Goal: Task Accomplishment & Management: Complete application form

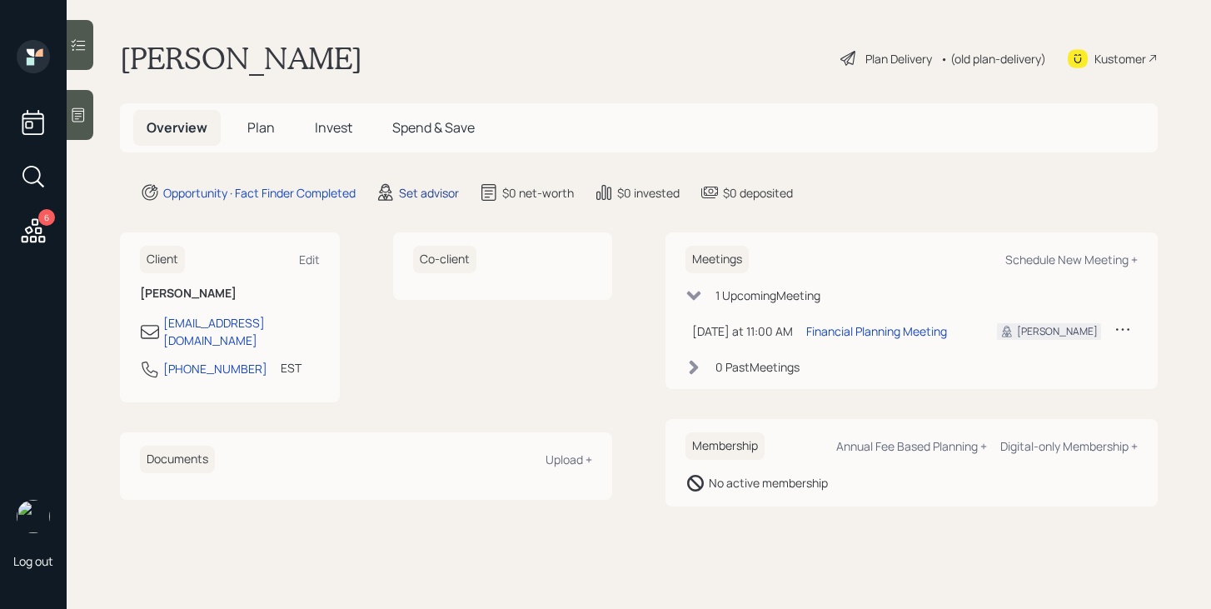
click at [421, 195] on div "Set advisor" at bounding box center [429, 192] width 60 height 17
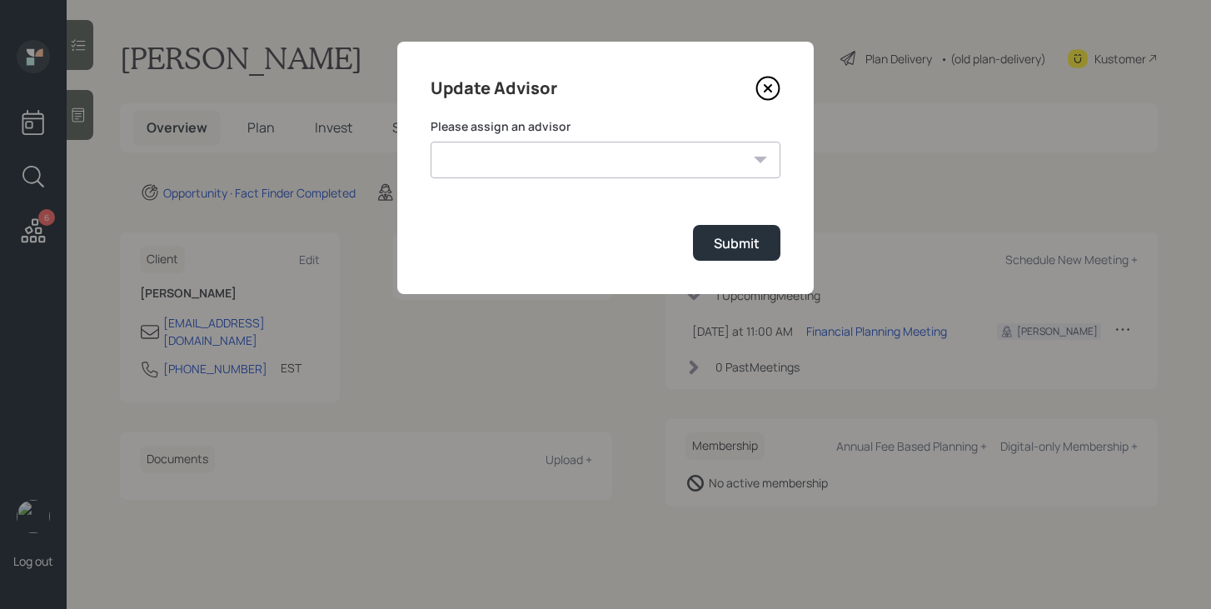
click at [495, 155] on select "[PERSON_NAME] [PERSON_NAME] [PERSON_NAME] [PERSON_NAME] End [PERSON_NAME] [PERS…" at bounding box center [606, 160] width 350 height 37
select select "bffa7908-1b2a-4c79-9bb6-f0ec9aed22d3"
click at [431, 142] on select "[PERSON_NAME] [PERSON_NAME] [PERSON_NAME] [PERSON_NAME] End [PERSON_NAME] [PERS…" at bounding box center [606, 160] width 350 height 37
click at [733, 244] on div "Submit" at bounding box center [737, 243] width 46 height 18
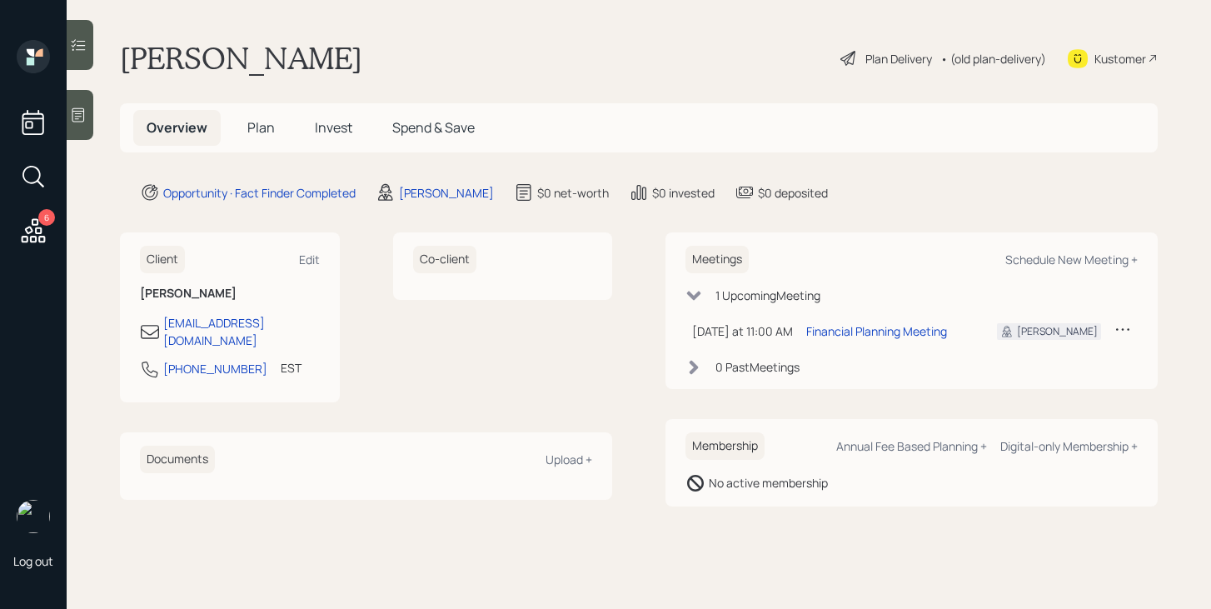
click at [267, 122] on span "Plan" at bounding box center [260, 127] width 27 height 18
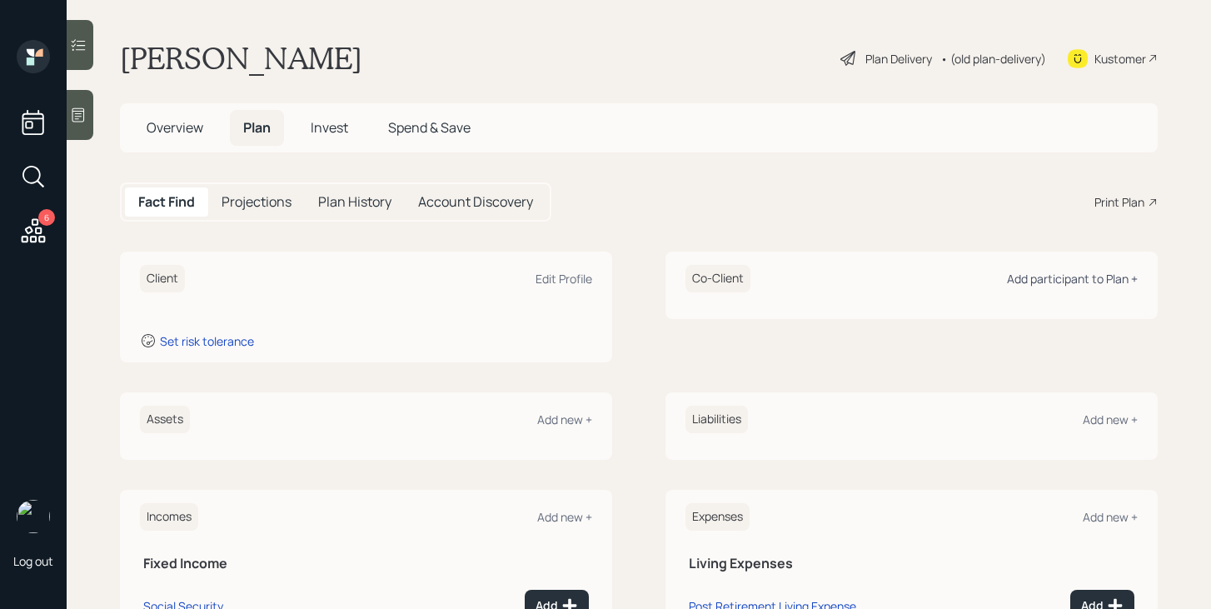
click at [1062, 281] on div "Add participant to Plan +" at bounding box center [1072, 279] width 131 height 16
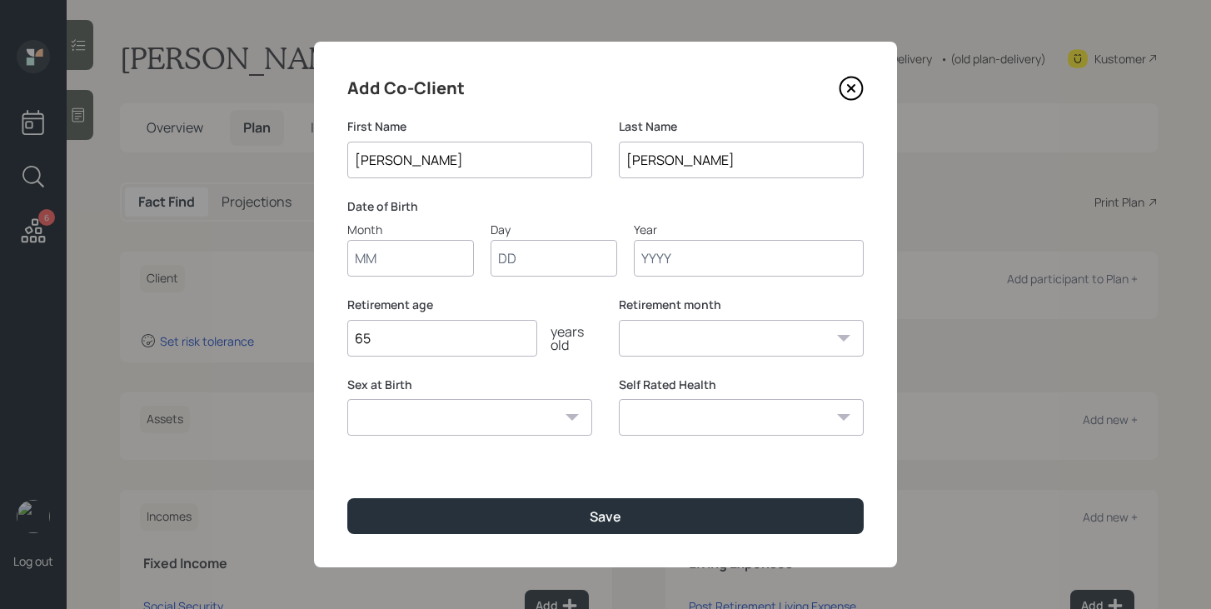
type input "[PERSON_NAME]"
click at [419, 262] on input "Month" at bounding box center [410, 258] width 127 height 37
type input "02"
type input "04"
type input "1940"
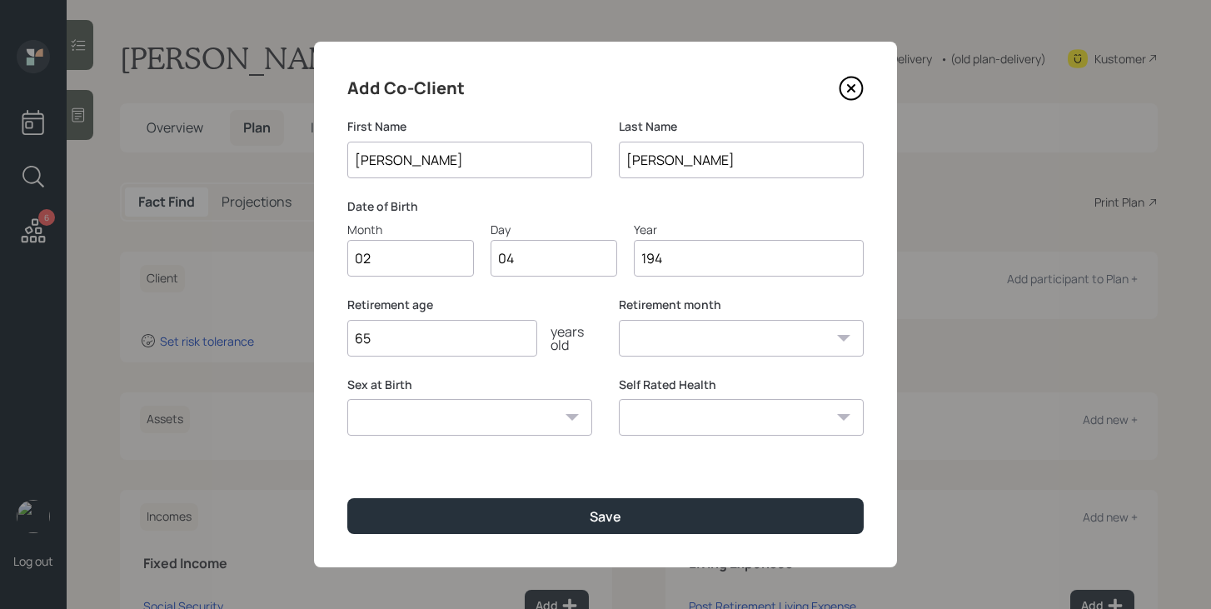
select select "2"
type input "1940"
click at [421, 421] on select "Male Female Other / Prefer not to say" at bounding box center [469, 417] width 245 height 37
select select "male"
click at [347, 399] on select "Male Female Other / Prefer not to say" at bounding box center [469, 417] width 245 height 37
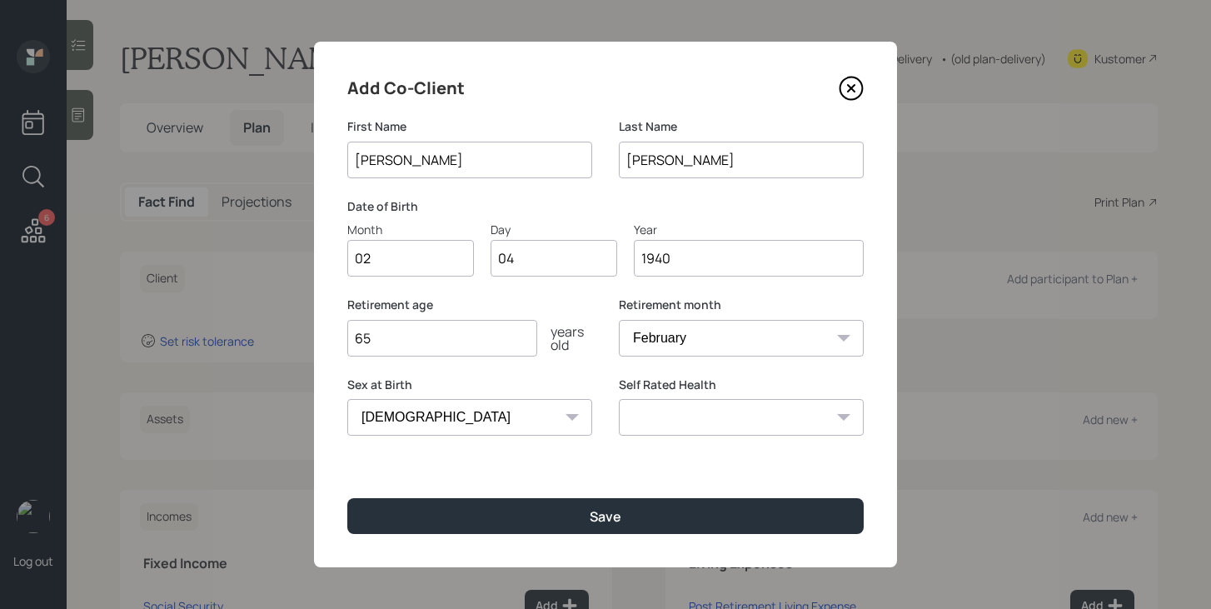
click at [642, 407] on select "Excellent Very Good Good Fair Poor" at bounding box center [741, 417] width 245 height 37
select select "poor"
click at [619, 399] on select "Excellent Very Good Good Fair Poor" at bounding box center [741, 417] width 245 height 37
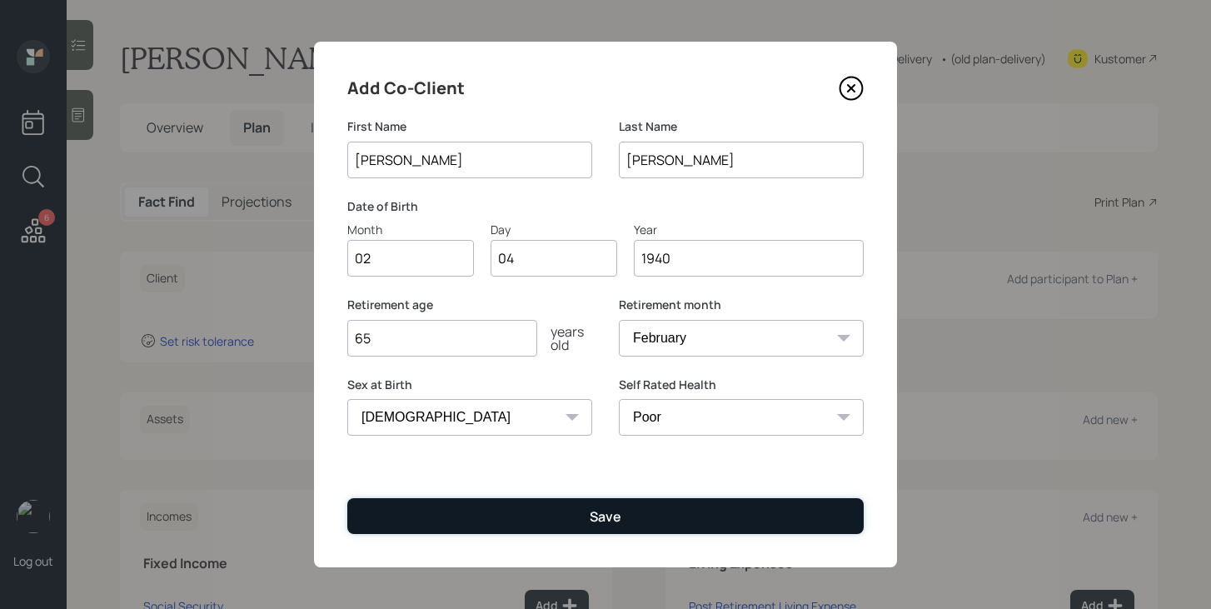
click at [705, 514] on button "Save" at bounding box center [605, 516] width 516 height 36
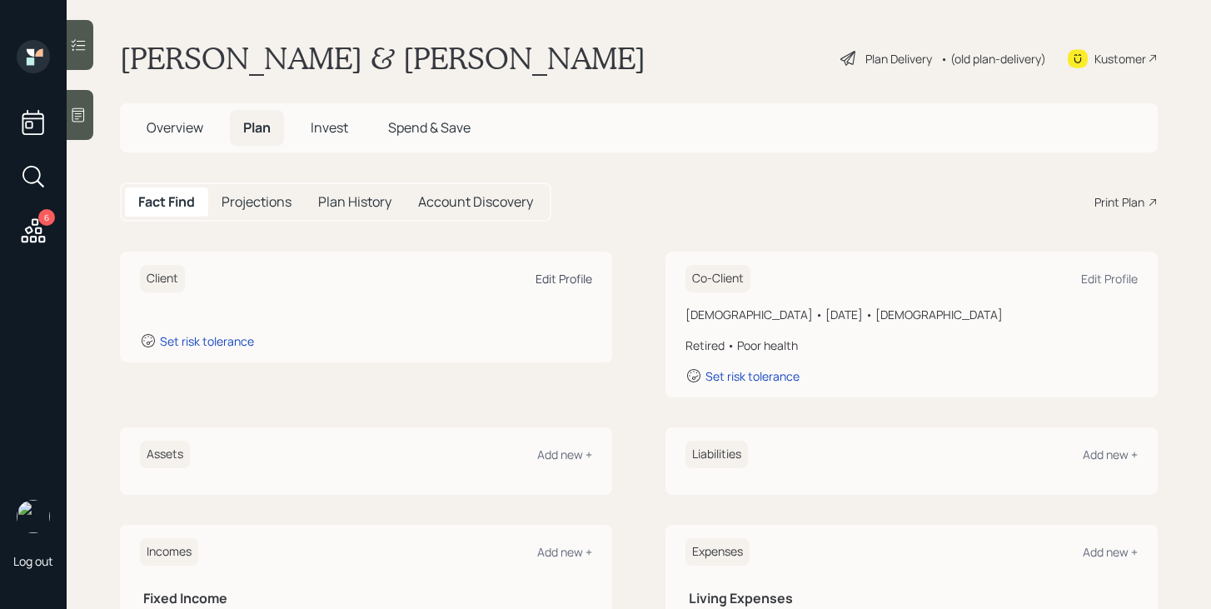
click at [548, 281] on div "Edit Profile" at bounding box center [564, 279] width 57 height 16
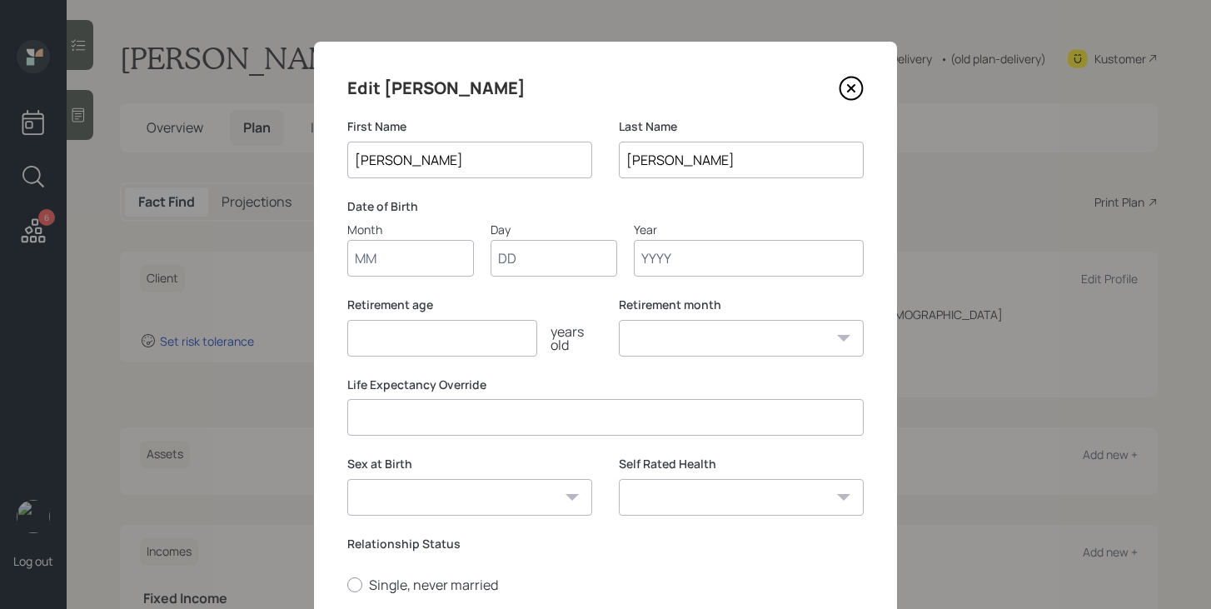
click at [439, 257] on input "Month" at bounding box center [410, 258] width 127 height 37
type input "02"
type input "10"
type input "1940"
select select "2"
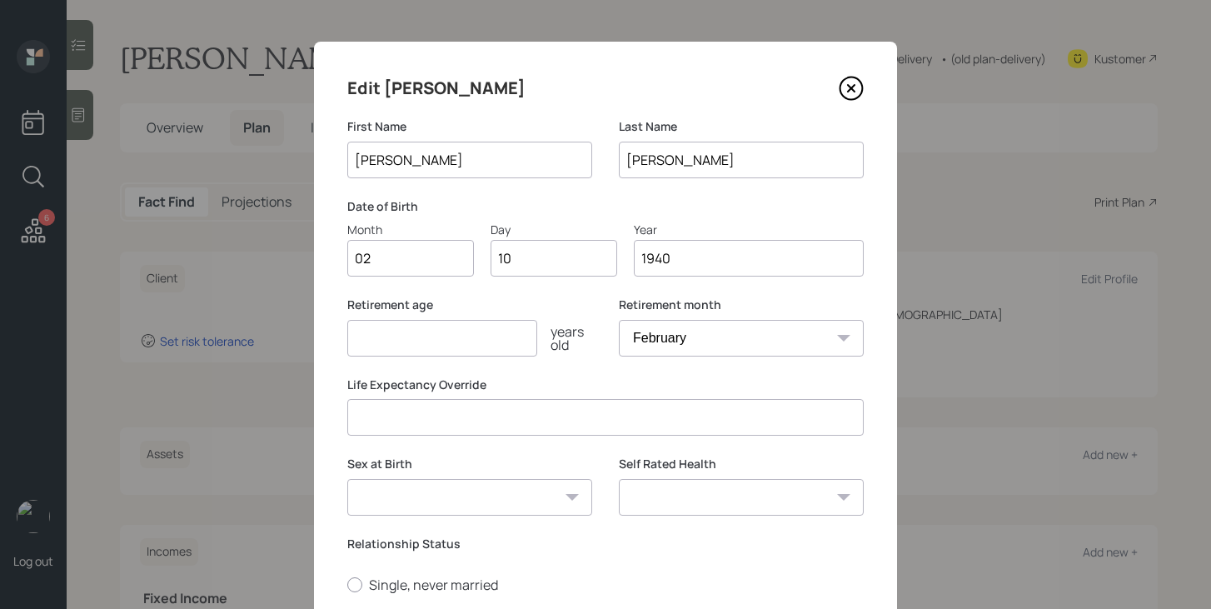
type input "1940"
click at [417, 342] on input "number" at bounding box center [442, 338] width 190 height 37
type input "65"
click at [439, 486] on select "Male Female Other / Prefer not to say" at bounding box center [469, 497] width 245 height 37
select select "female"
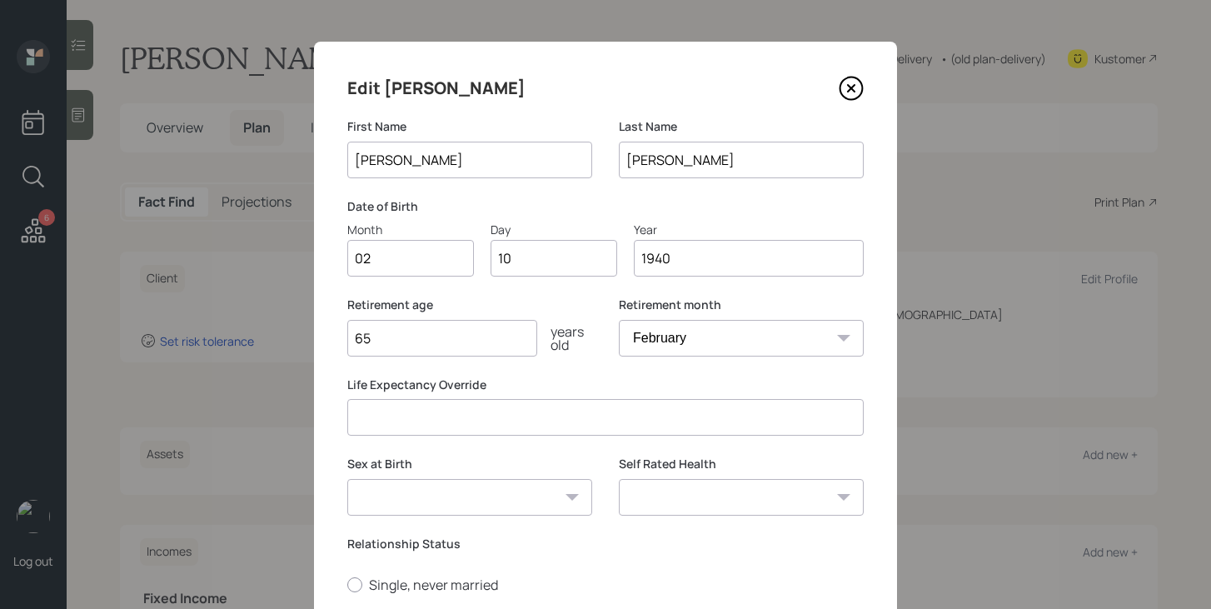
click at [347, 479] on select "Male Female Other / Prefer not to say" at bounding box center [469, 497] width 245 height 37
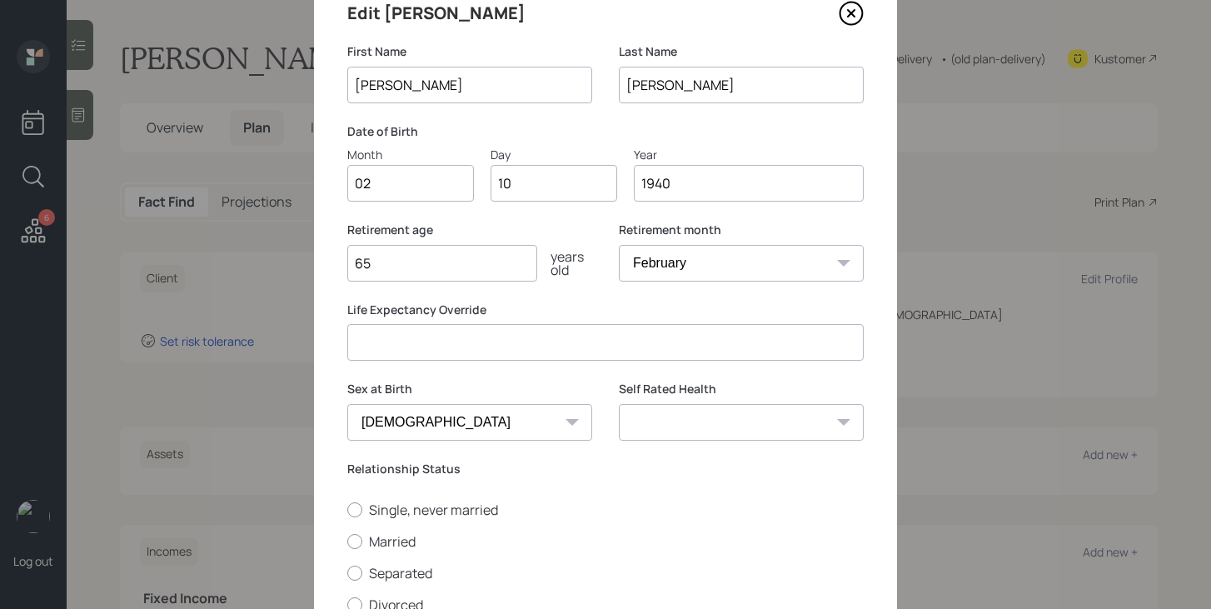
scroll to position [76, 0]
click at [742, 414] on select "Excellent Very Good Good Fair Poor" at bounding box center [741, 421] width 245 height 37
click at [619, 403] on select "Excellent Very Good Good Fair Poor" at bounding box center [741, 421] width 245 height 37
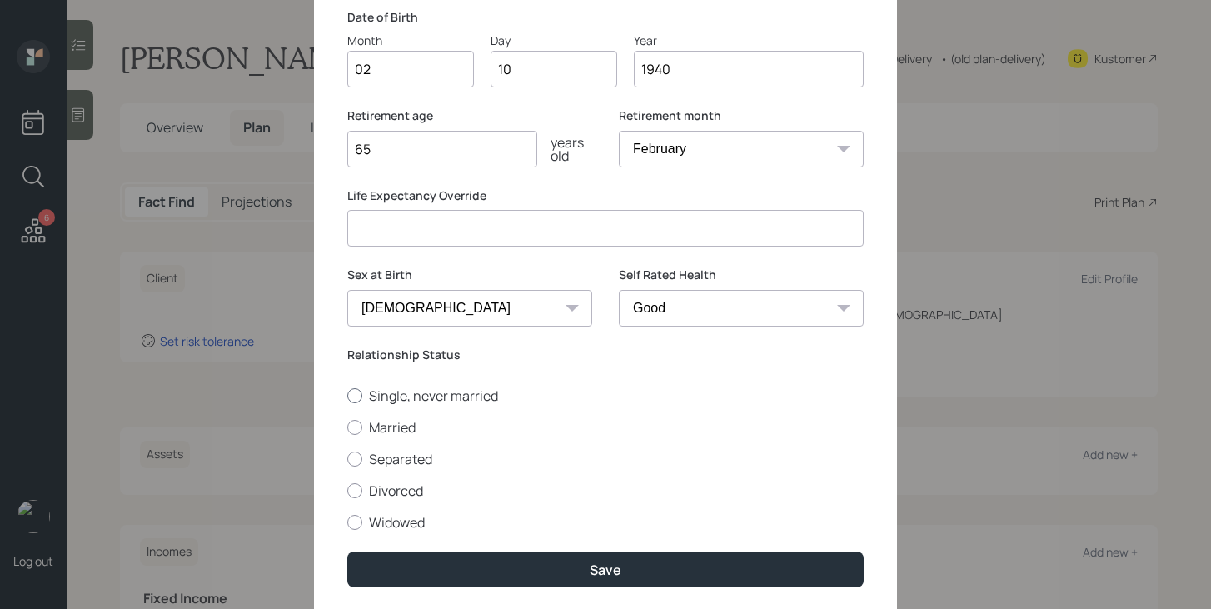
scroll to position [193, 0]
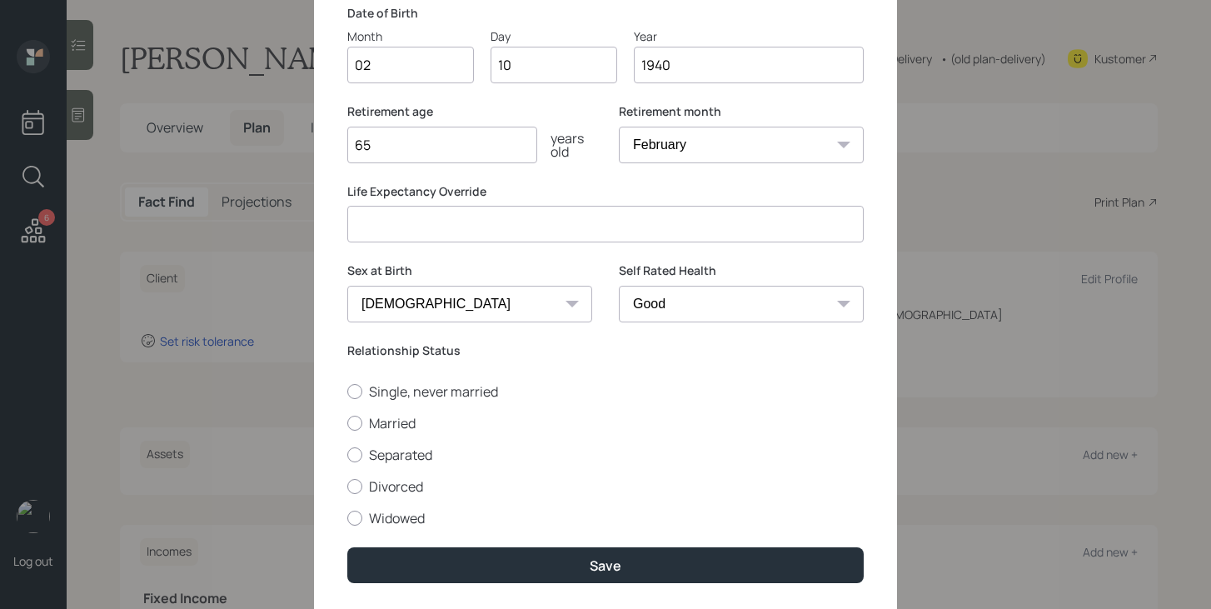
click at [773, 299] on select "Excellent Very Good Good Fair Poor" at bounding box center [741, 304] width 245 height 37
select select "very_good"
click at [619, 286] on select "Excellent Very Good Good Fair Poor" at bounding box center [741, 304] width 245 height 37
click at [391, 426] on label "Married" at bounding box center [605, 423] width 516 height 18
click at [347, 423] on input "Married" at bounding box center [346, 422] width 1 height 1
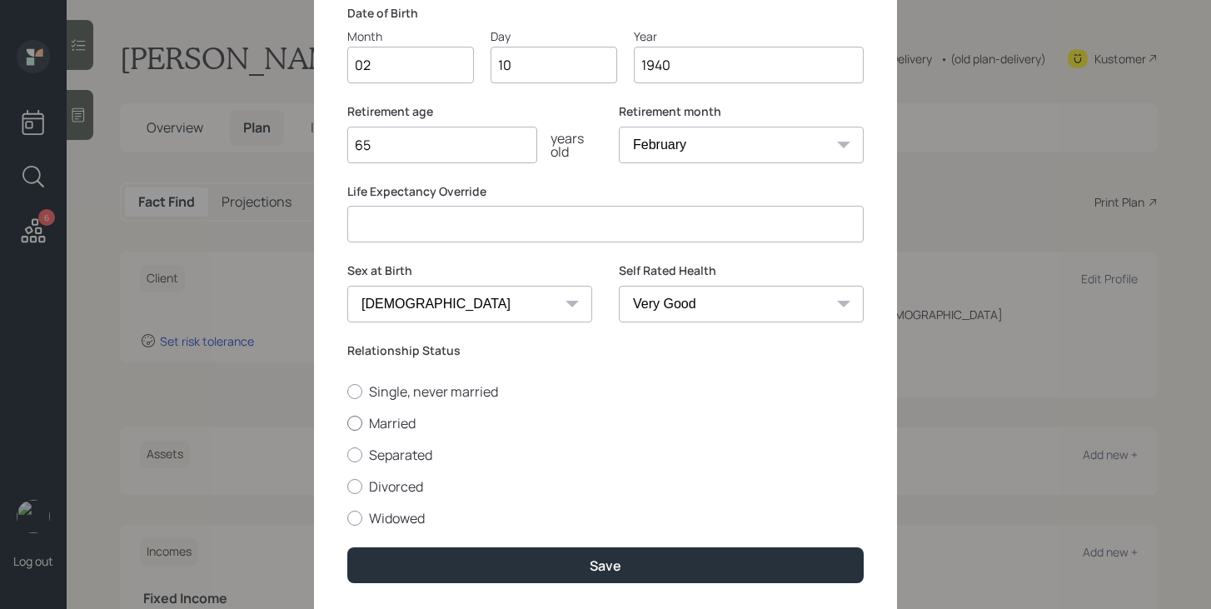
radio input "true"
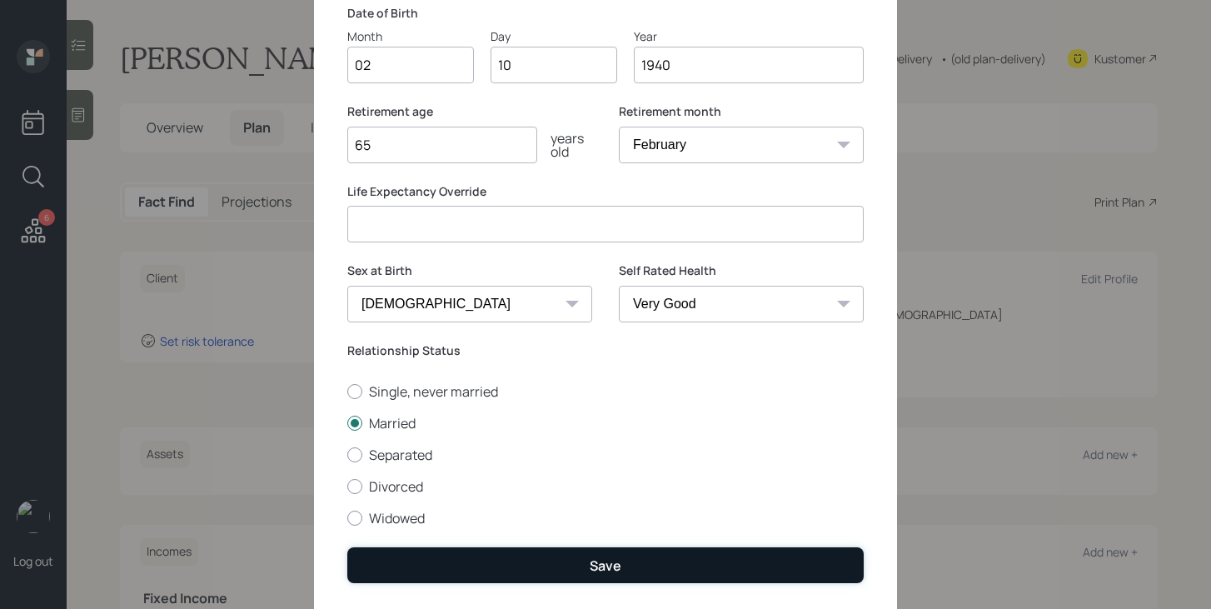
click at [539, 548] on button "Save" at bounding box center [605, 565] width 516 height 36
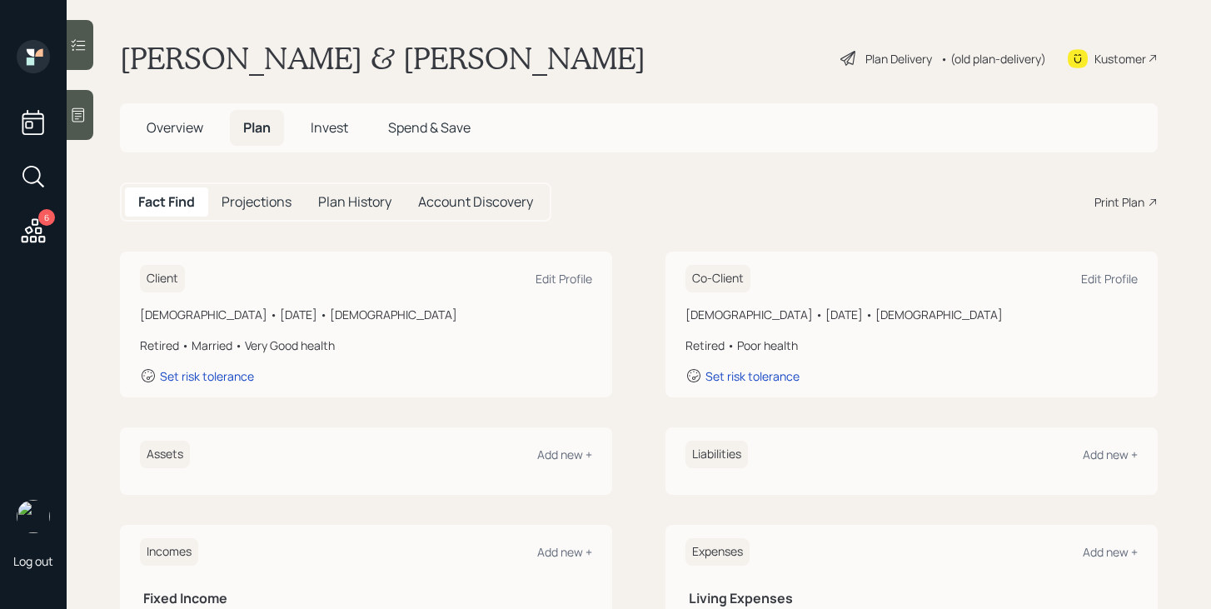
click at [842, 59] on icon at bounding box center [849, 58] width 20 height 20
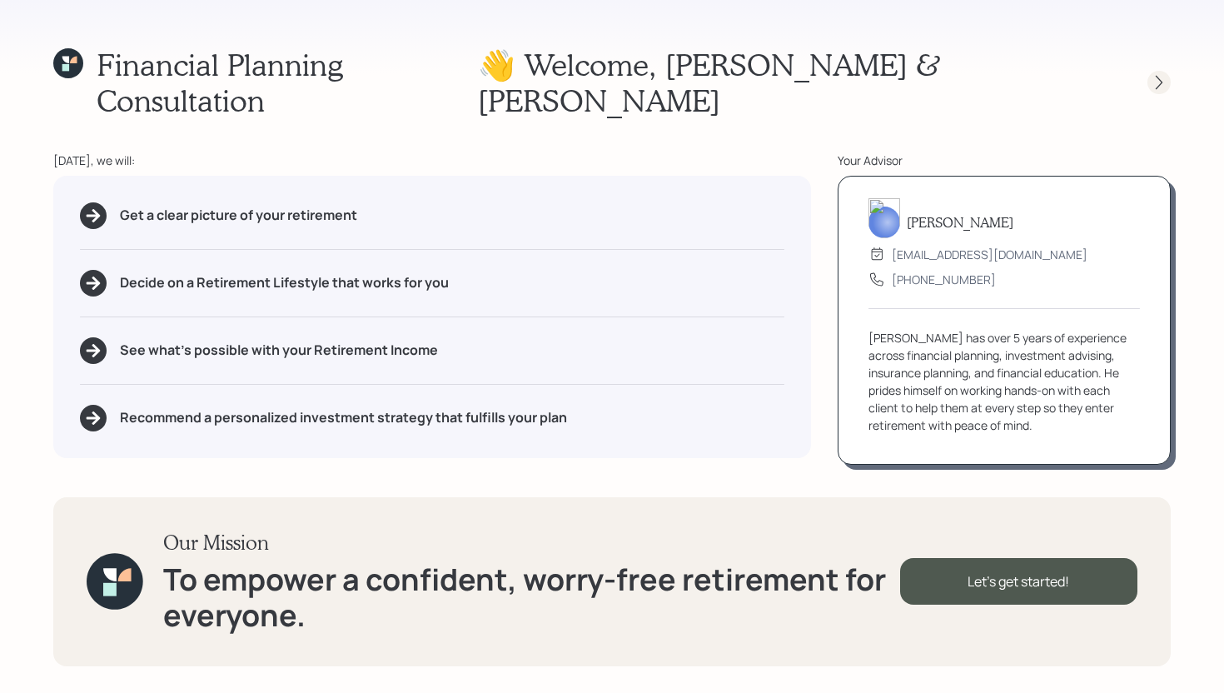
click at [1160, 74] on icon at bounding box center [1159, 82] width 17 height 17
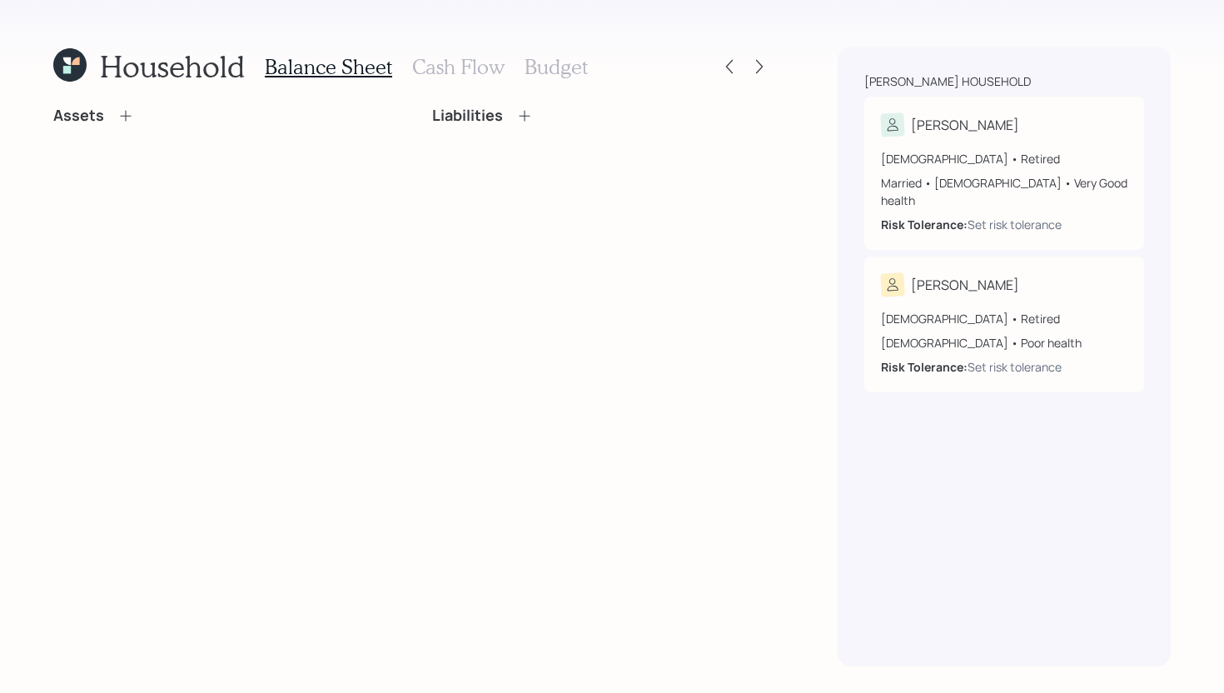
click at [124, 117] on icon at bounding box center [125, 115] width 17 height 17
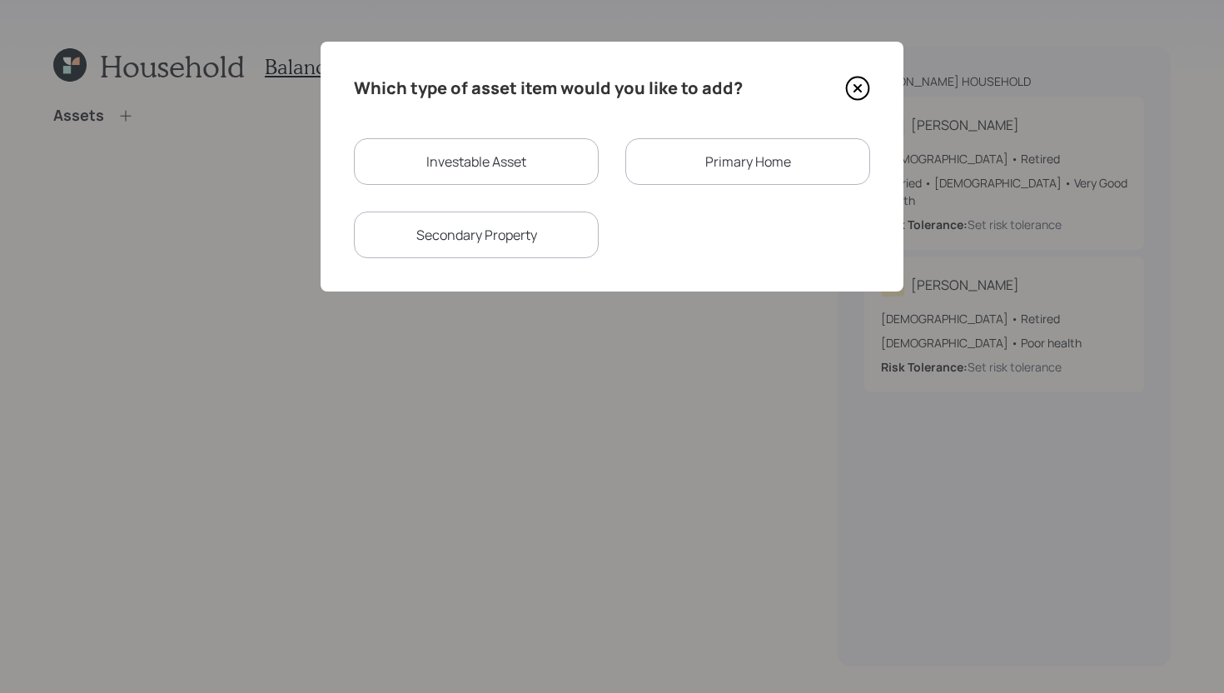
click at [496, 167] on div "Investable Asset" at bounding box center [476, 161] width 245 height 47
select select "taxable"
select select "balanced"
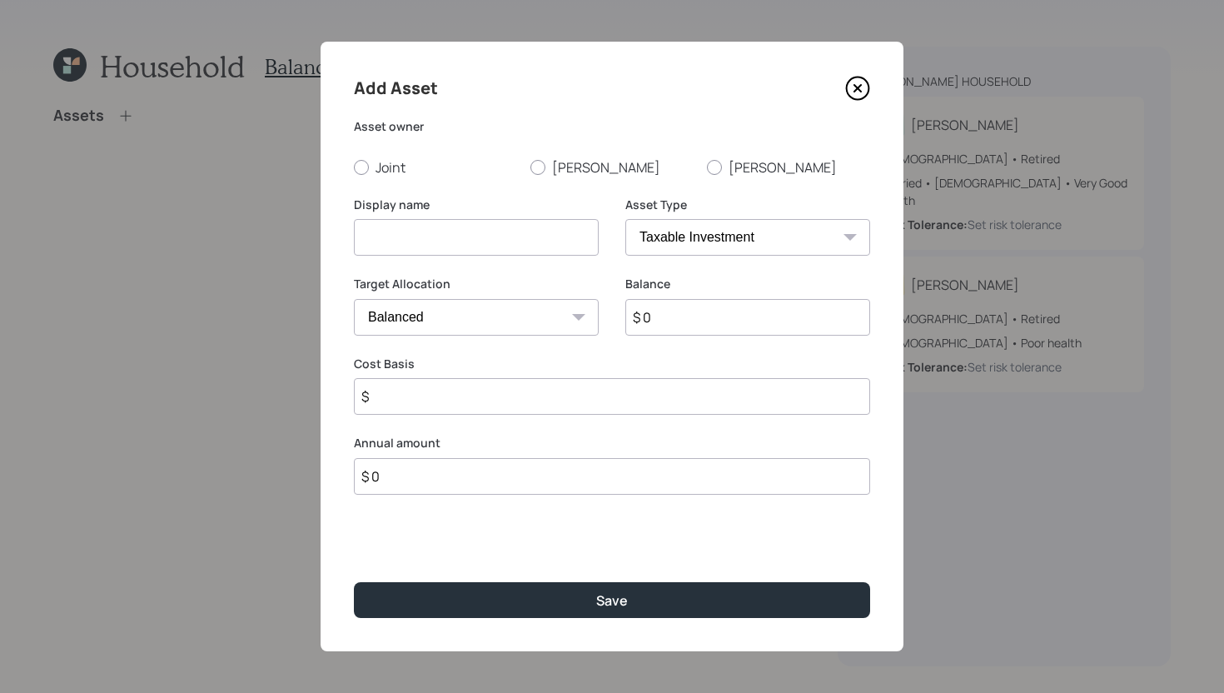
click at [451, 244] on input at bounding box center [476, 237] width 245 height 37
type input "Merrill IRA"
click at [747, 243] on select "SEP IRA IRA Roth IRA 401(k) Roth 401(k) 403(b) Roth 403(b) 457(b) Roth 457(b) H…" at bounding box center [747, 237] width 245 height 37
select select "ira"
click at [625, 219] on select "SEP IRA IRA Roth IRA 401(k) Roth 401(k) 403(b) Roth 403(b) 457(b) Roth 457(b) H…" at bounding box center [747, 237] width 245 height 37
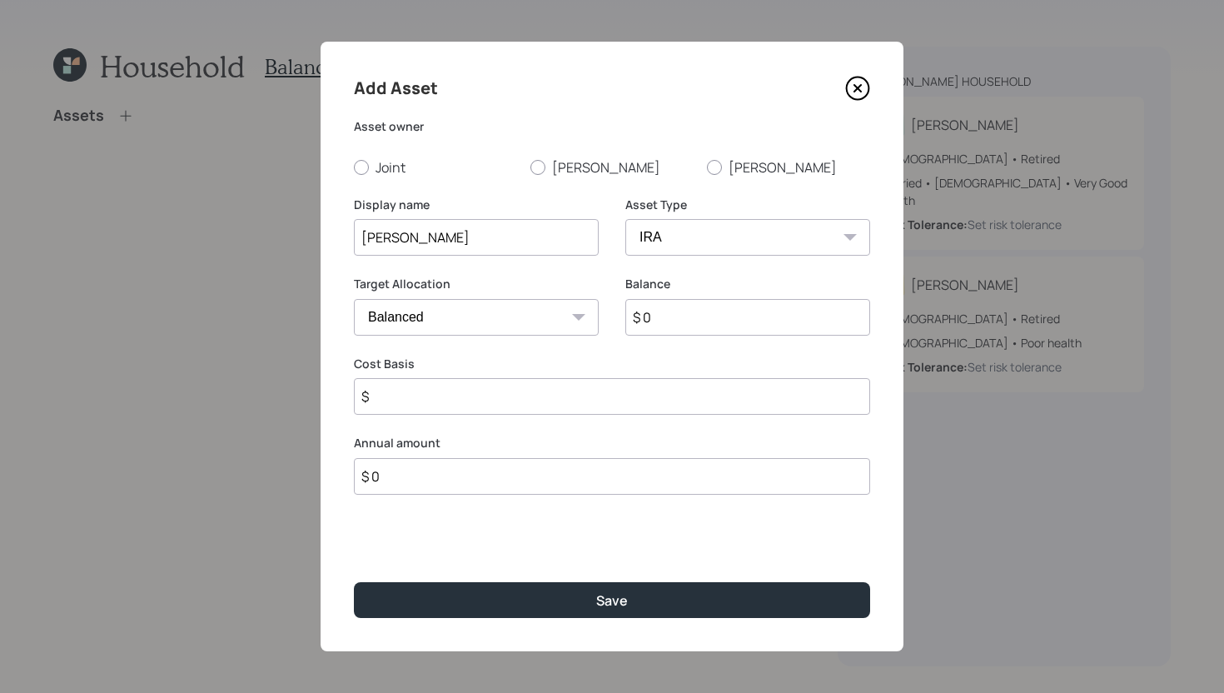
type input "$"
click at [547, 166] on label "Phyllis" at bounding box center [612, 167] width 163 height 18
click at [531, 167] on input "Phyllis" at bounding box center [530, 167] width 1 height 1
radio input "true"
click at [361, 237] on input "Merrill IRA" at bounding box center [476, 237] width 245 height 37
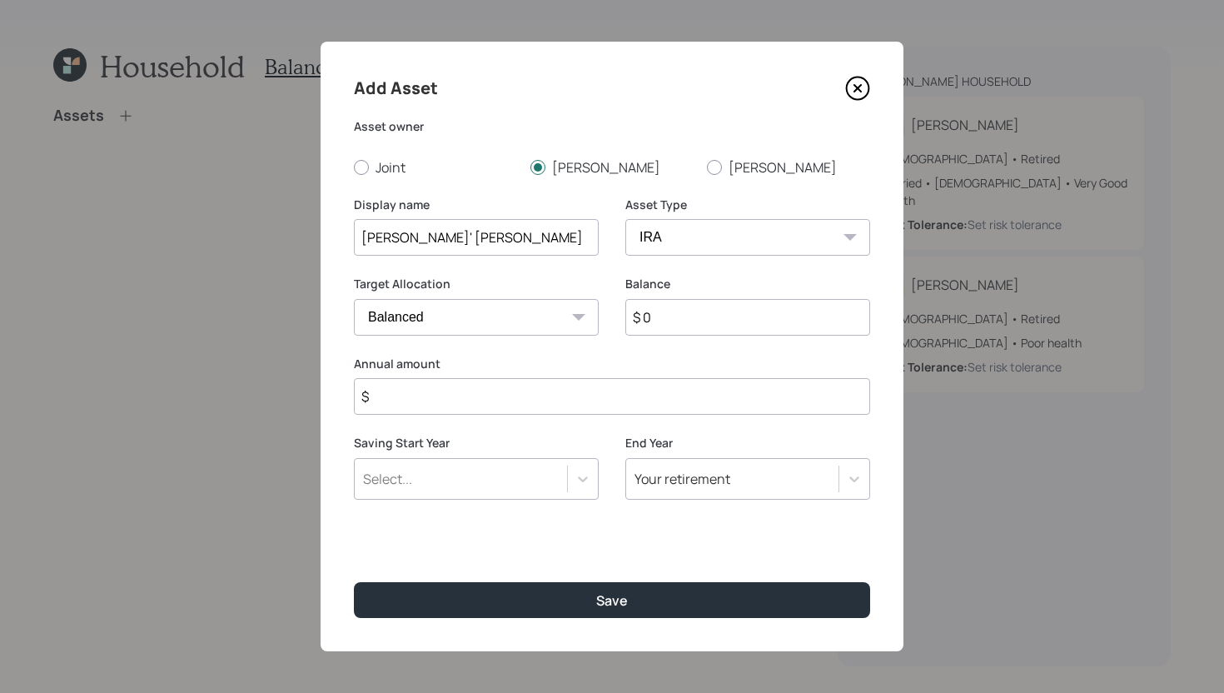
type input "Phyllis' Merrill IRA"
click at [688, 316] on input "$ 0" at bounding box center [747, 317] width 245 height 37
type input "$ 70,000"
drag, startPoint x: 645, startPoint y: 392, endPoint x: 651, endPoint y: 380, distance: 14.2
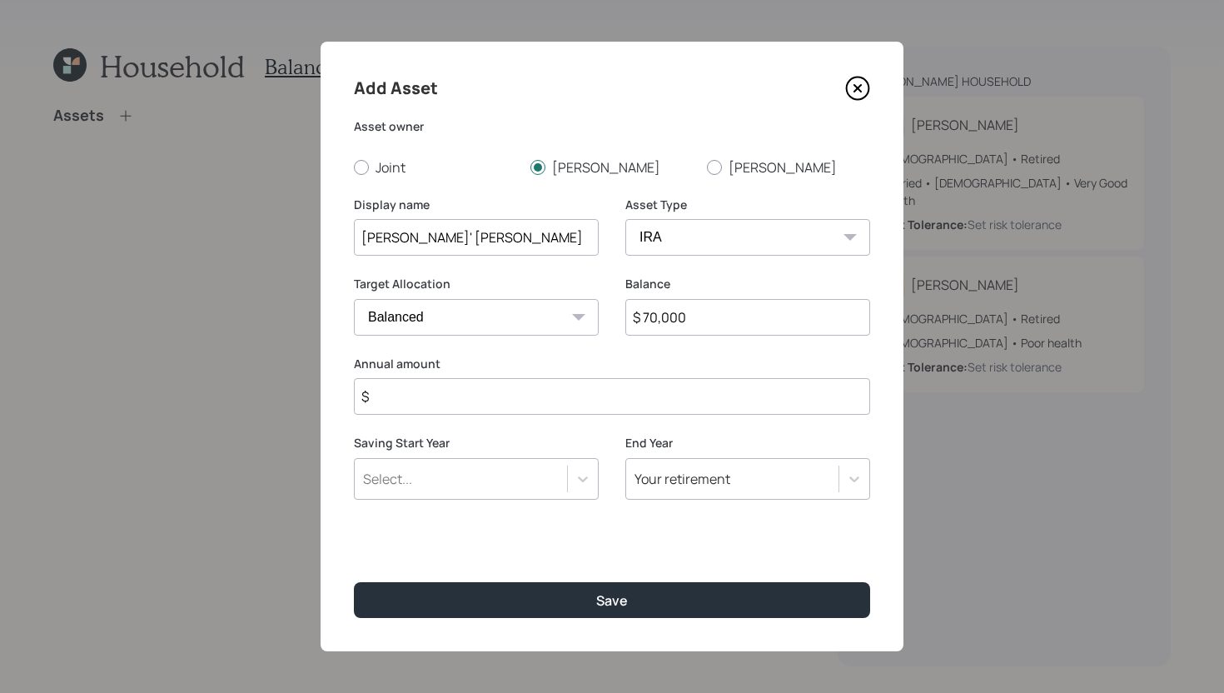
click at [645, 392] on input "$" at bounding box center [612, 396] width 516 height 37
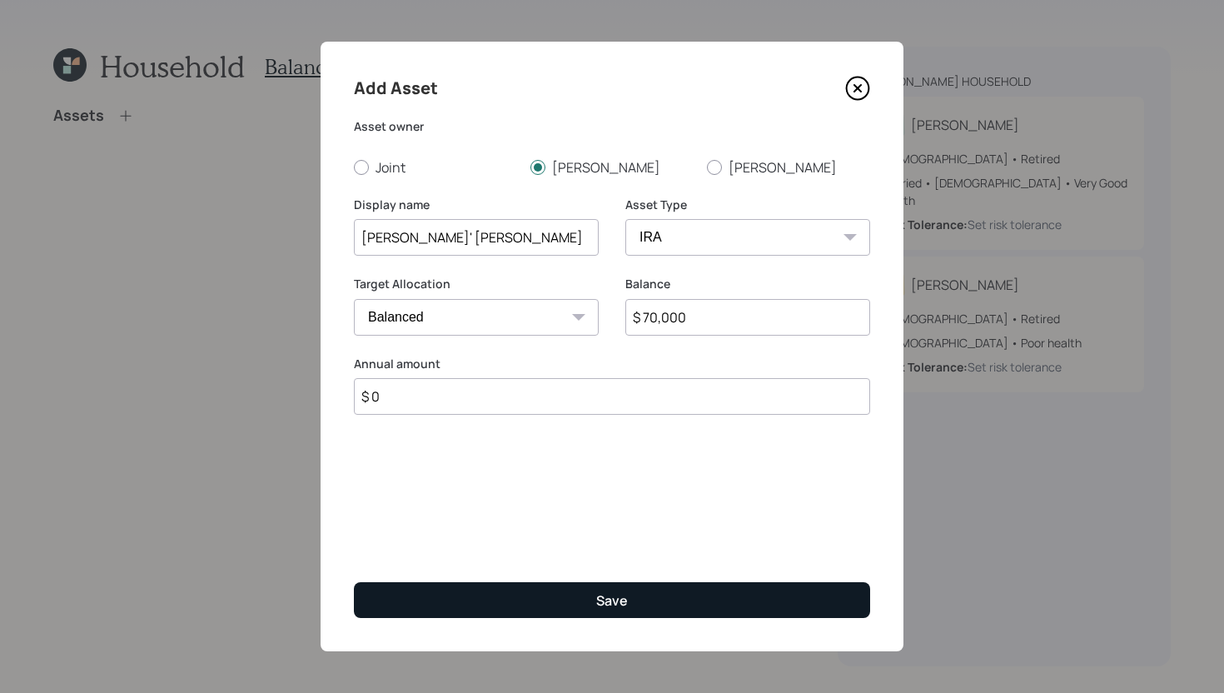
type input "$ 0"
click at [655, 593] on button "Save" at bounding box center [612, 600] width 516 height 36
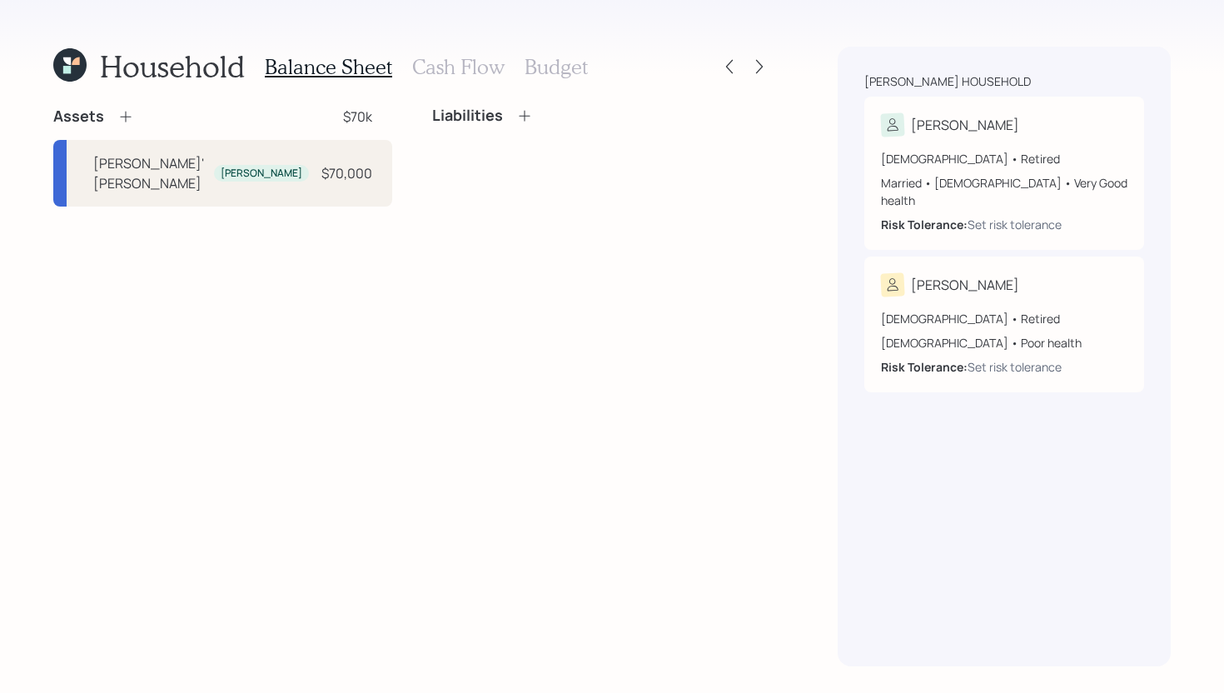
click at [525, 117] on icon at bounding box center [524, 115] width 17 height 17
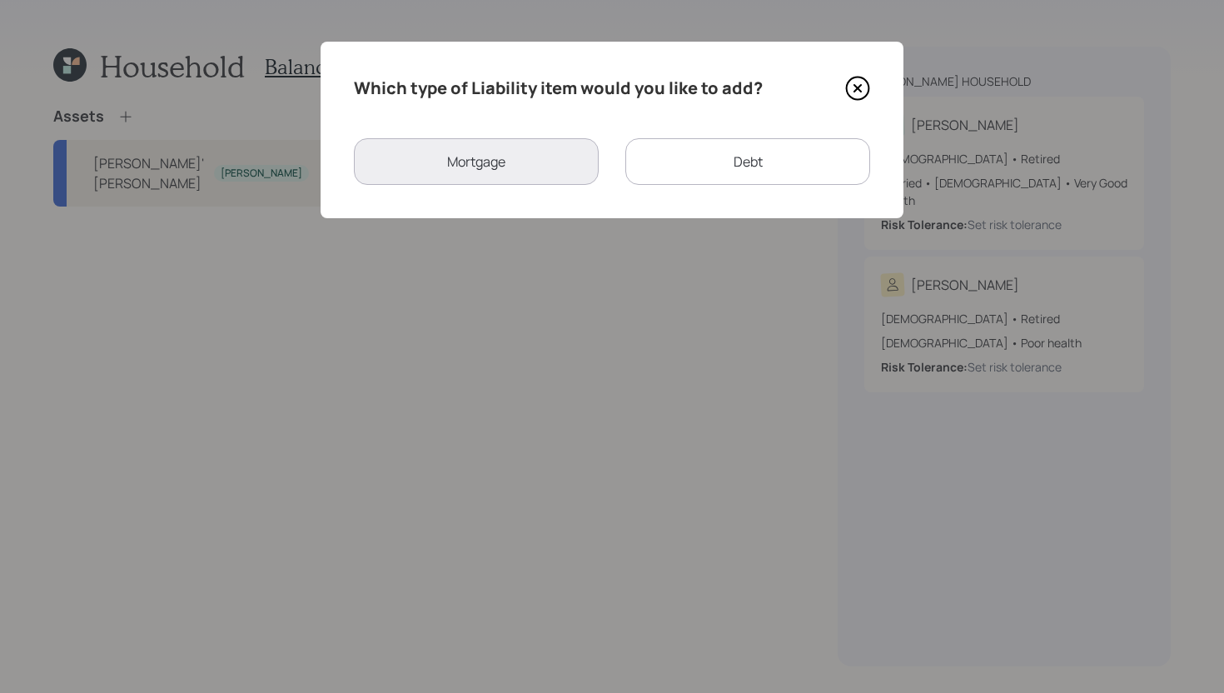
click at [708, 158] on div "Debt" at bounding box center [747, 161] width 245 height 47
select select "credit_card"
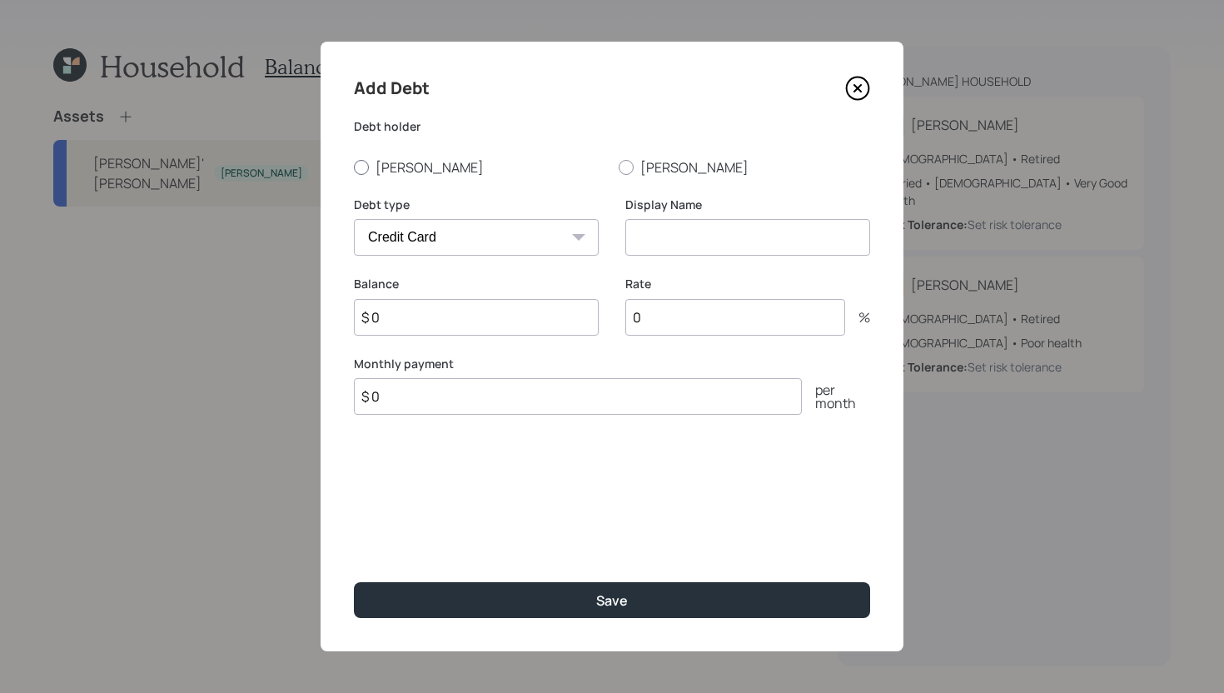
click at [396, 171] on label "Phyllis" at bounding box center [480, 167] width 252 height 18
click at [354, 167] on input "Phyllis" at bounding box center [353, 167] width 1 height 1
radio input "true"
click at [655, 167] on label "Darrell" at bounding box center [745, 167] width 252 height 18
click at [619, 167] on input "Darrell" at bounding box center [618, 167] width 1 height 1
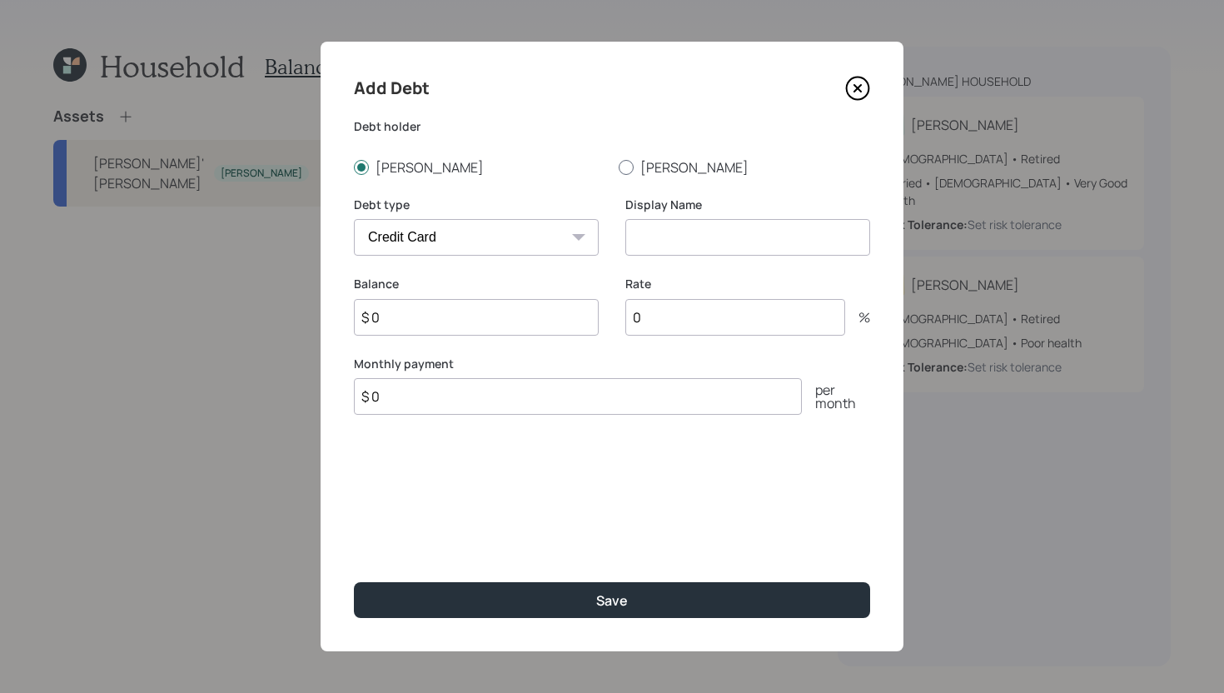
radio input "true"
click at [675, 223] on input at bounding box center [747, 237] width 245 height 37
type input "Credit Cards"
click at [485, 321] on input "$ 0" at bounding box center [476, 317] width 245 height 37
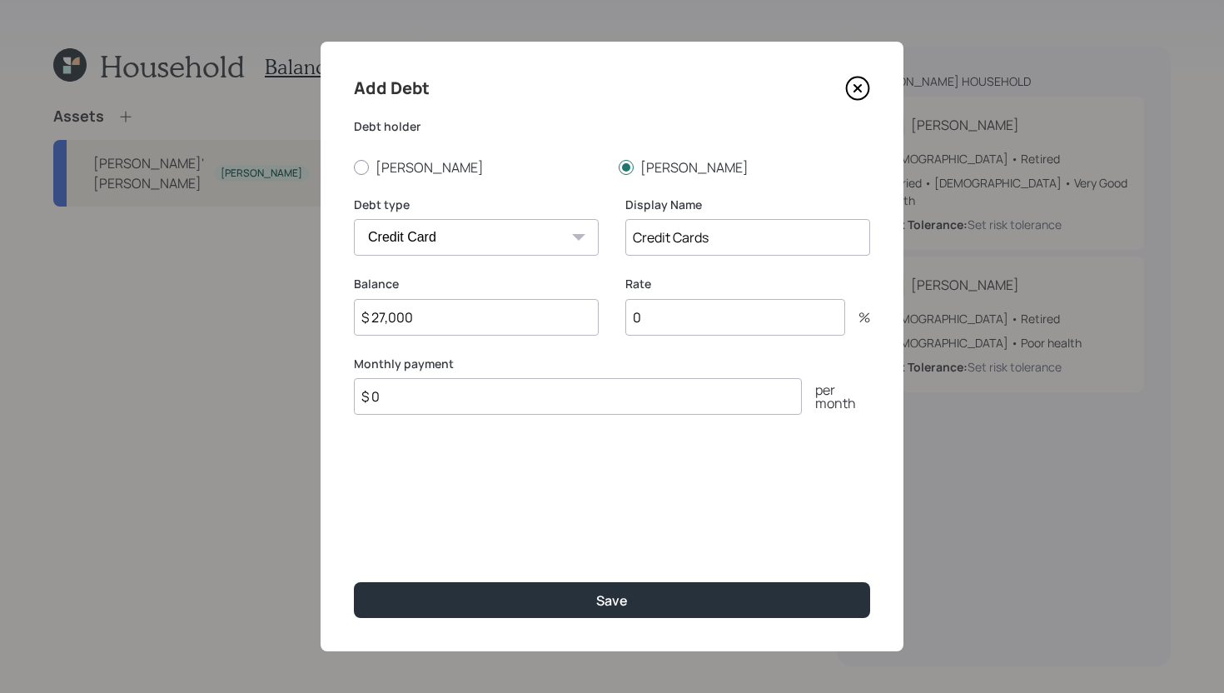
type input "$ 27,000"
click at [487, 395] on input "$ 0" at bounding box center [578, 396] width 448 height 37
type input "$ 550"
click at [665, 314] on input "0" at bounding box center [735, 317] width 220 height 37
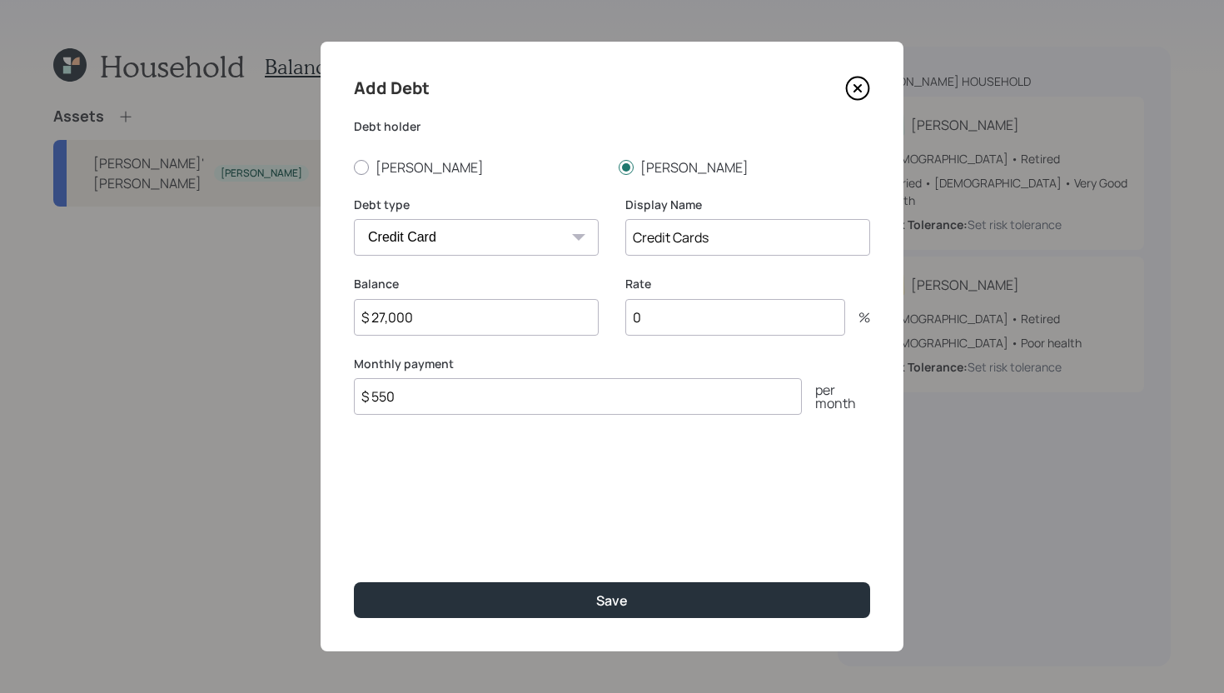
click at [665, 314] on input "0" at bounding box center [735, 317] width 220 height 37
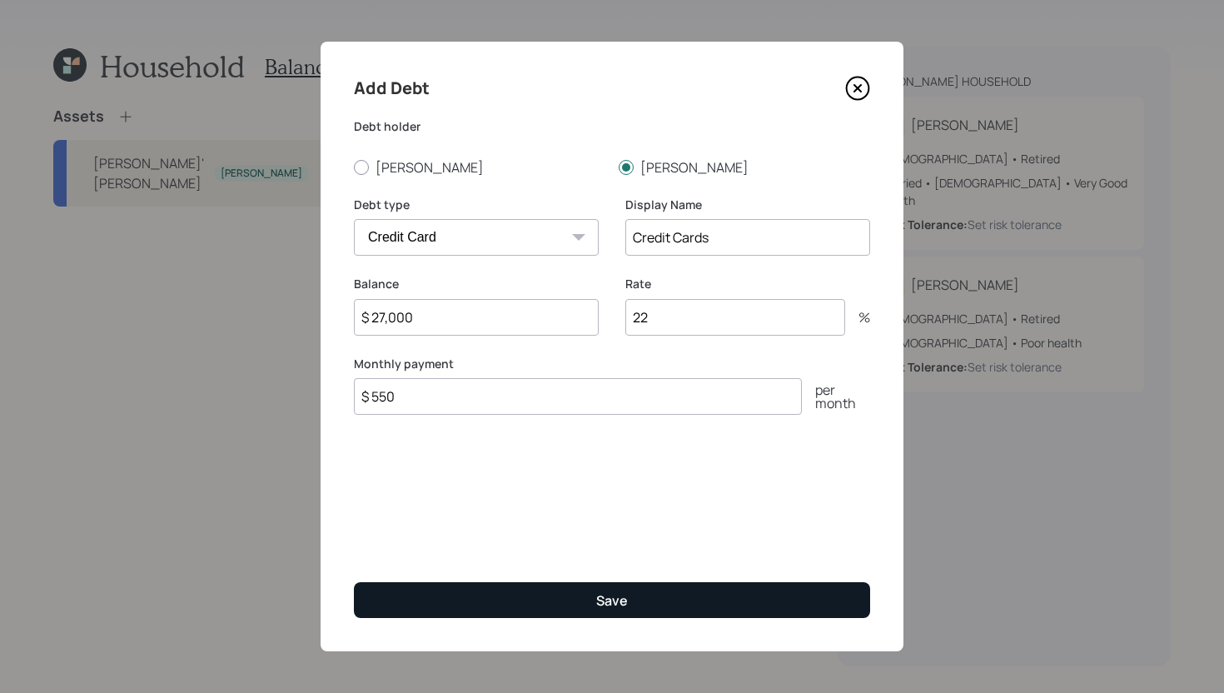
type input "22"
click at [587, 601] on button "Save" at bounding box center [612, 600] width 516 height 36
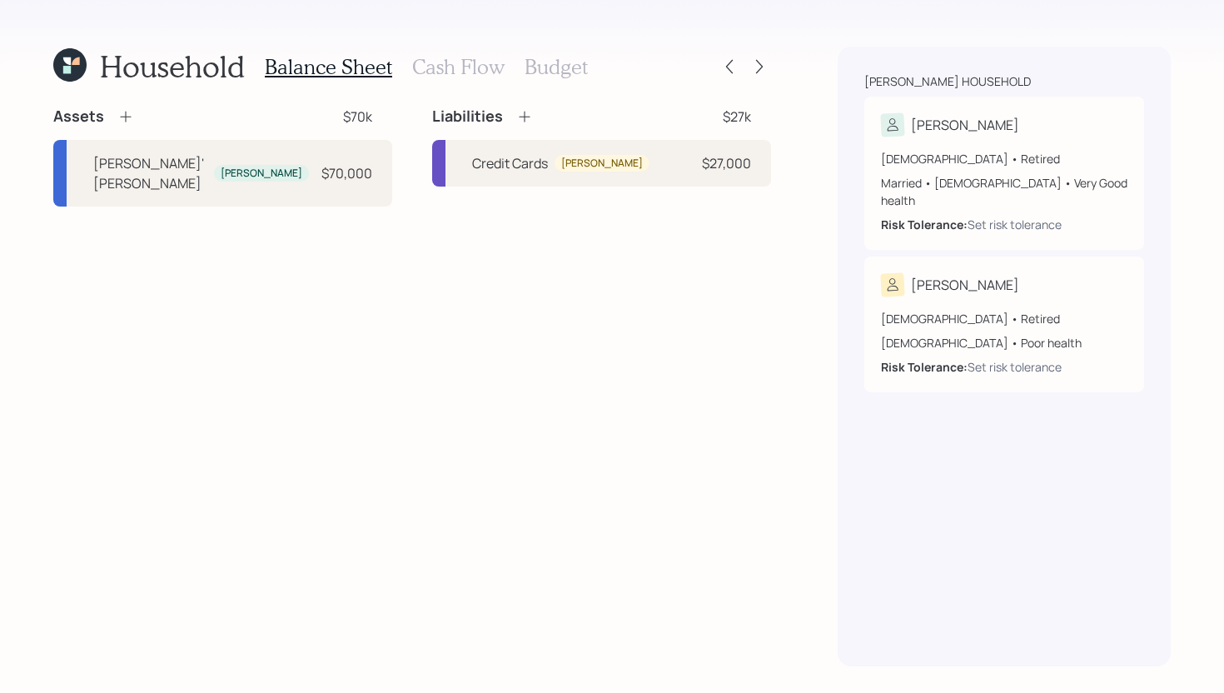
click at [519, 110] on icon at bounding box center [524, 116] width 17 height 17
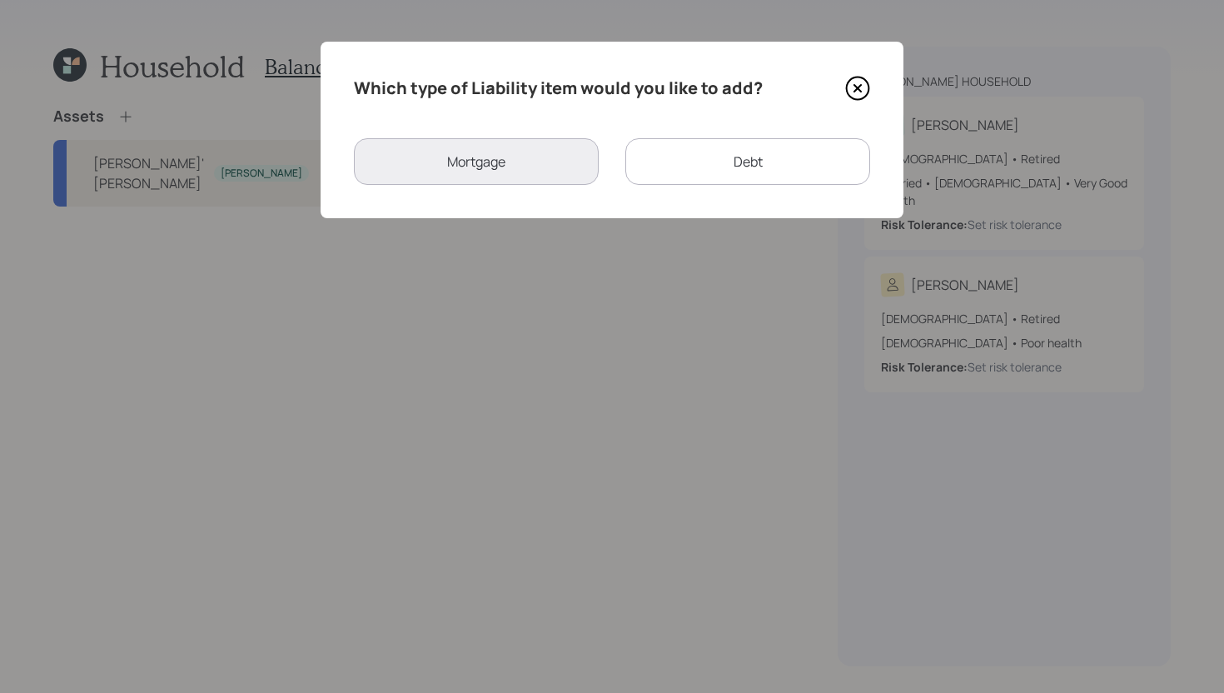
click at [689, 162] on div "Debt" at bounding box center [747, 161] width 245 height 47
select select "credit_card"
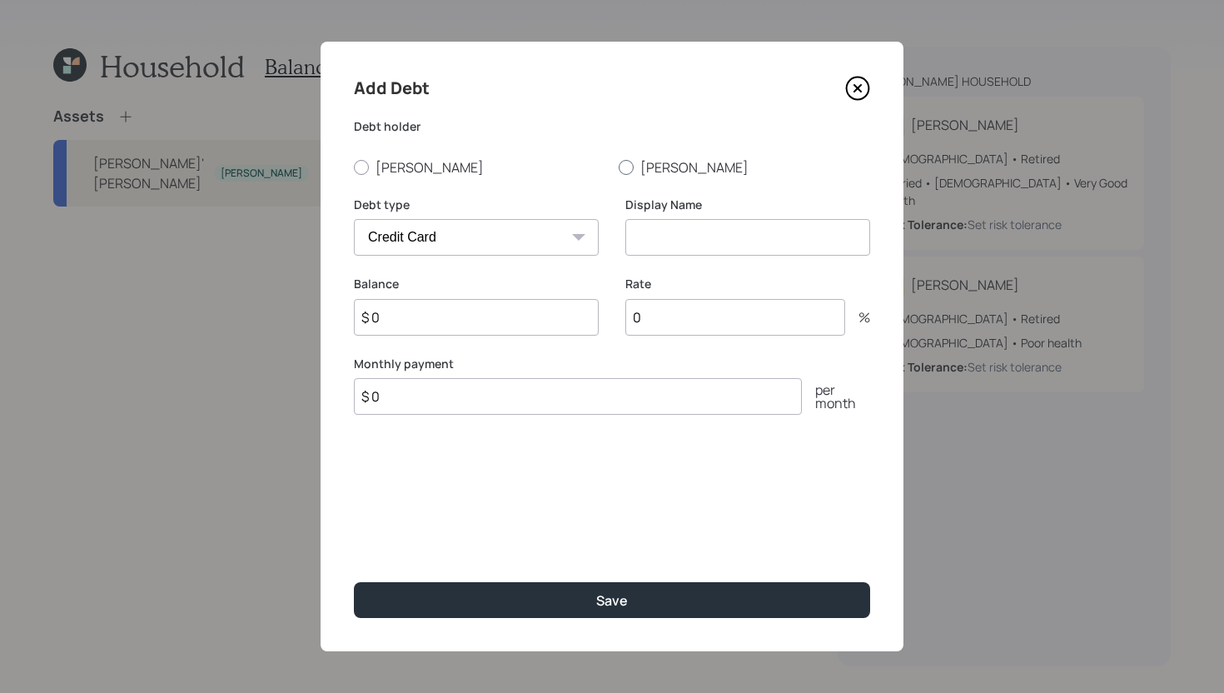
click at [665, 168] on label "Darrell" at bounding box center [745, 167] width 252 height 18
click at [619, 167] on input "Darrell" at bounding box center [618, 167] width 1 height 1
radio input "true"
click at [520, 225] on select "Car Credit Card Medical Student Other" at bounding box center [476, 237] width 245 height 37
select select "other"
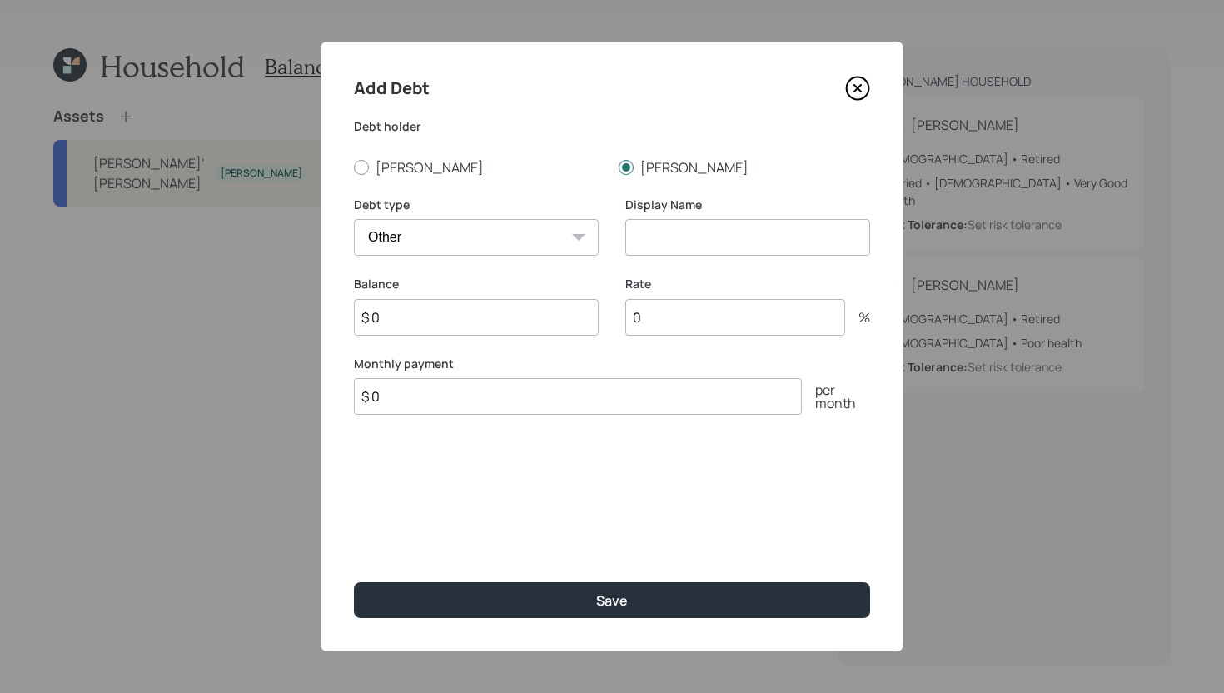
click at [354, 219] on select "Car Credit Card Medical Student Other" at bounding box center [476, 237] width 245 height 37
click at [679, 237] on input at bounding box center [747, 237] width 245 height 37
type input "RV Loan"
click at [472, 332] on input "$ 0" at bounding box center [476, 317] width 245 height 37
click at [472, 326] on input "$ 0" at bounding box center [476, 317] width 245 height 37
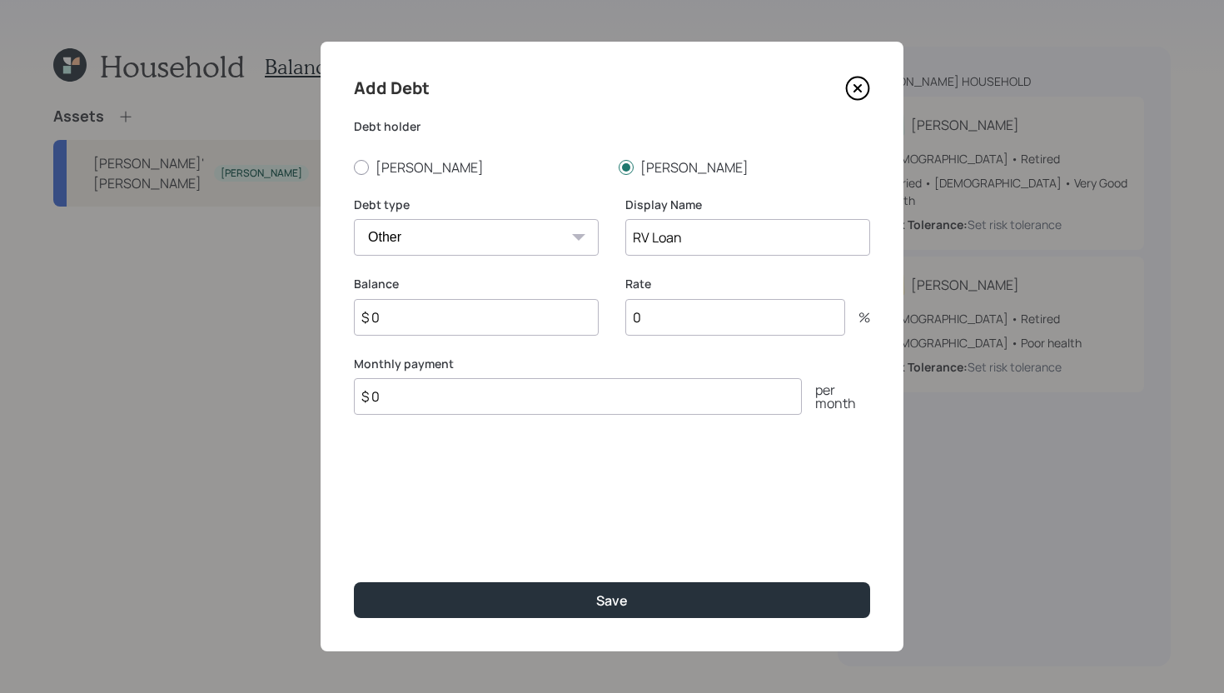
click at [476, 331] on input "$ 0" at bounding box center [476, 317] width 245 height 37
type input "$ 6,000"
click at [460, 406] on input "$ 0" at bounding box center [578, 396] width 448 height 37
type input "$ 338"
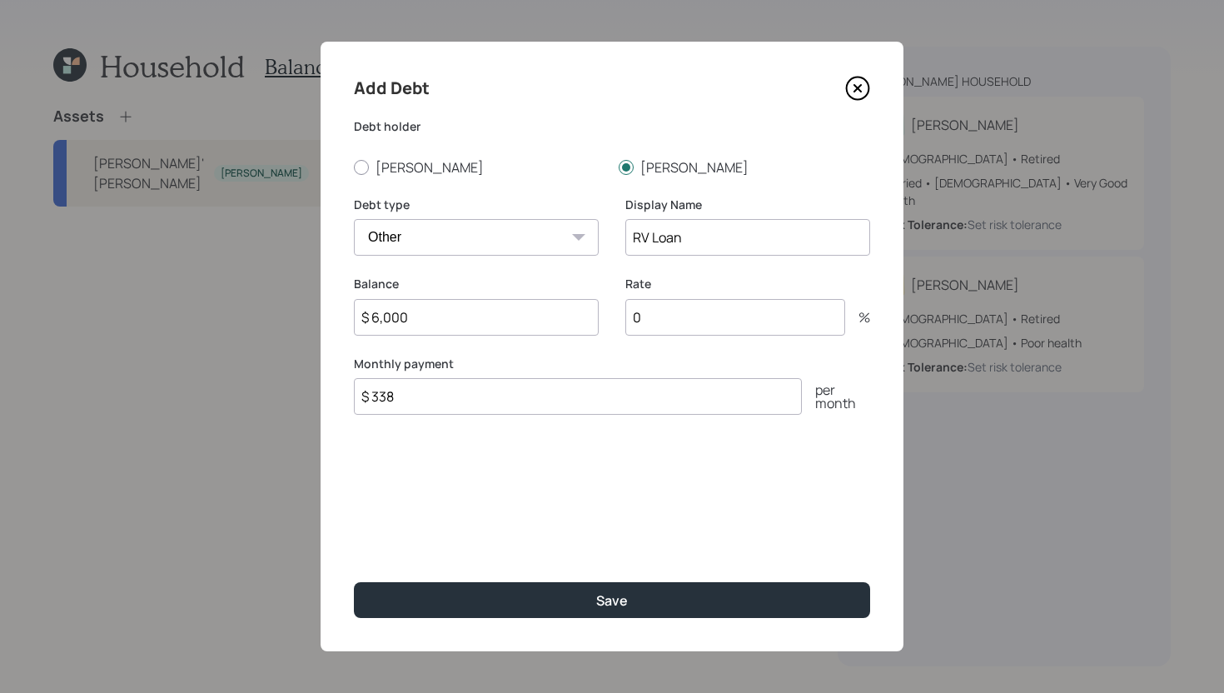
click at [681, 314] on input "0" at bounding box center [735, 317] width 220 height 37
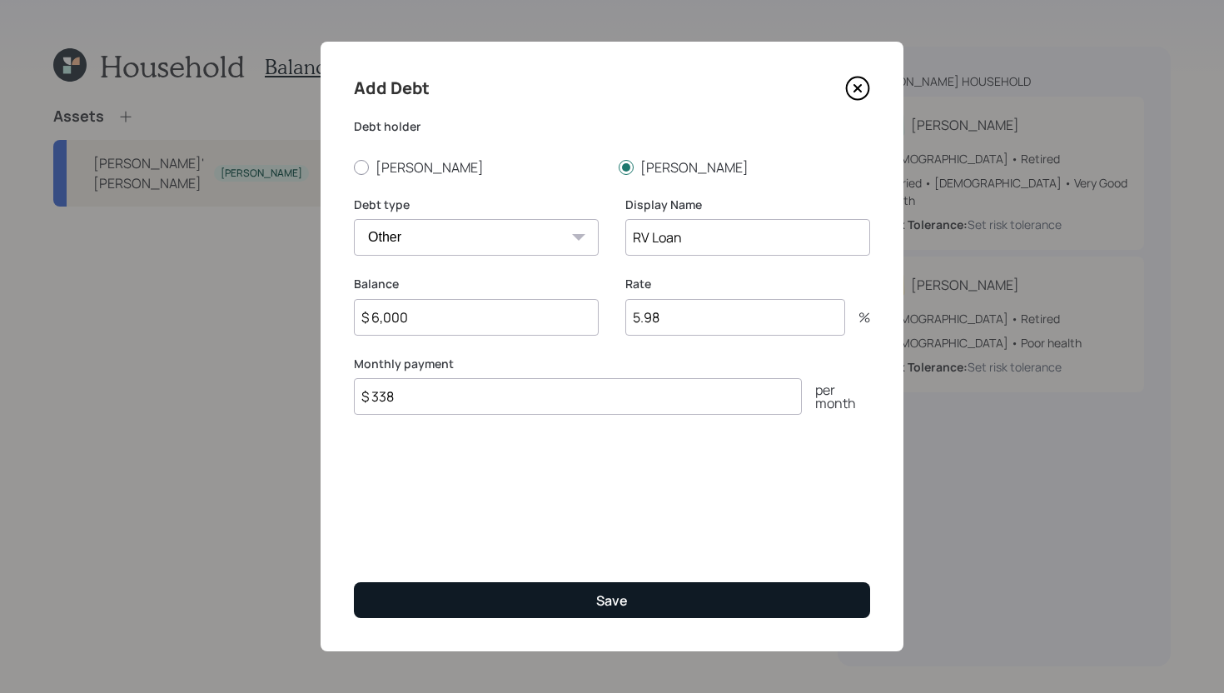
type input "5.98"
click at [683, 587] on button "Save" at bounding box center [612, 600] width 516 height 36
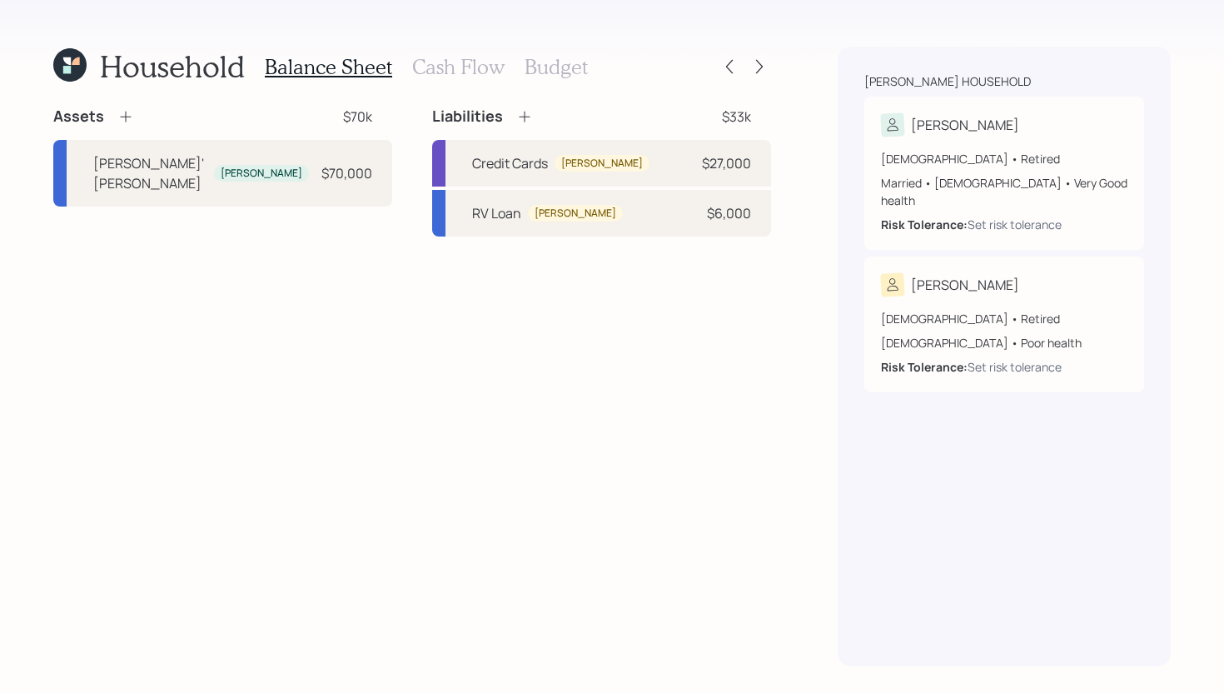
click at [456, 72] on h3 "Cash Flow" at bounding box center [458, 67] width 92 height 24
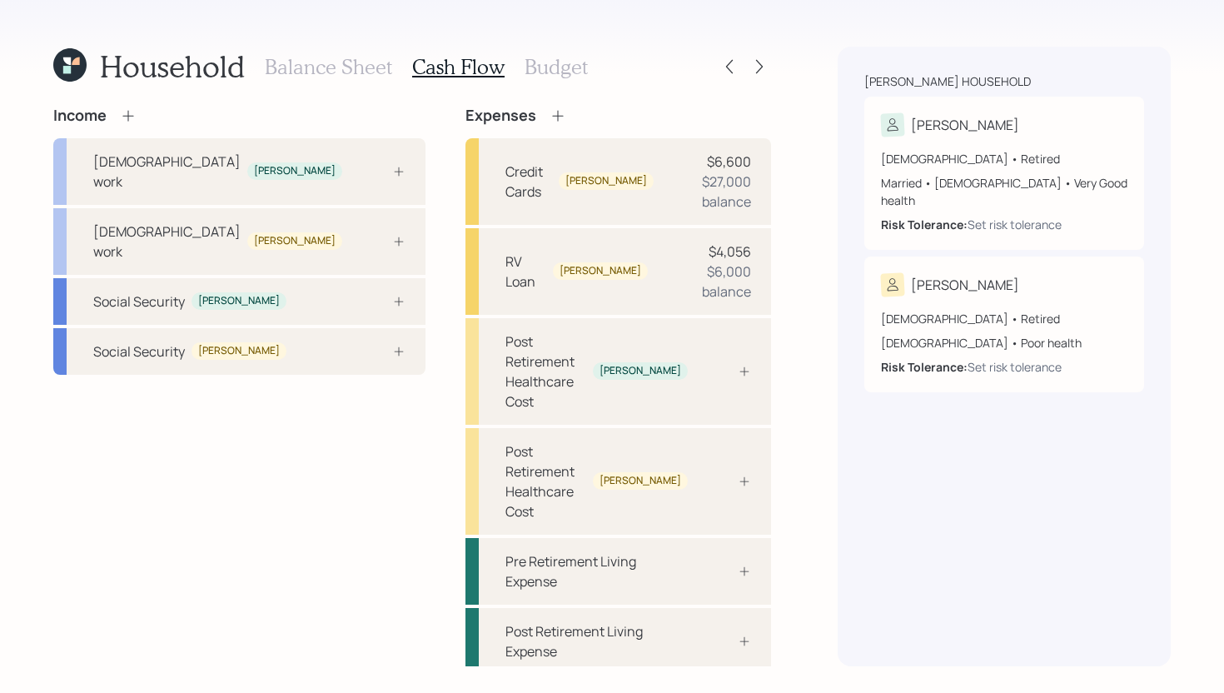
click at [342, 72] on h3 "Balance Sheet" at bounding box center [328, 67] width 127 height 24
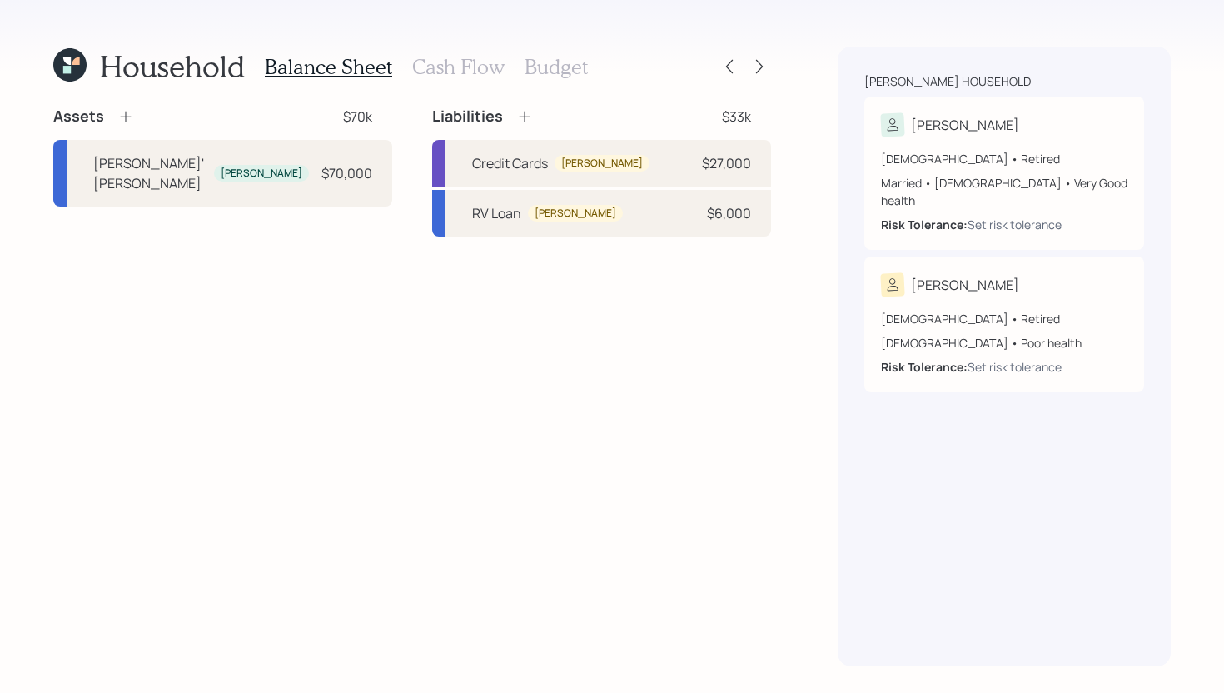
click at [445, 76] on h3 "Cash Flow" at bounding box center [458, 67] width 92 height 24
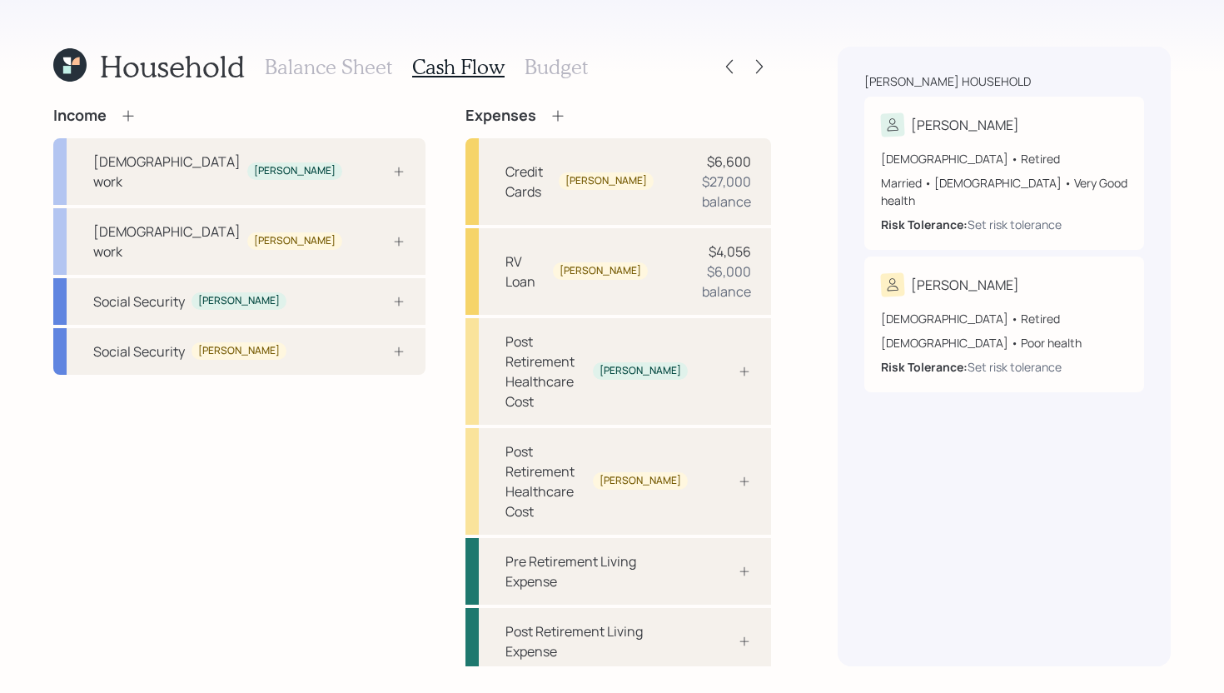
click at [125, 107] on div "Income" at bounding box center [94, 116] width 83 height 18
click at [122, 112] on icon at bounding box center [128, 115] width 17 height 17
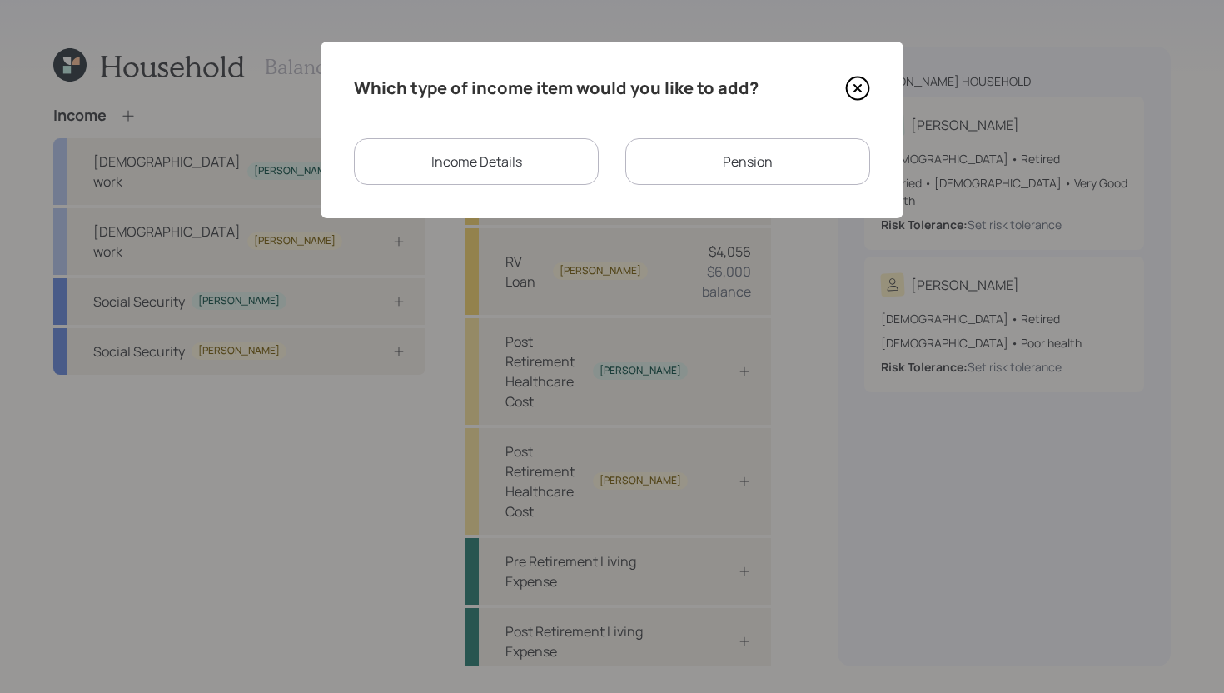
click at [725, 171] on div "Pension" at bounding box center [747, 161] width 245 height 47
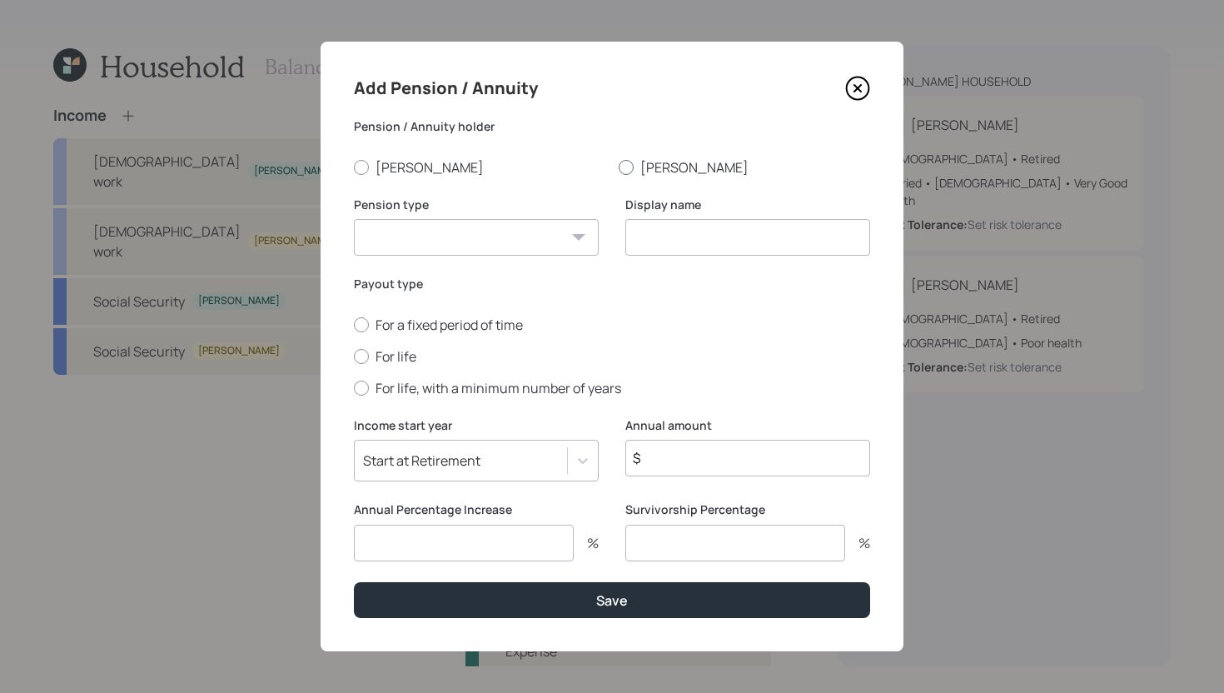
click at [643, 162] on label "Darrell" at bounding box center [745, 167] width 252 height 18
click at [619, 167] on input "Darrell" at bounding box center [618, 167] width 1 height 1
radio input "true"
click at [533, 231] on select "Pension Annuity" at bounding box center [476, 237] width 245 height 37
select select "pension"
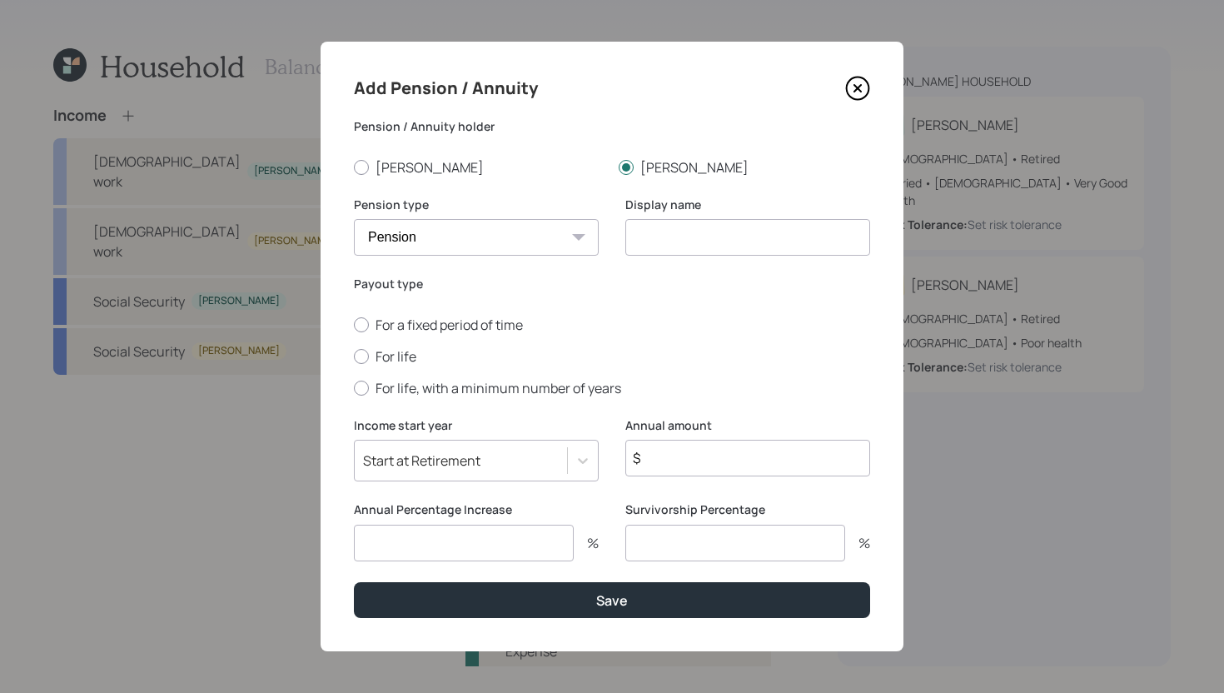
click at [354, 219] on select "Pension Annuity" at bounding box center [476, 237] width 245 height 37
click at [656, 247] on input at bounding box center [747, 237] width 245 height 37
type input "Darrell's Pension"
click at [400, 352] on label "For life" at bounding box center [612, 356] width 516 height 18
click at [354, 356] on input "For life" at bounding box center [353, 356] width 1 height 1
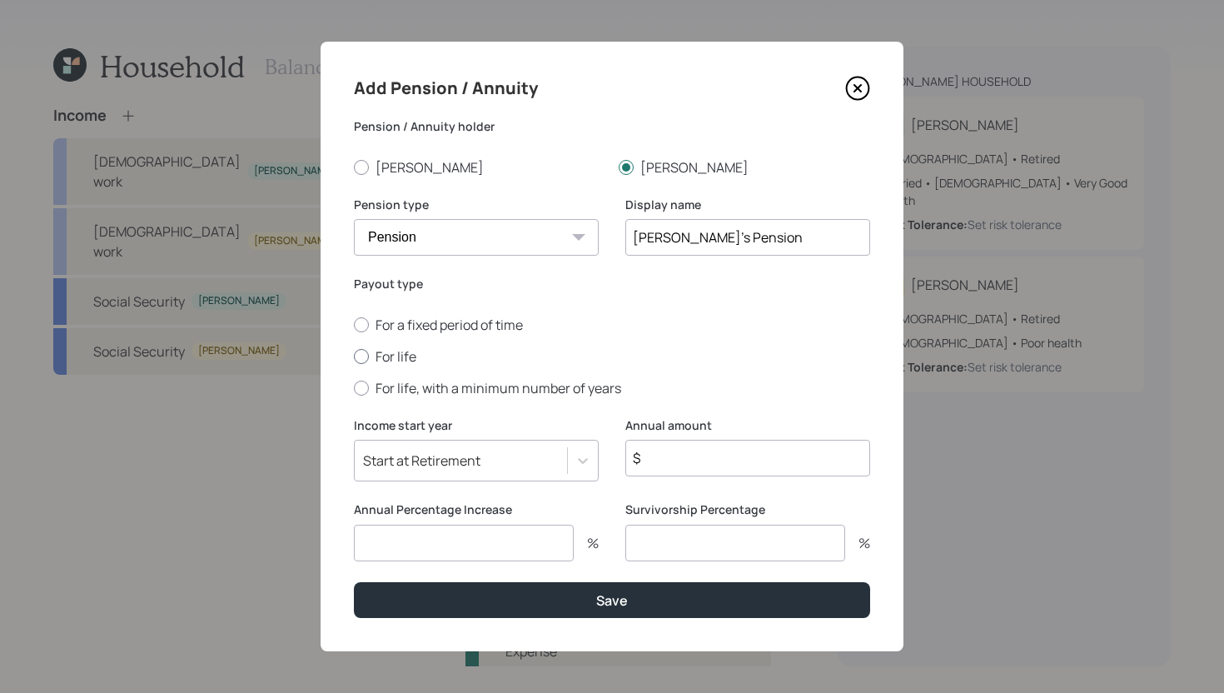
radio input "true"
click at [645, 536] on input "number" at bounding box center [735, 543] width 220 height 37
type input "100"
click at [523, 536] on input "number" at bounding box center [464, 543] width 220 height 37
type input "0"
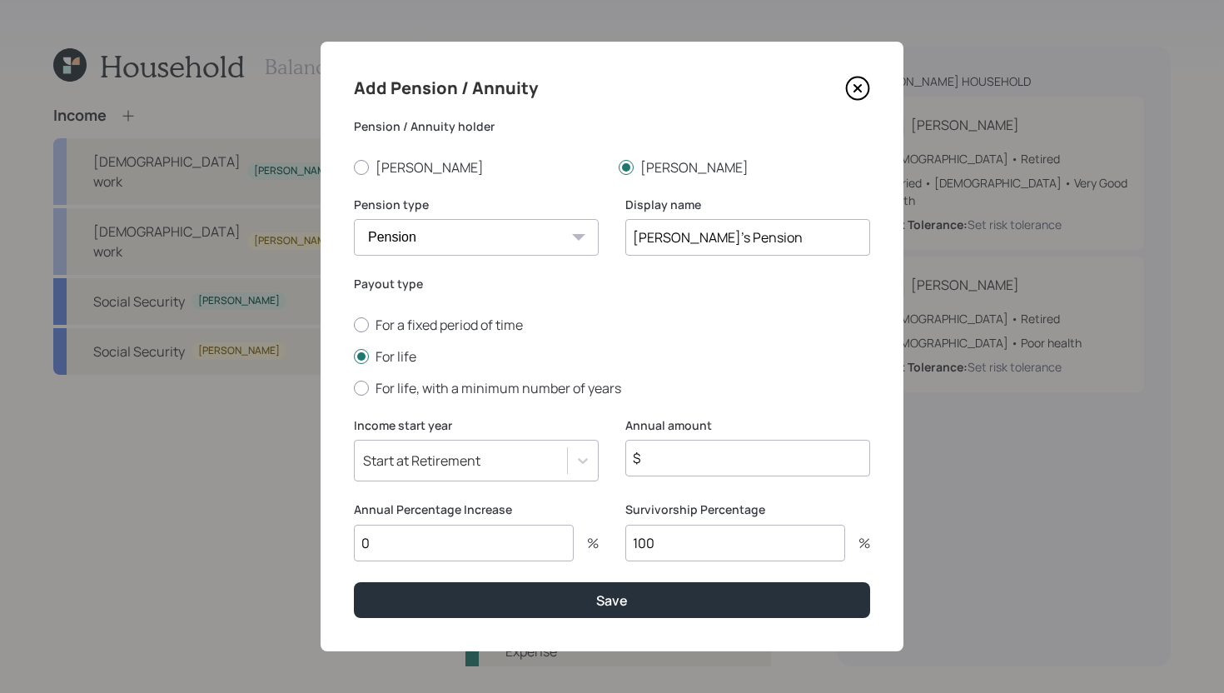
click at [730, 464] on input "$" at bounding box center [747, 458] width 245 height 37
type input "$ 1,200"
click at [671, 620] on div "Add Pension / Annuity Pension / Annuity holder Phyllis Darrell Pension type Pen…" at bounding box center [612, 347] width 583 height 610
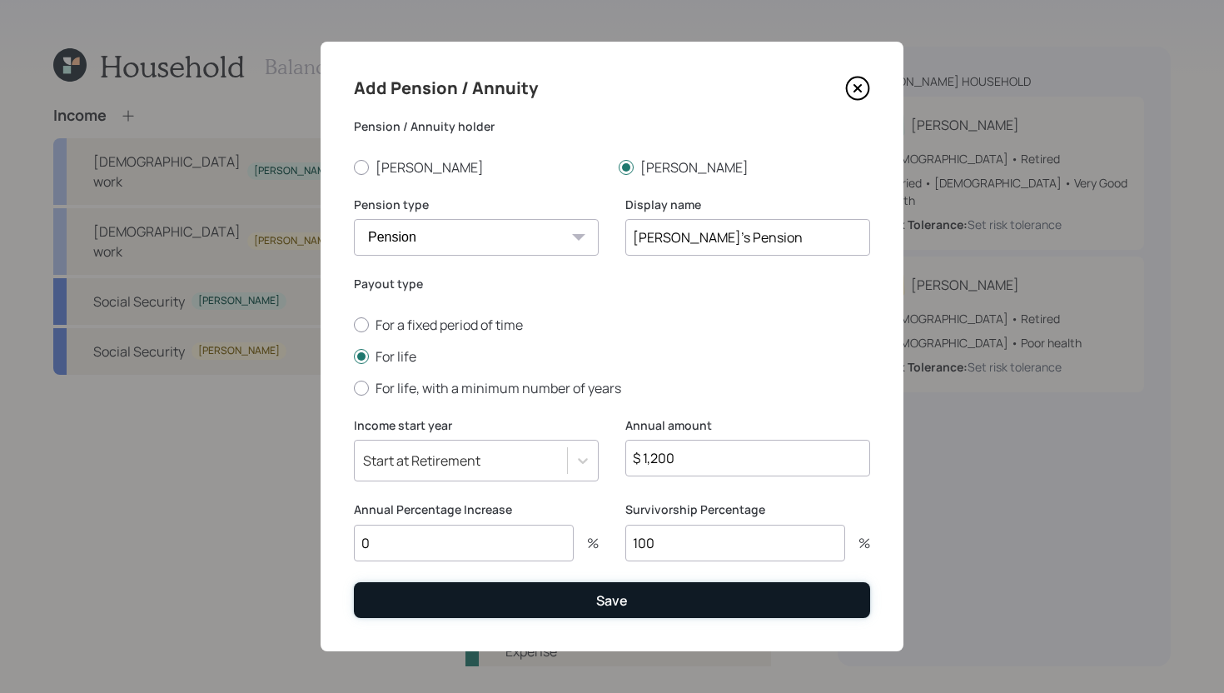
click at [678, 599] on button "Save" at bounding box center [612, 600] width 516 height 36
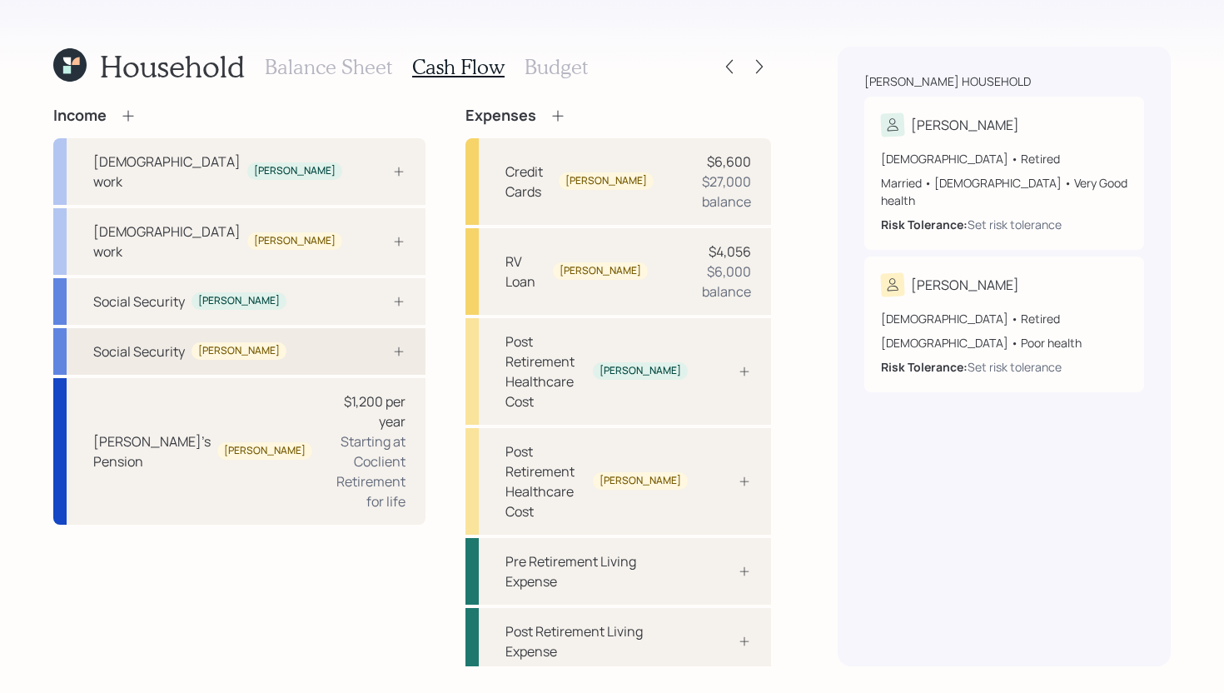
click at [288, 328] on div "Social Security Darrell" at bounding box center [239, 351] width 372 height 47
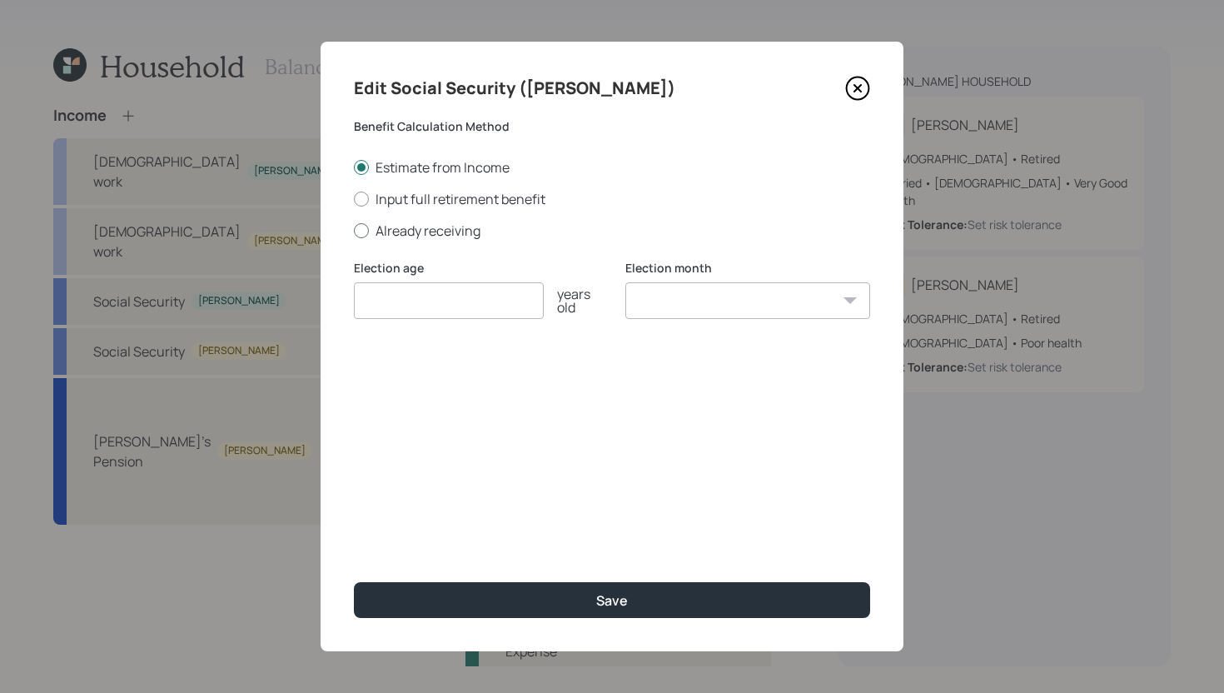
click at [394, 236] on label "Already receiving" at bounding box center [612, 231] width 516 height 18
click at [354, 231] on input "Already receiving" at bounding box center [353, 230] width 1 height 1
radio input "true"
click at [419, 313] on input "number" at bounding box center [449, 300] width 190 height 37
type input "70"
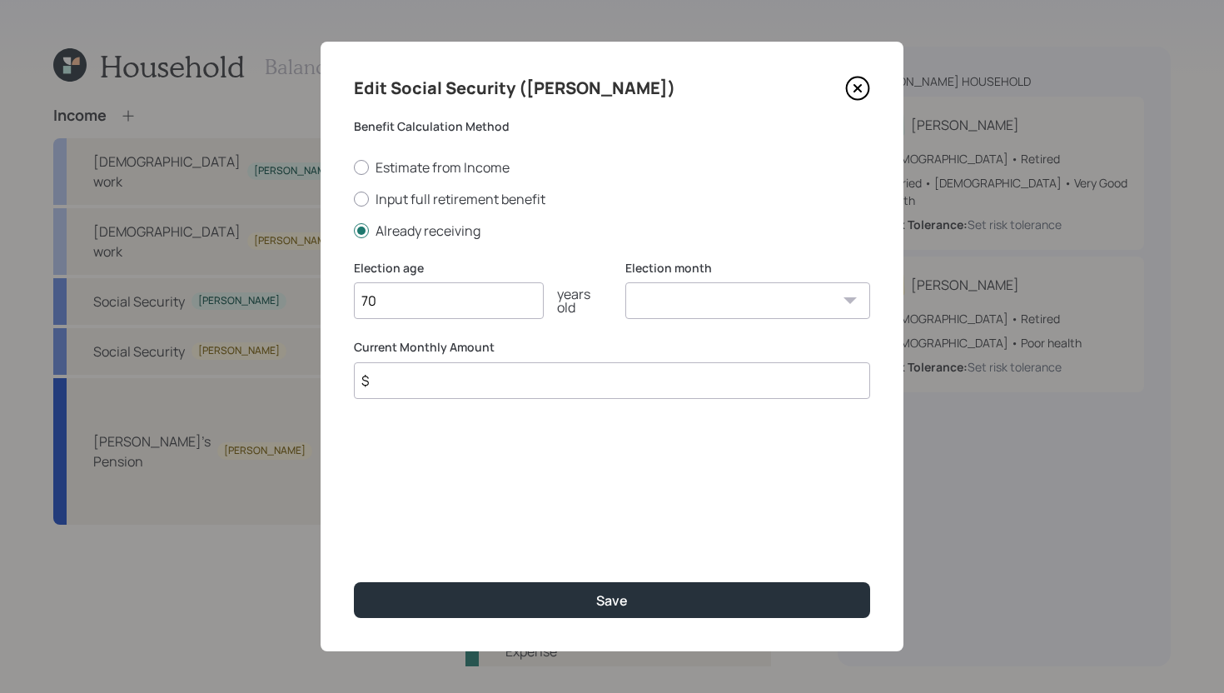
click at [699, 291] on select "January February March April May June July August September October November De…" at bounding box center [747, 300] width 245 height 37
select select "12"
click at [625, 282] on select "January February March April May June July August September October November De…" at bounding box center [747, 300] width 245 height 37
click at [526, 379] on input "$" at bounding box center [612, 380] width 516 height 37
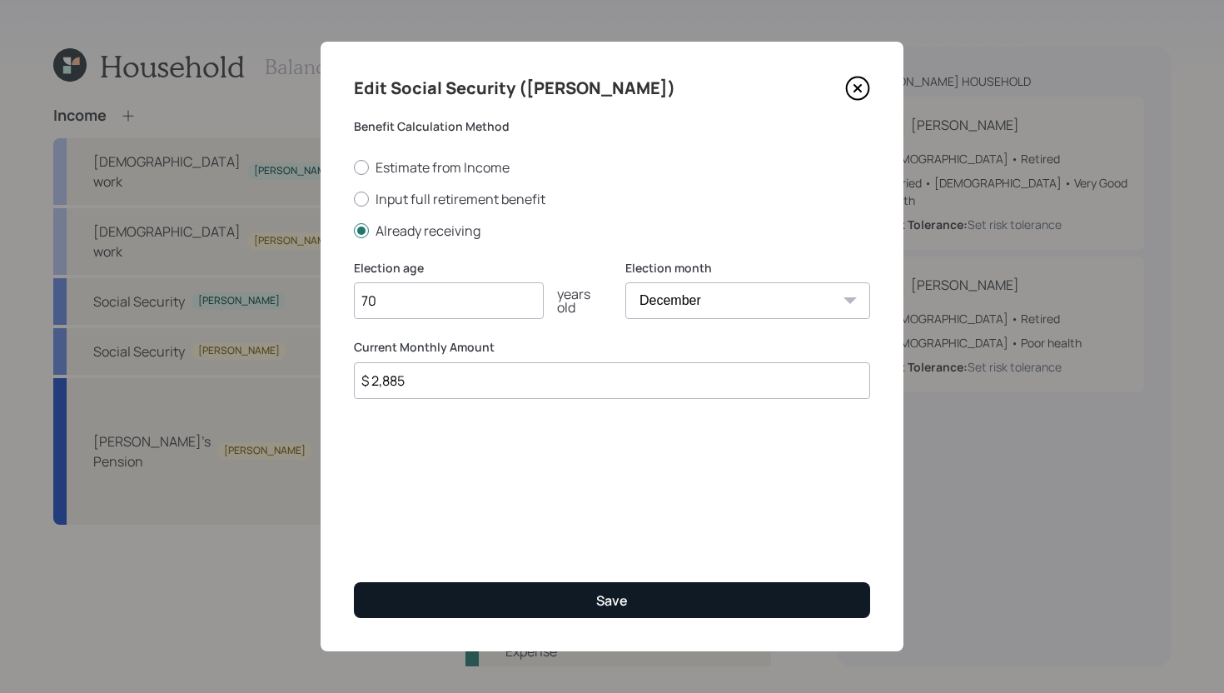
type input "$ 2,885"
click at [559, 610] on button "Save" at bounding box center [612, 600] width 516 height 36
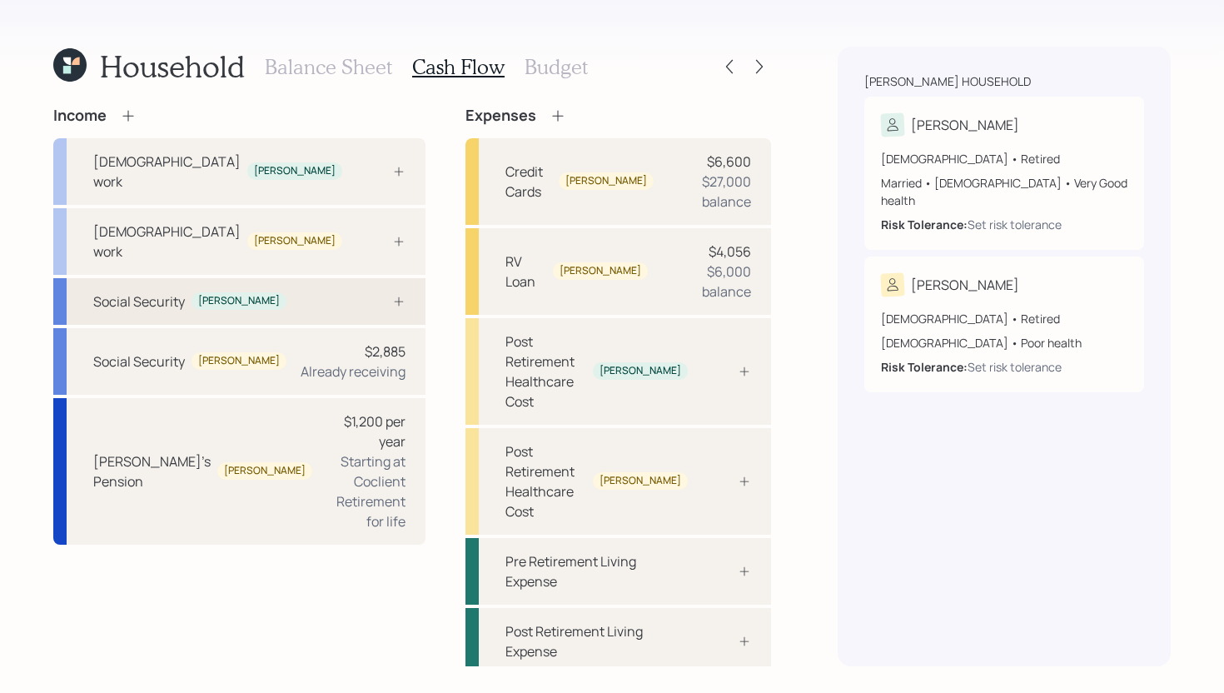
click at [283, 278] on div "Social Security Phyllis" at bounding box center [239, 301] width 372 height 47
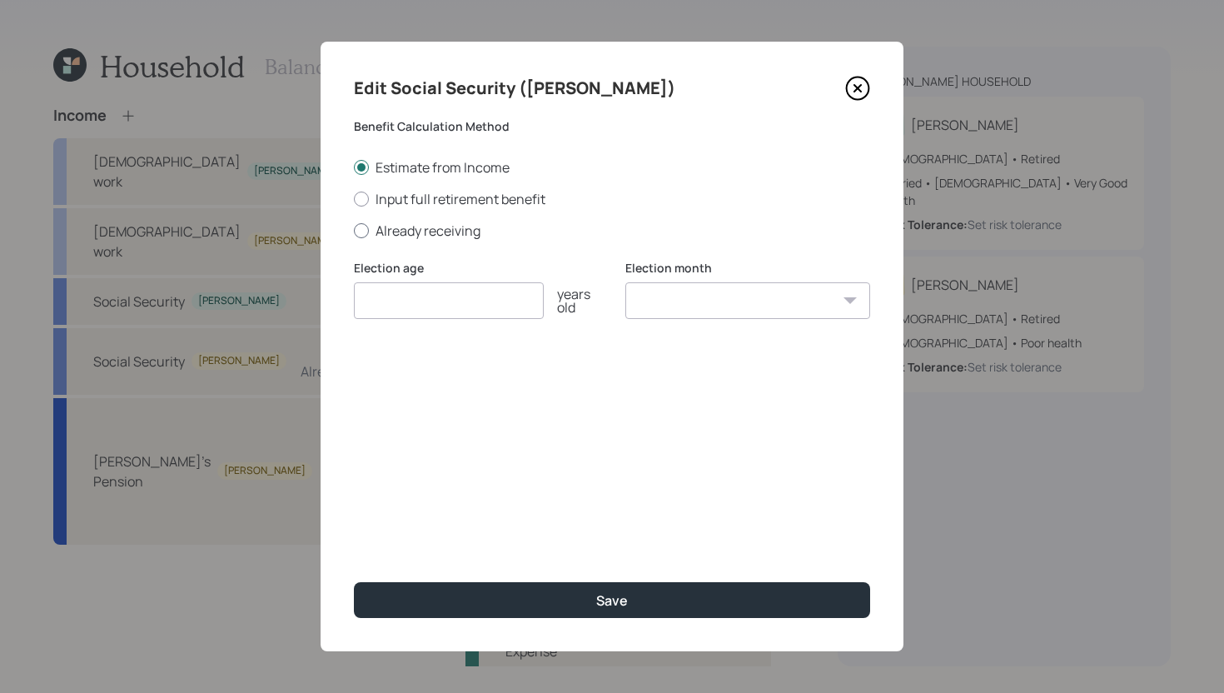
click at [422, 237] on label "Already receiving" at bounding box center [612, 231] width 516 height 18
click at [354, 231] on input "Already receiving" at bounding box center [353, 230] width 1 height 1
radio input "true"
click at [416, 382] on input "$" at bounding box center [612, 380] width 516 height 37
type input "$ 1,185"
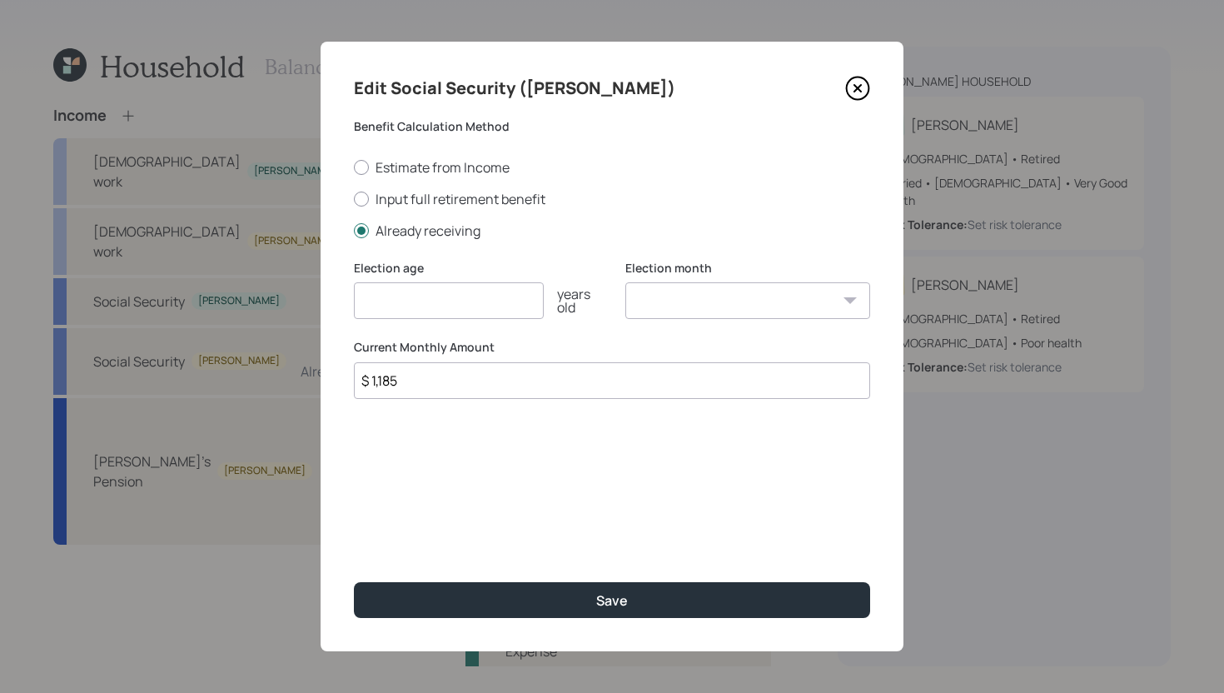
click at [460, 313] on input "number" at bounding box center [449, 300] width 190 height 37
type input "70"
click at [661, 300] on select "January February March April May June July August September October November De…" at bounding box center [747, 300] width 245 height 37
select select "12"
click at [625, 282] on select "January February March April May June July August September October November De…" at bounding box center [747, 300] width 245 height 37
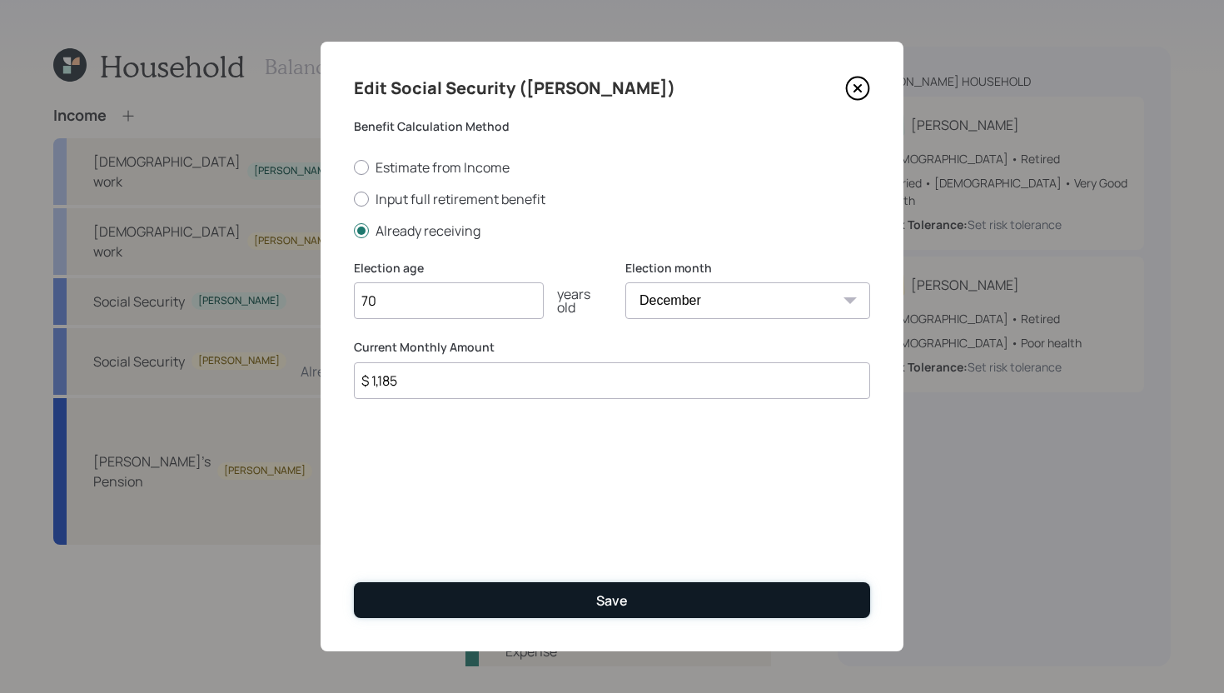
click at [606, 600] on div "Save" at bounding box center [612, 600] width 32 height 18
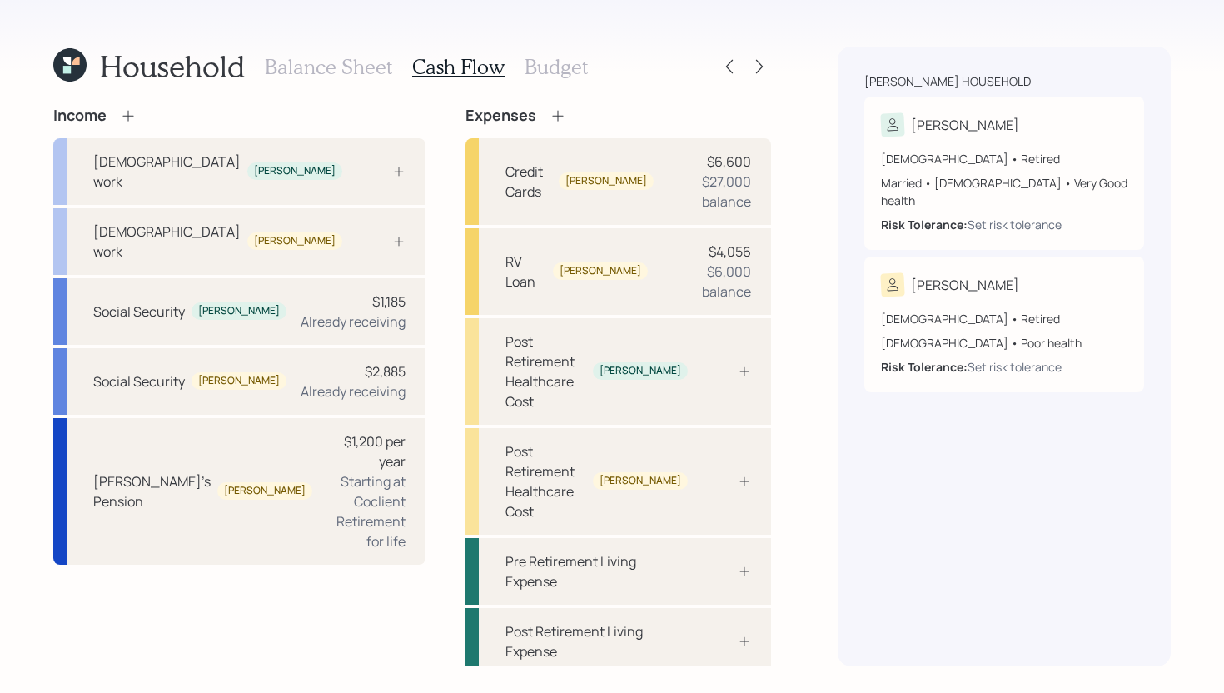
click at [526, 127] on div "Expenses Credit Cards Darrell $6,600 $27,000 balance RV Loan Darrell $4,056 $6,…" at bounding box center [619, 391] width 306 height 568
click at [550, 118] on icon at bounding box center [558, 115] width 17 height 17
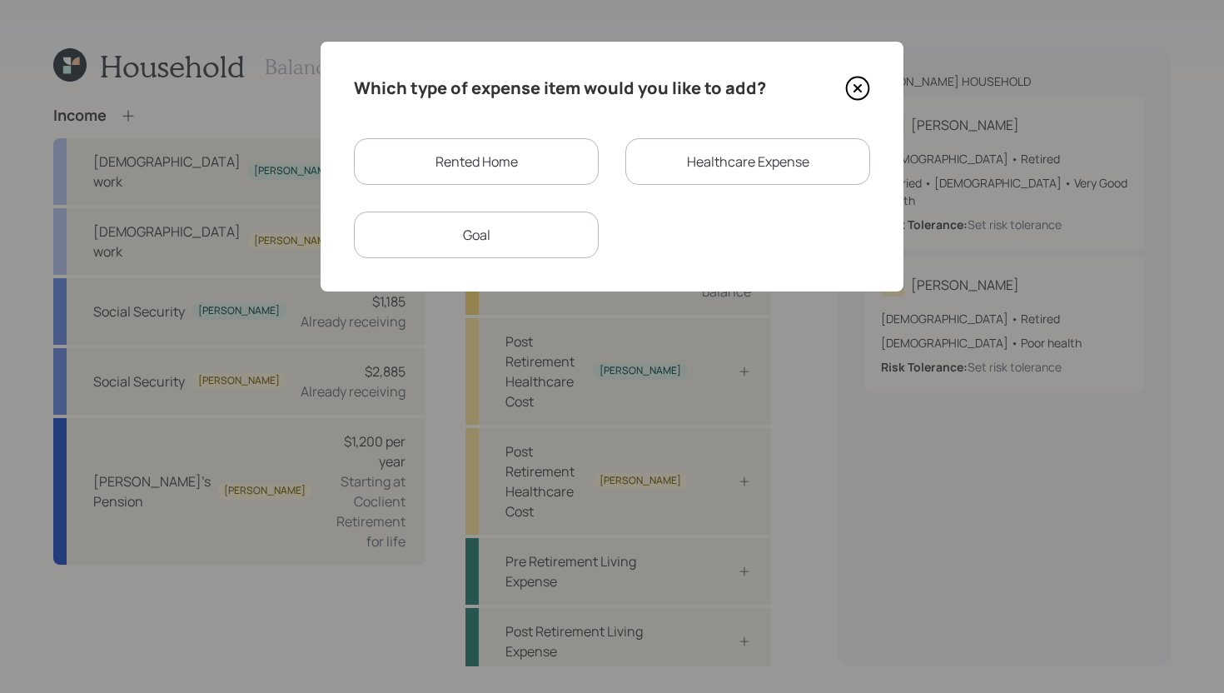
click at [538, 160] on div "Rented Home" at bounding box center [476, 161] width 245 height 47
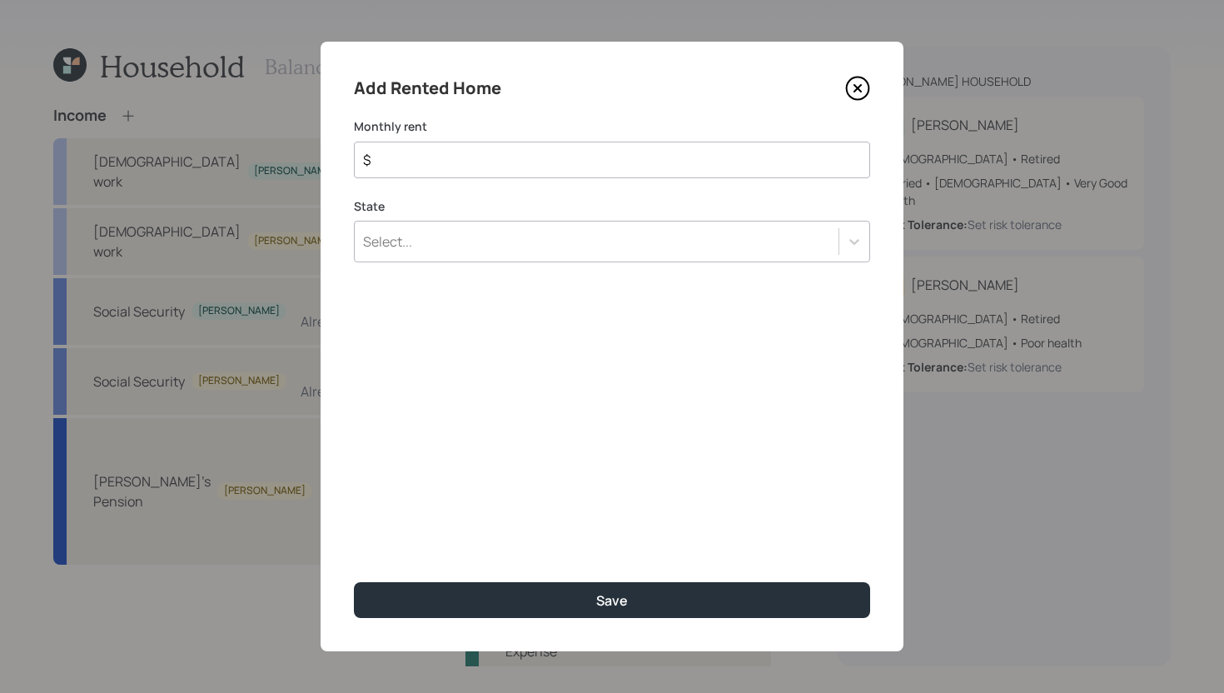
click at [491, 247] on div "Select..." at bounding box center [612, 242] width 516 height 42
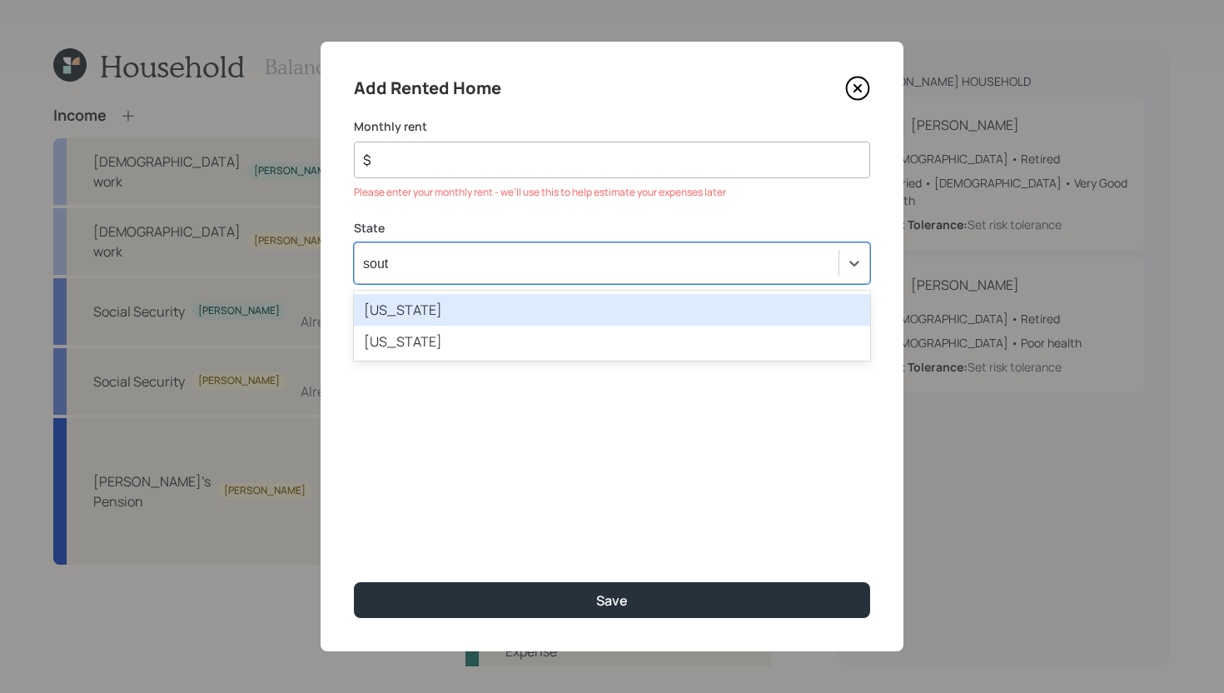
type input "south"
click at [457, 307] on div "South Carolina" at bounding box center [612, 310] width 516 height 32
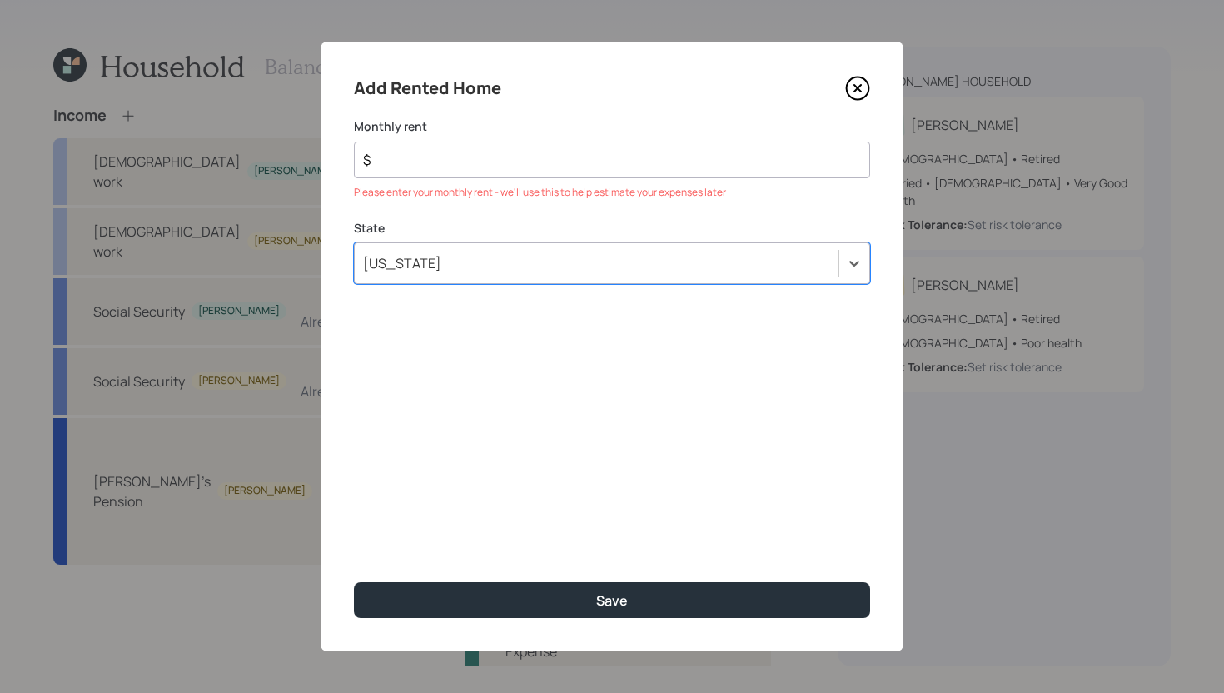
click at [462, 169] on div "$" at bounding box center [612, 160] width 516 height 37
click at [463, 162] on input "$" at bounding box center [605, 160] width 488 height 20
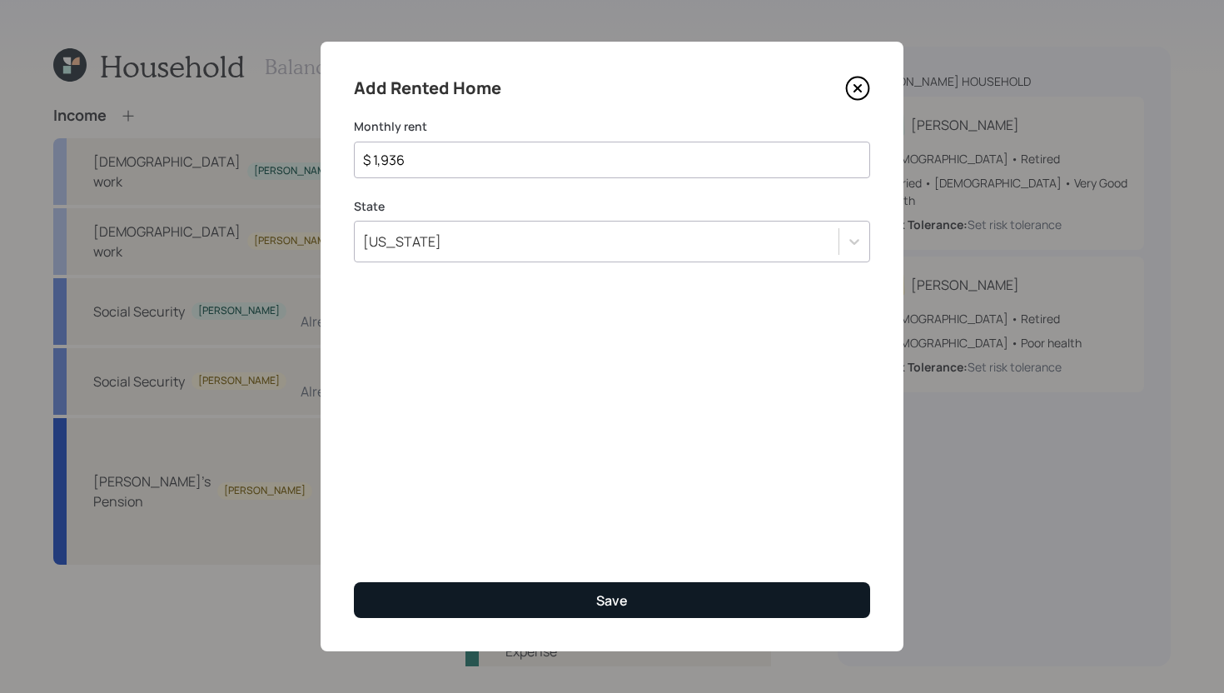
type input "$ 1,936"
click at [507, 605] on button "Save" at bounding box center [612, 600] width 516 height 36
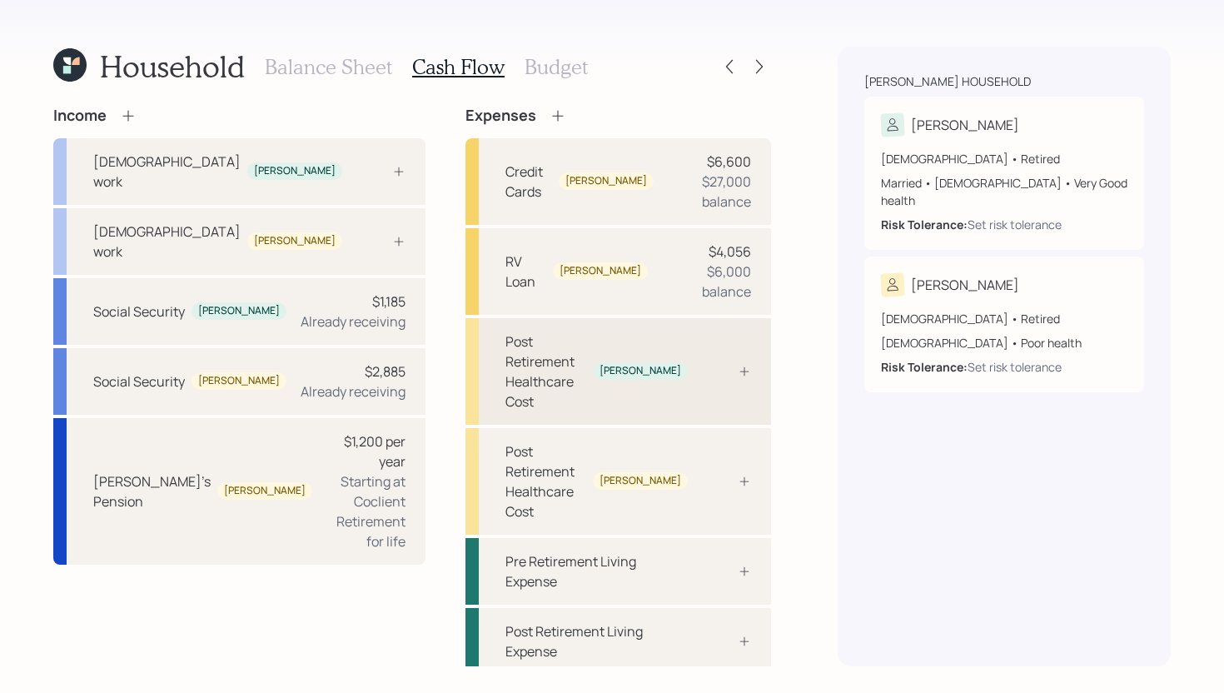
click at [730, 365] on div at bounding box center [726, 371] width 50 height 13
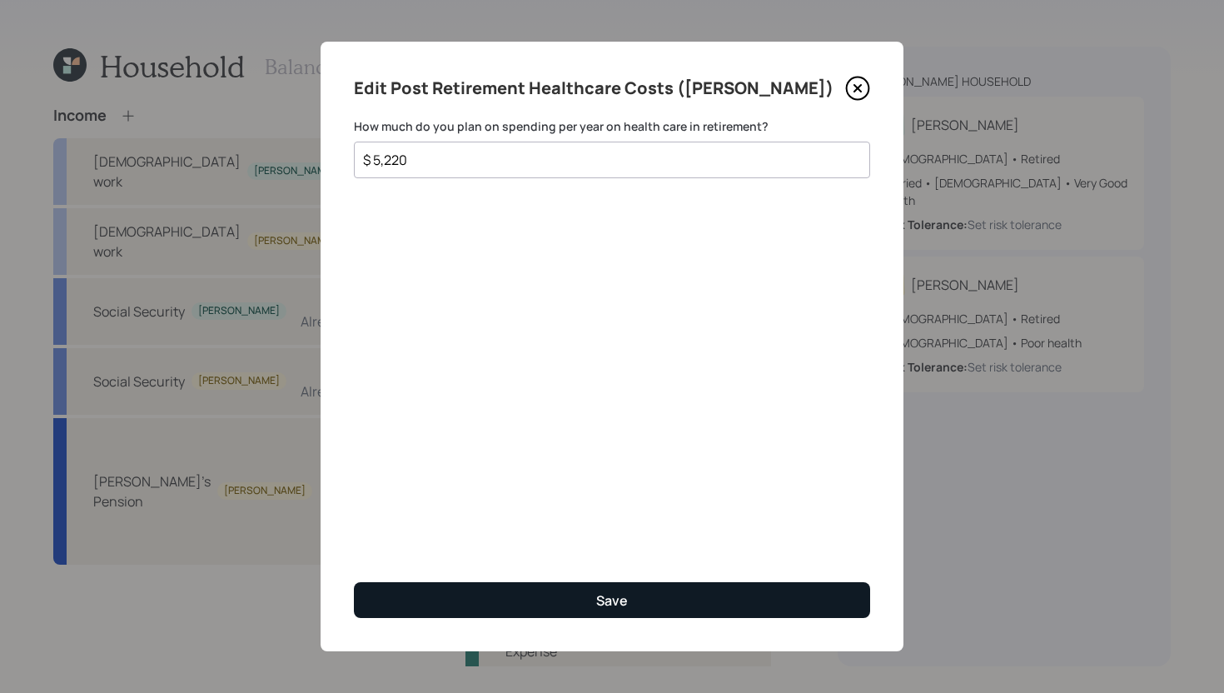
type input "$ 5,220"
click at [665, 590] on button "Save" at bounding box center [612, 600] width 516 height 36
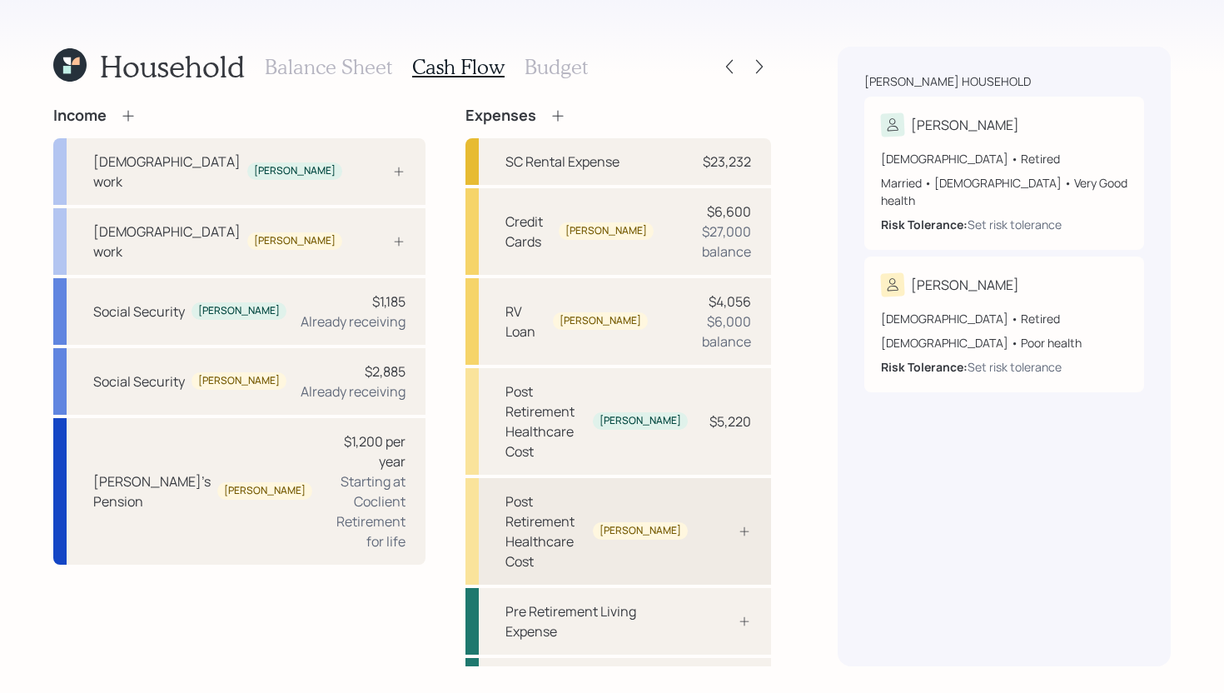
click at [738, 525] on icon at bounding box center [744, 531] width 13 height 13
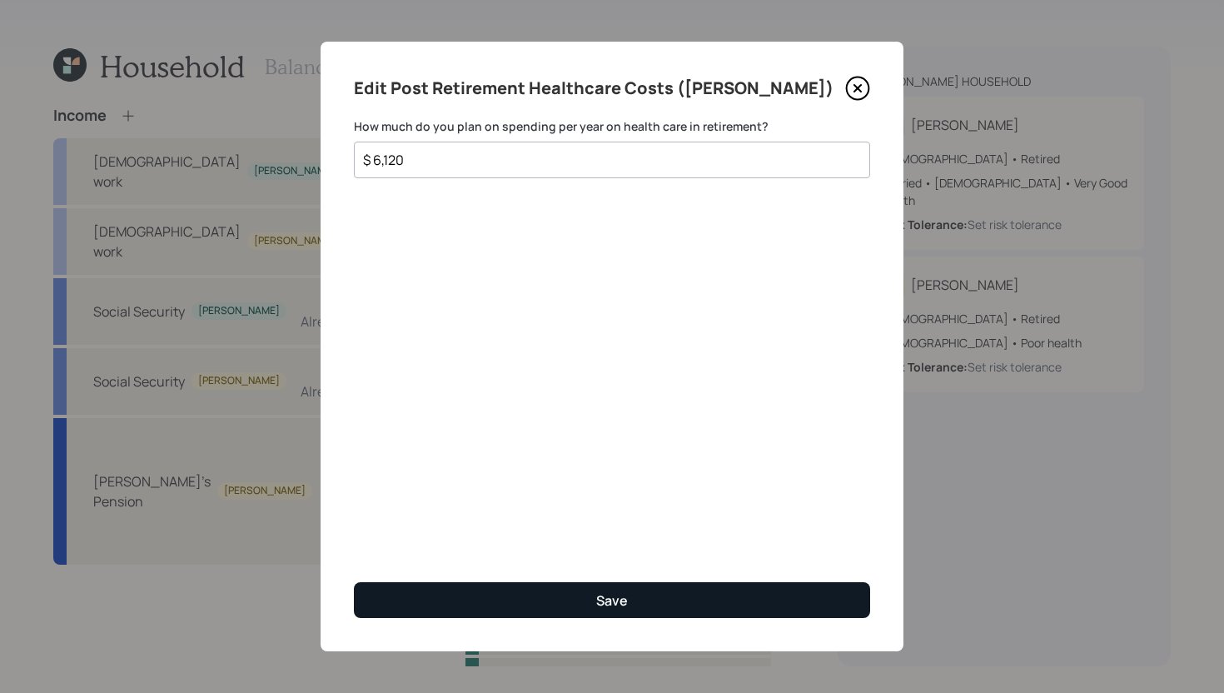
type input "$ 6,120"
click at [661, 610] on button "Save" at bounding box center [612, 600] width 516 height 36
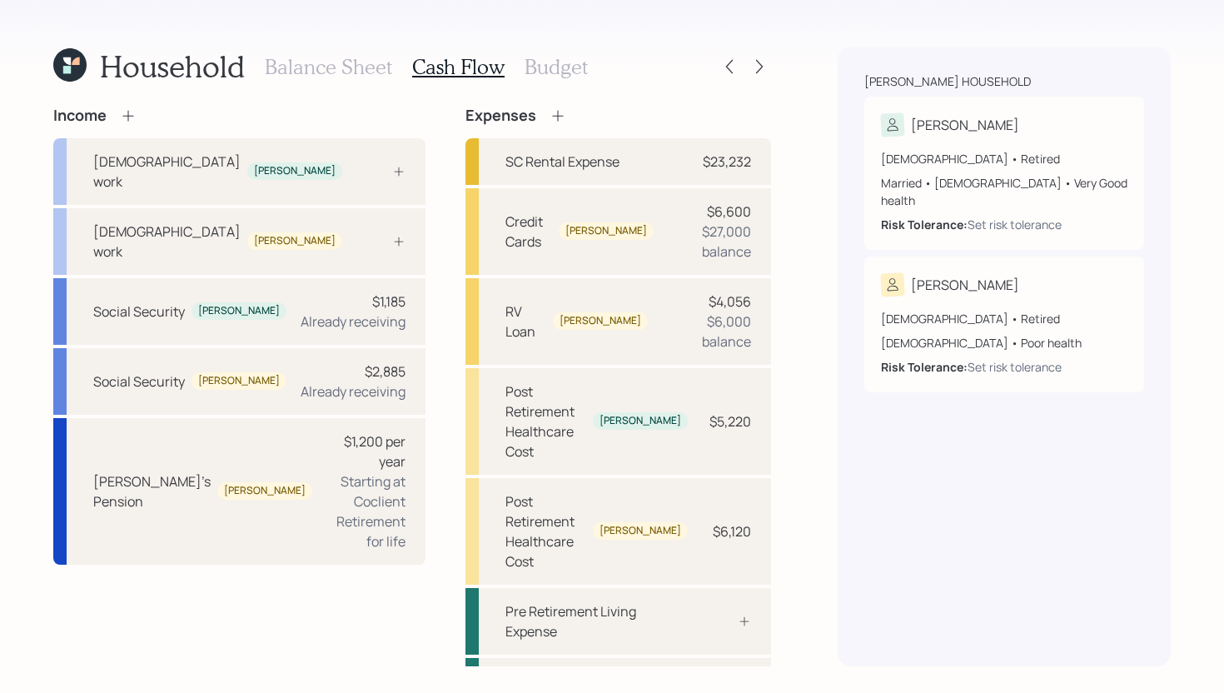
click at [543, 60] on h3 "Budget" at bounding box center [556, 67] width 63 height 24
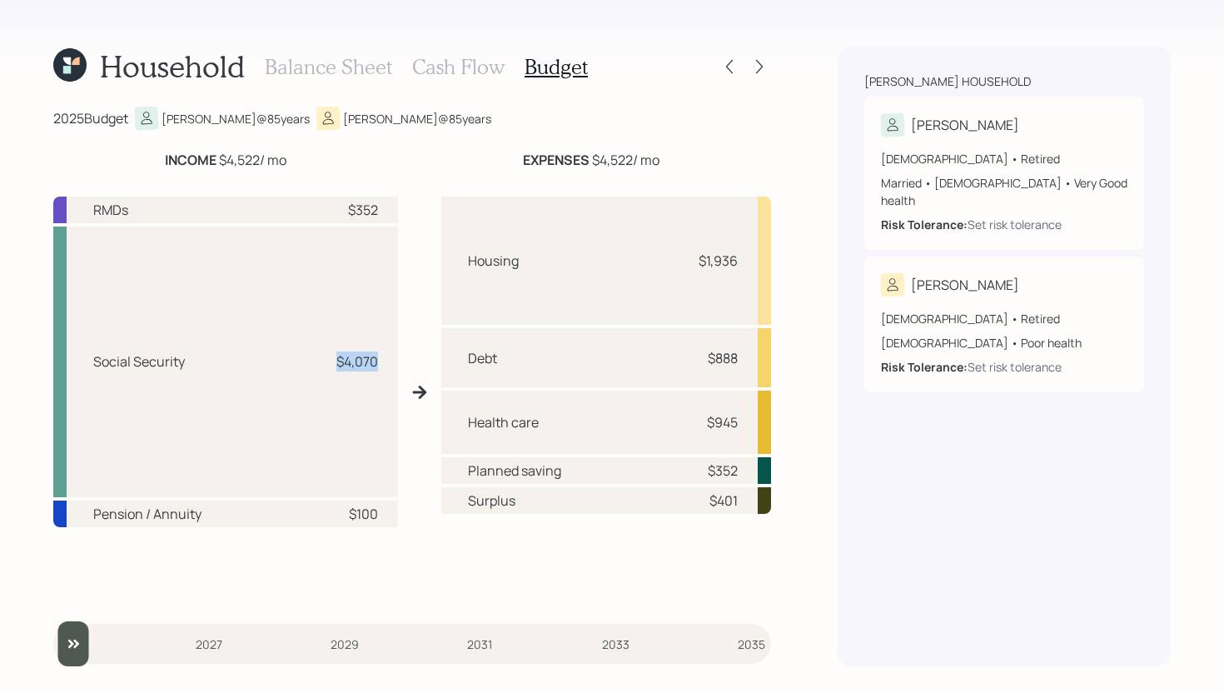
drag, startPoint x: 335, startPoint y: 361, endPoint x: 384, endPoint y: 362, distance: 49.1
click at [384, 362] on div "Social Security $4,070" at bounding box center [225, 362] width 345 height 271
drag, startPoint x: 348, startPoint y: 515, endPoint x: 380, endPoint y: 512, distance: 31.7
click at [380, 512] on div "Pension / Annuity $100" at bounding box center [225, 514] width 345 height 27
click at [471, 70] on h3 "Cash Flow" at bounding box center [458, 67] width 92 height 24
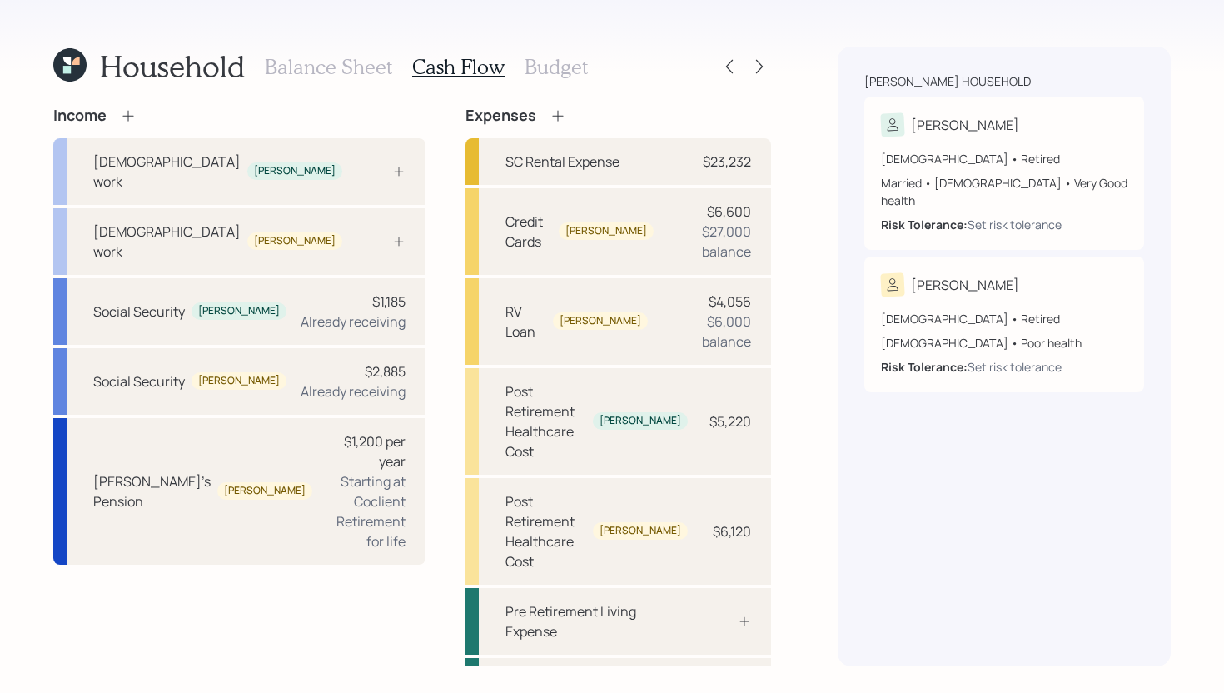
click at [531, 70] on h3 "Budget" at bounding box center [556, 67] width 63 height 24
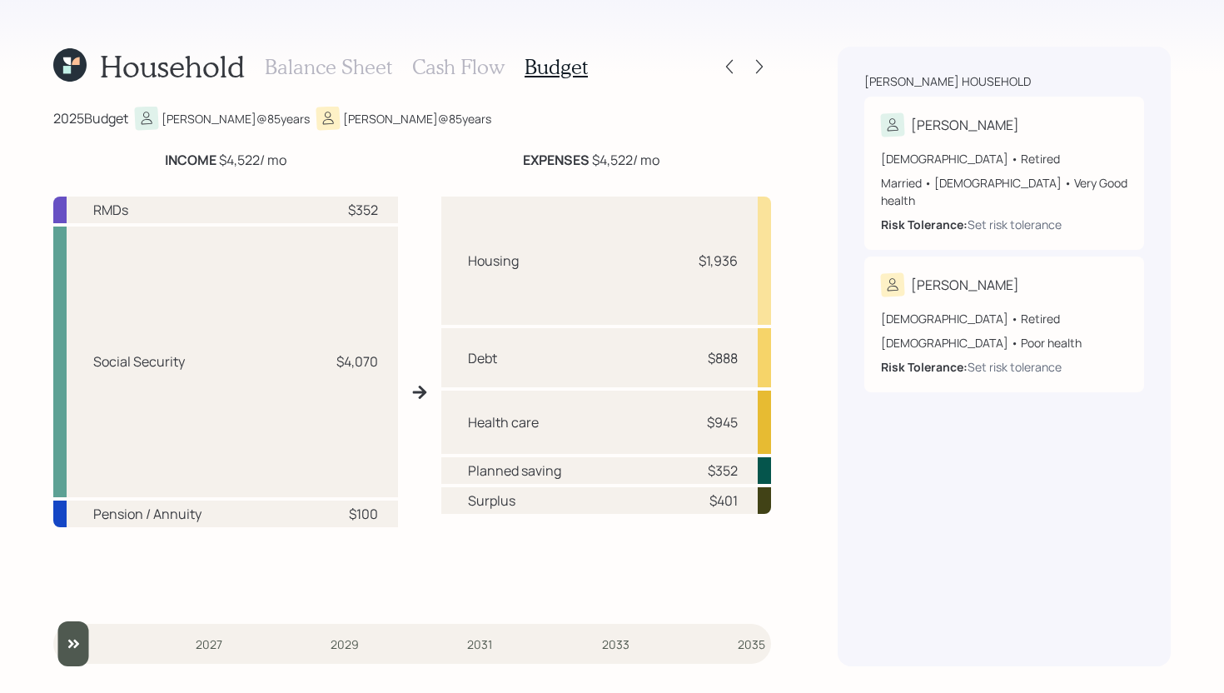
click at [455, 68] on h3 "Cash Flow" at bounding box center [458, 67] width 92 height 24
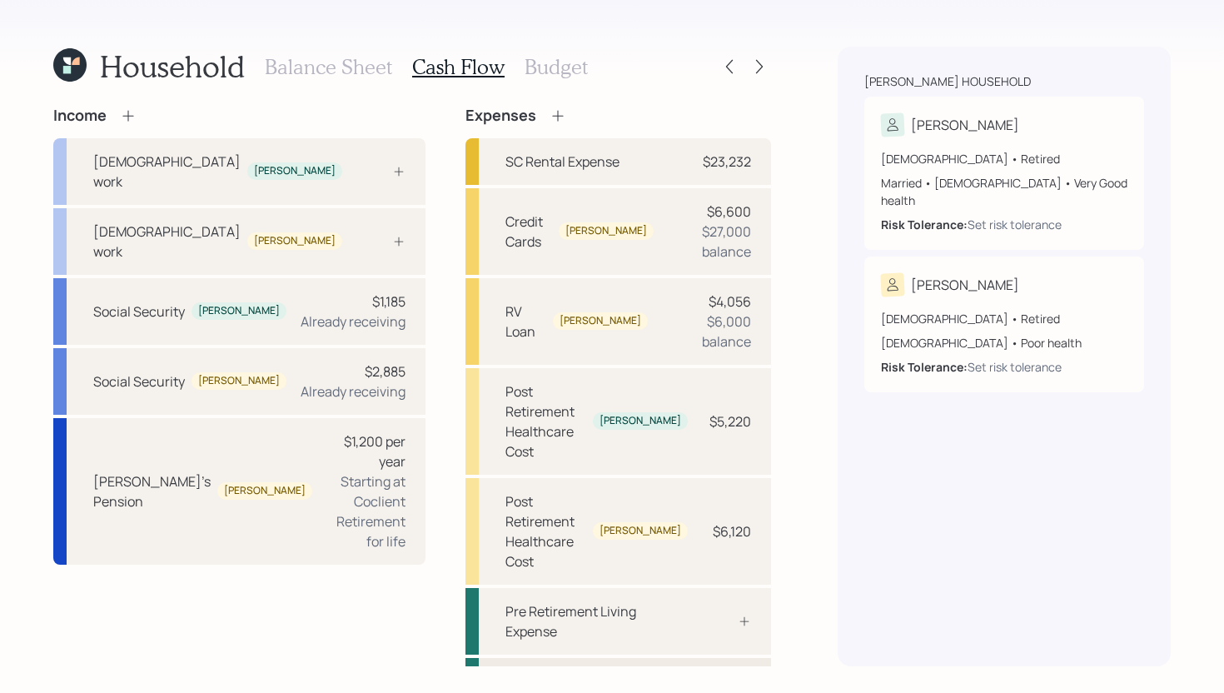
click at [707, 685] on div at bounding box center [726, 691] width 50 height 13
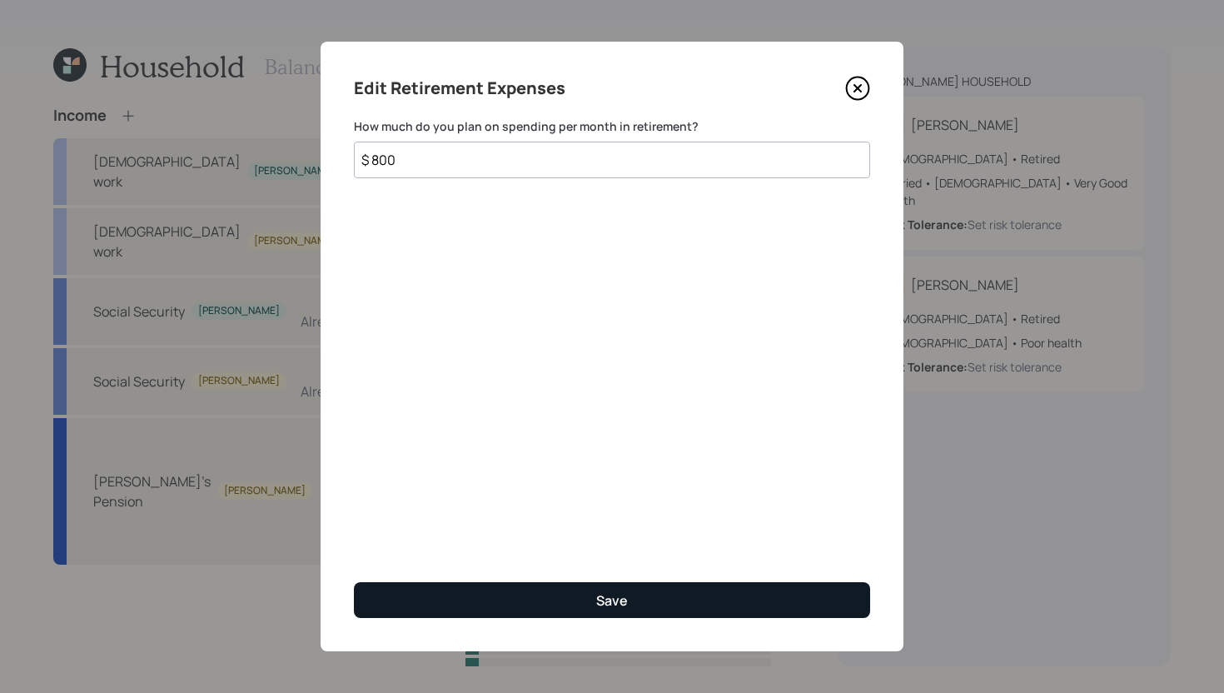
type input "$ 800"
click at [655, 589] on button "Save" at bounding box center [612, 600] width 516 height 36
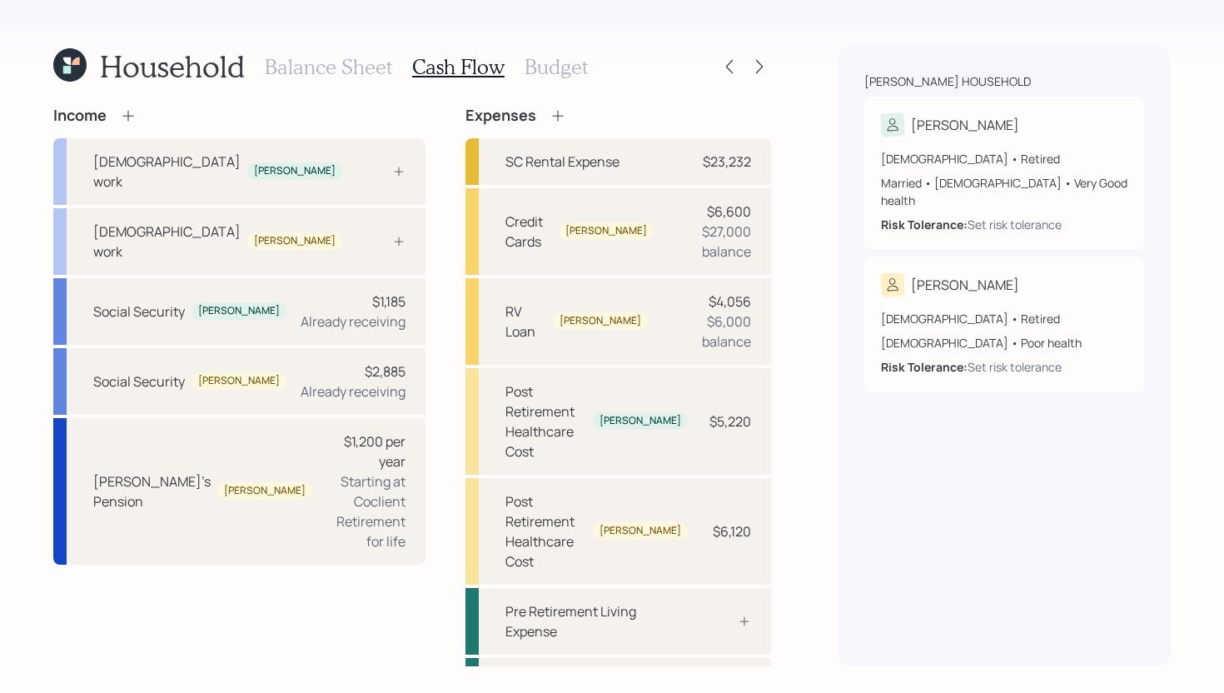
click at [566, 72] on h3 "Budget" at bounding box center [556, 67] width 63 height 24
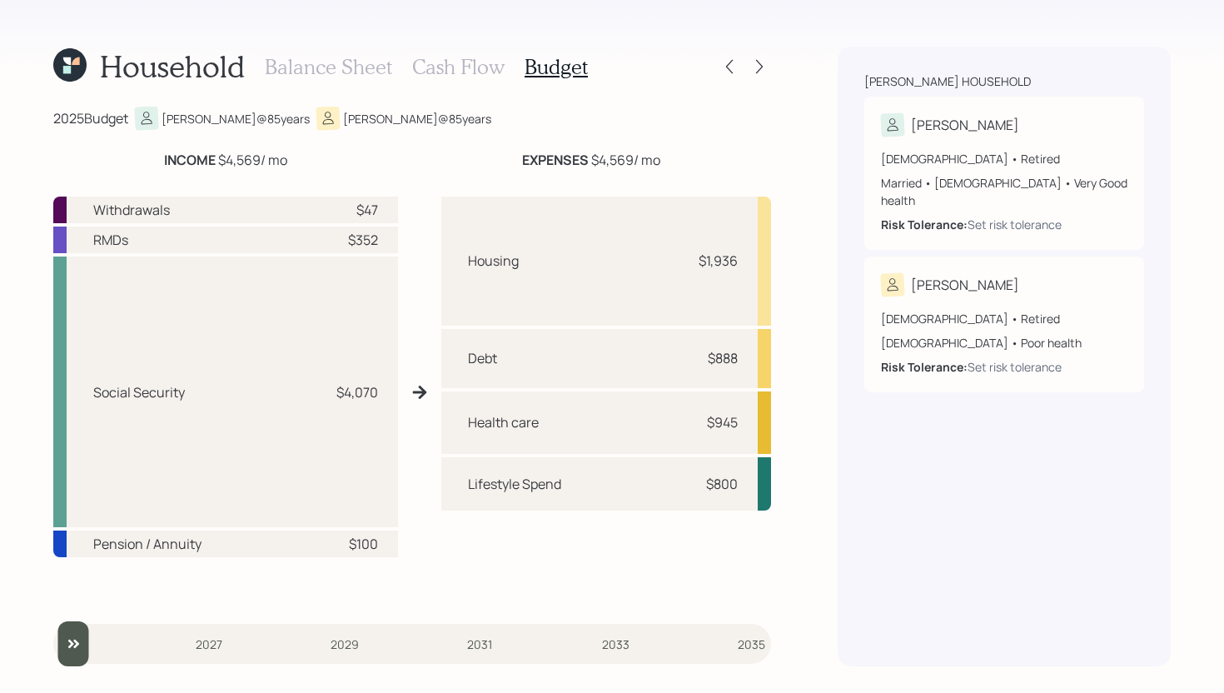
click at [442, 73] on h3 "Cash Flow" at bounding box center [458, 67] width 92 height 24
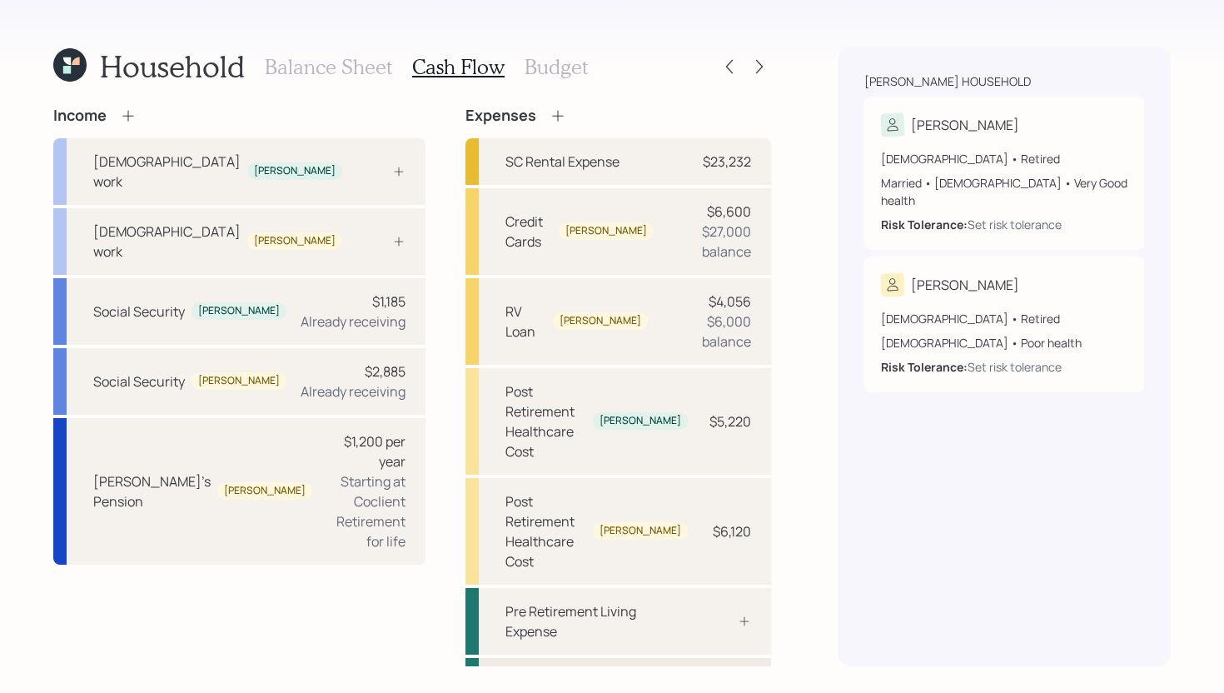
click at [686, 658] on div "Post Retirement Living Expense $9,600" at bounding box center [619, 691] width 306 height 67
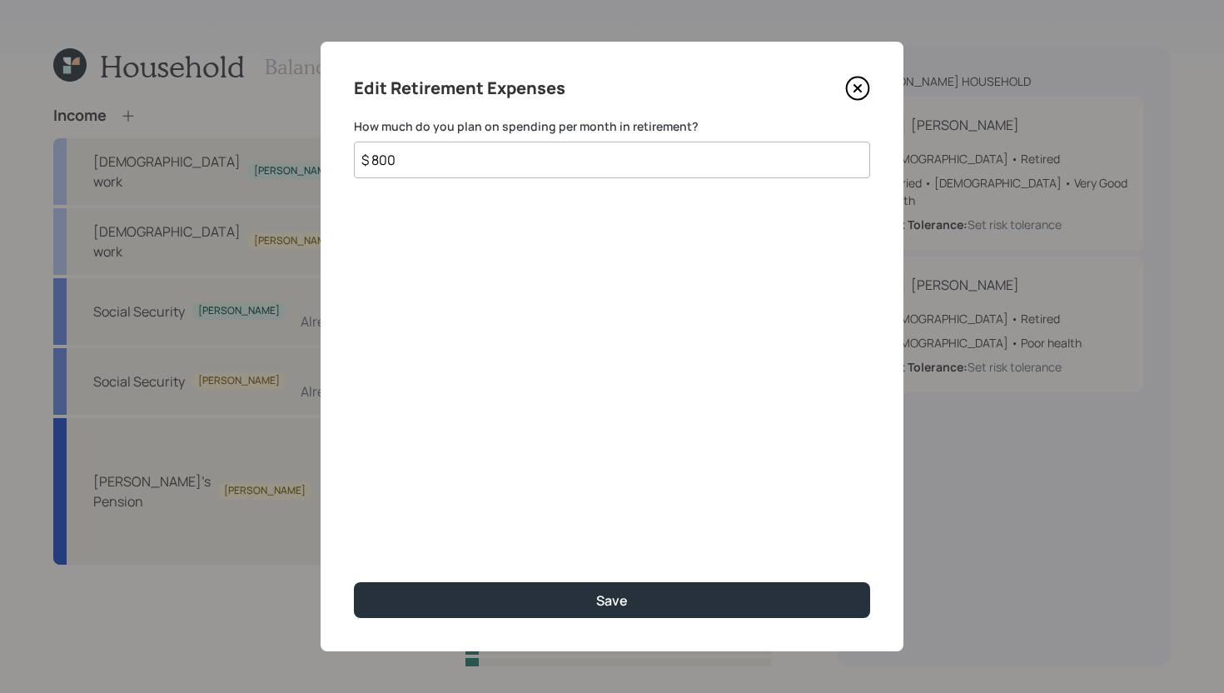
drag, startPoint x: 454, startPoint y: 161, endPoint x: 354, endPoint y: 152, distance: 100.4
click at [354, 152] on input "$ 800" at bounding box center [612, 160] width 516 height 37
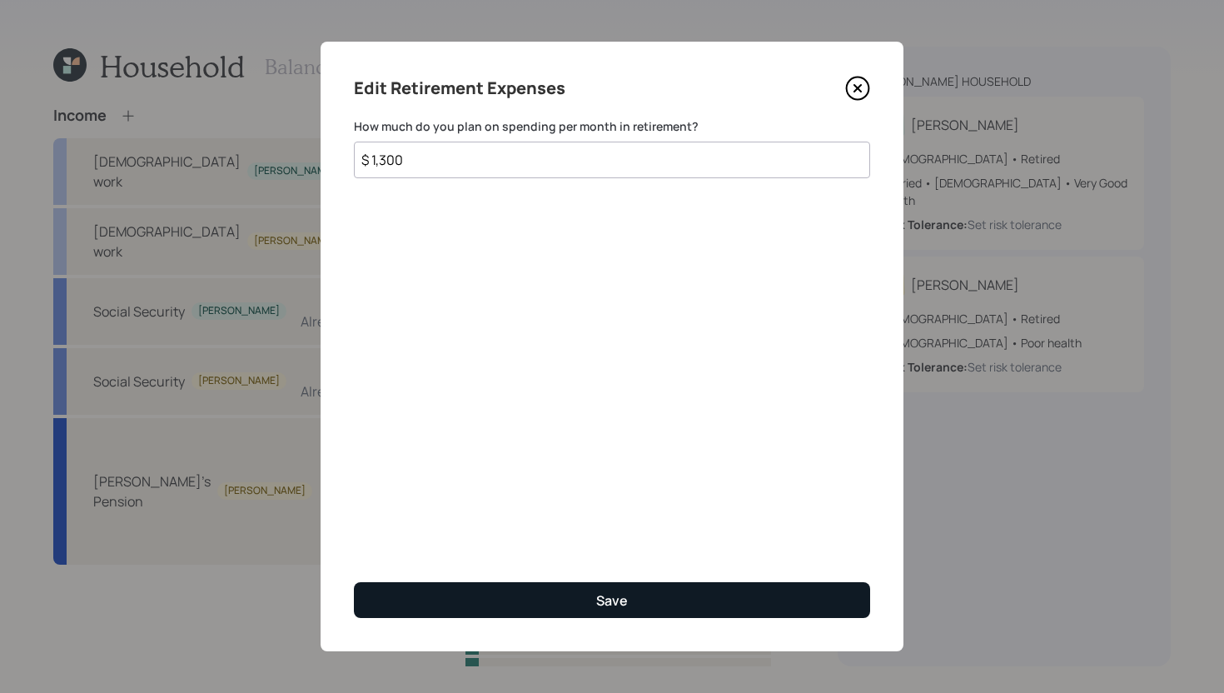
type input "$ 1,300"
click at [453, 597] on button "Save" at bounding box center [612, 600] width 516 height 36
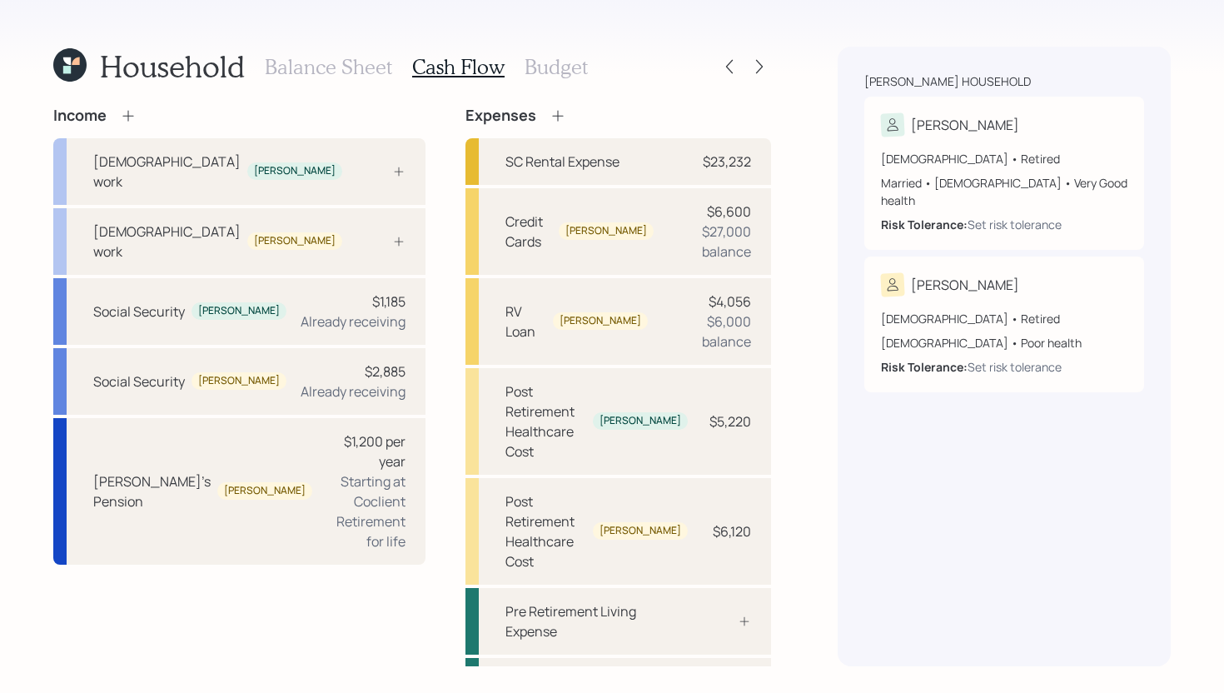
click at [543, 75] on h3 "Budget" at bounding box center [556, 67] width 63 height 24
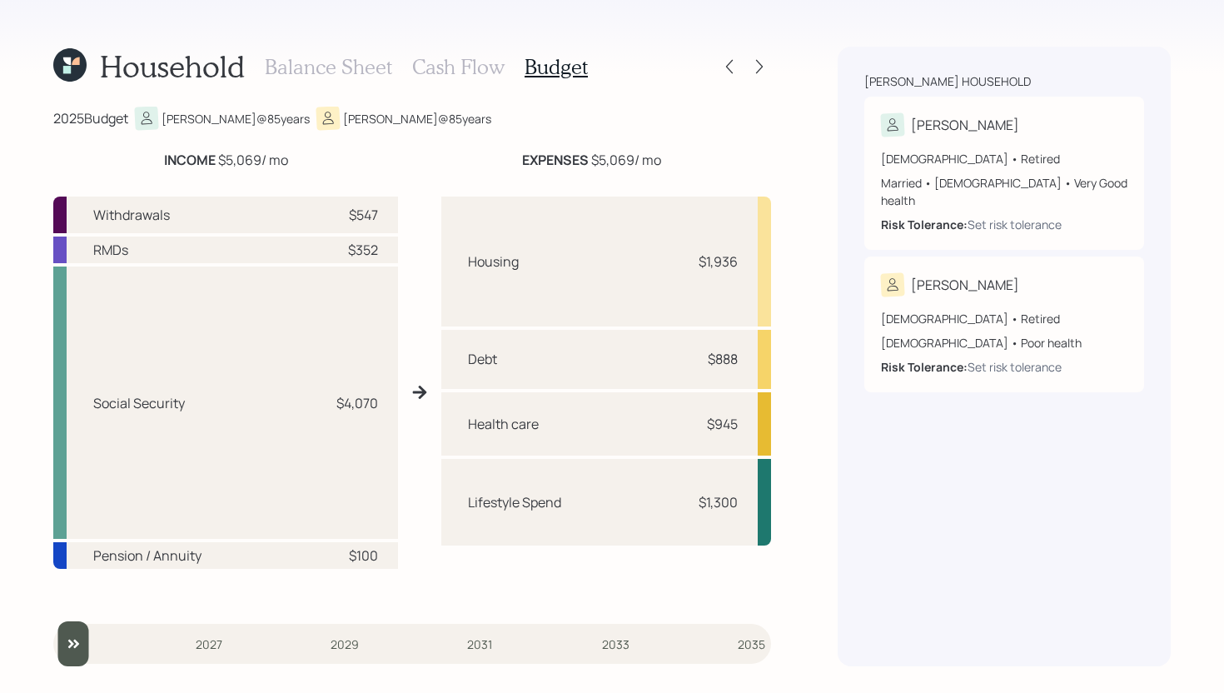
click at [491, 68] on h3 "Cash Flow" at bounding box center [458, 67] width 92 height 24
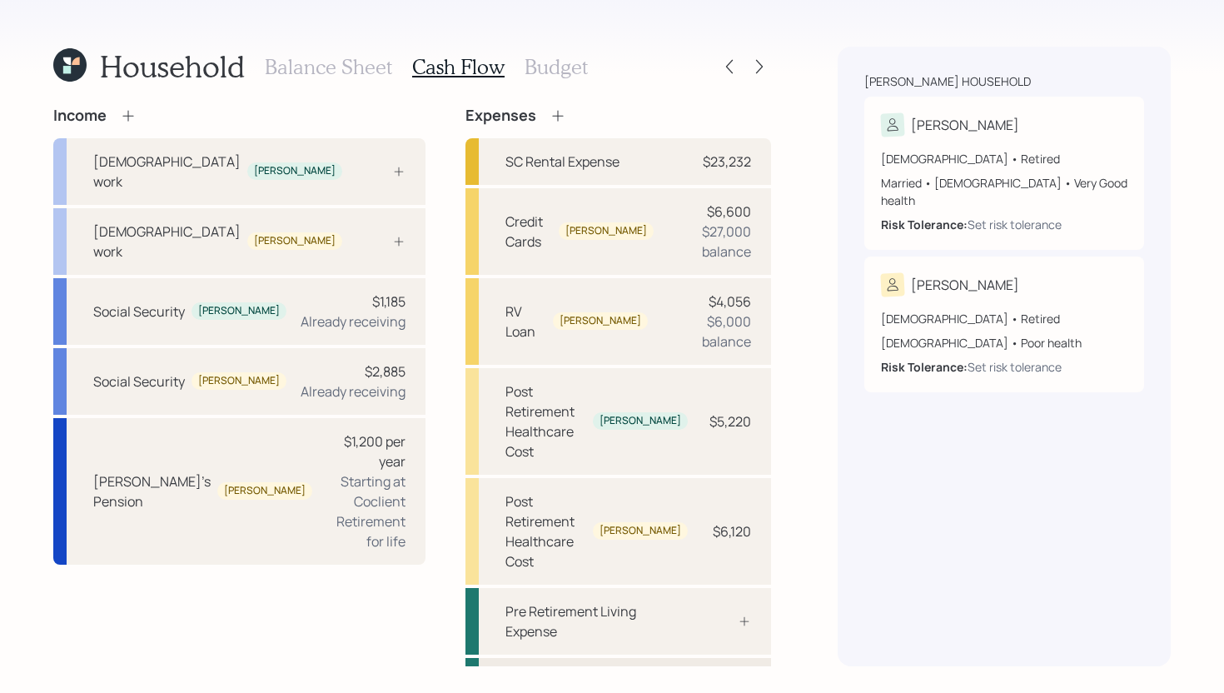
click at [653, 671] on div "Post Retirement Living Expense" at bounding box center [597, 691] width 182 height 40
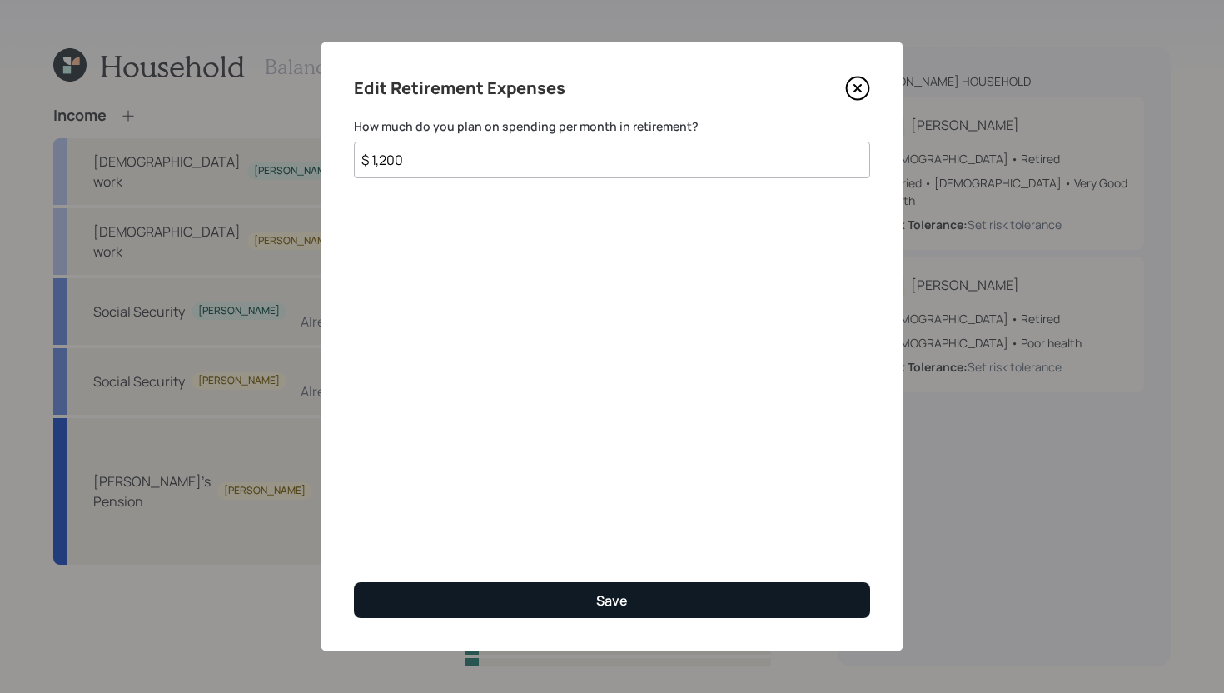
type input "$ 1,200"
click at [488, 599] on button "Save" at bounding box center [612, 600] width 516 height 36
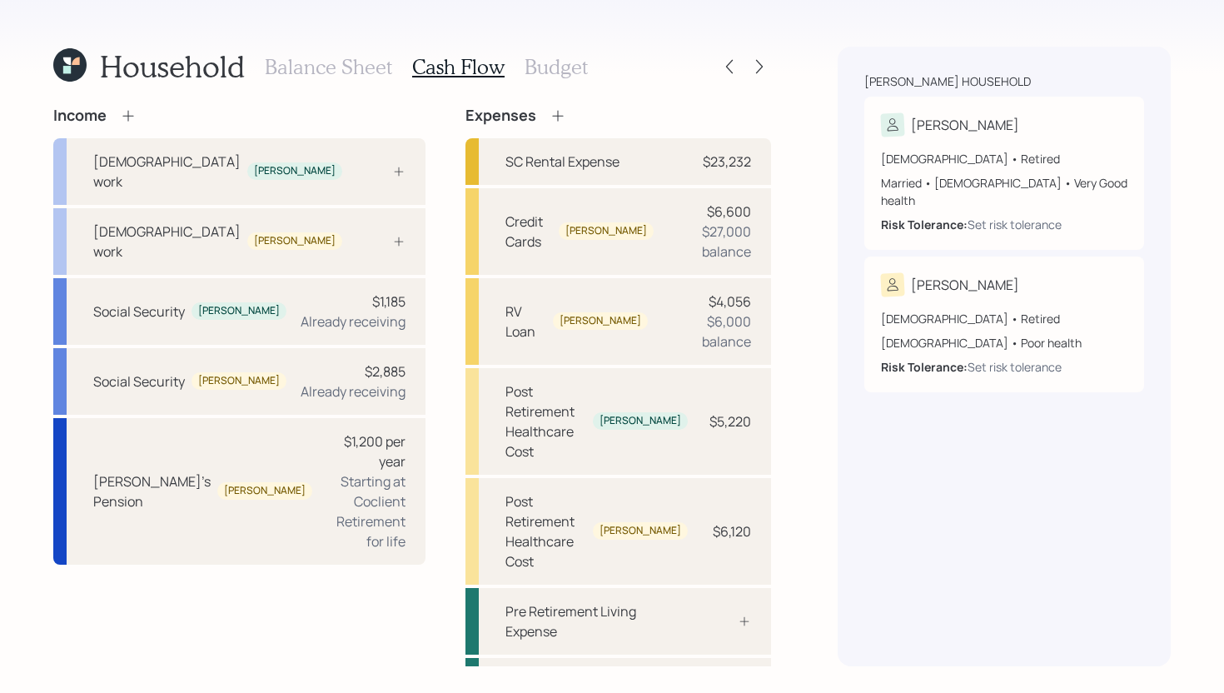
click at [559, 72] on h3 "Budget" at bounding box center [556, 67] width 63 height 24
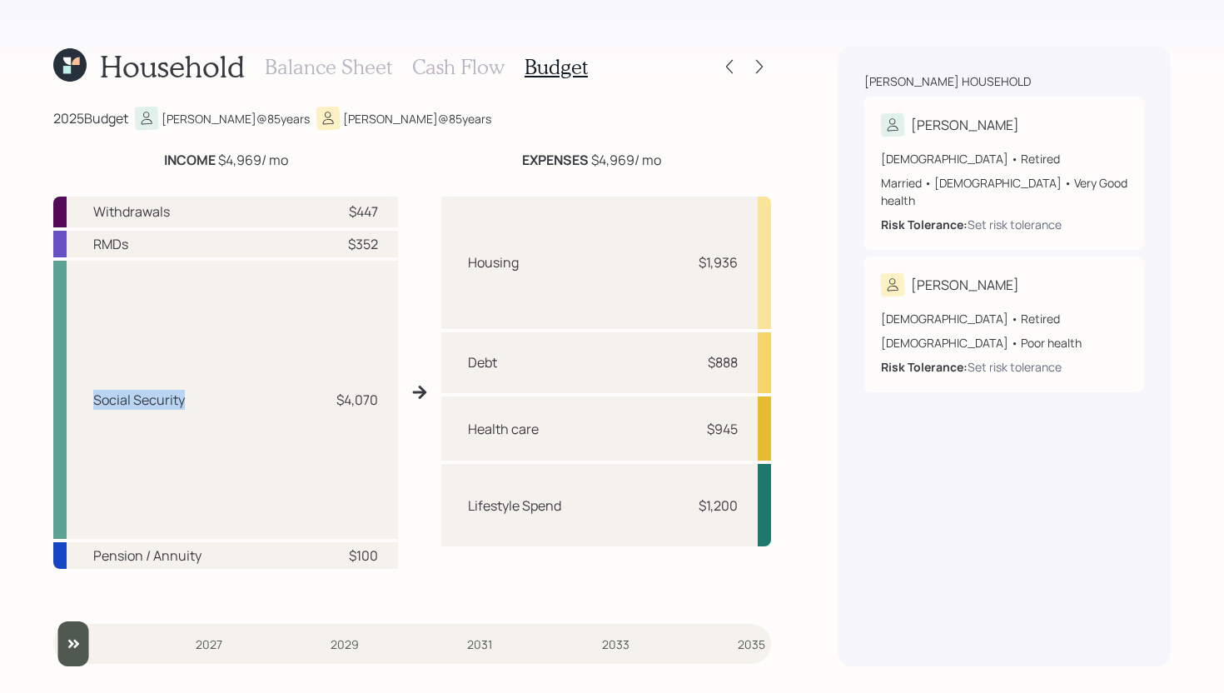
drag, startPoint x: 91, startPoint y: 403, endPoint x: 192, endPoint y: 405, distance: 101.6
click at [192, 405] on div "Social Security $4,070" at bounding box center [225, 400] width 345 height 278
drag, startPoint x: 100, startPoint y: 548, endPoint x: 176, endPoint y: 548, distance: 75.8
click at [176, 548] on div "Pension / Annuity" at bounding box center [147, 556] width 108 height 20
click at [229, 257] on div "RMDs $352" at bounding box center [225, 244] width 345 height 27
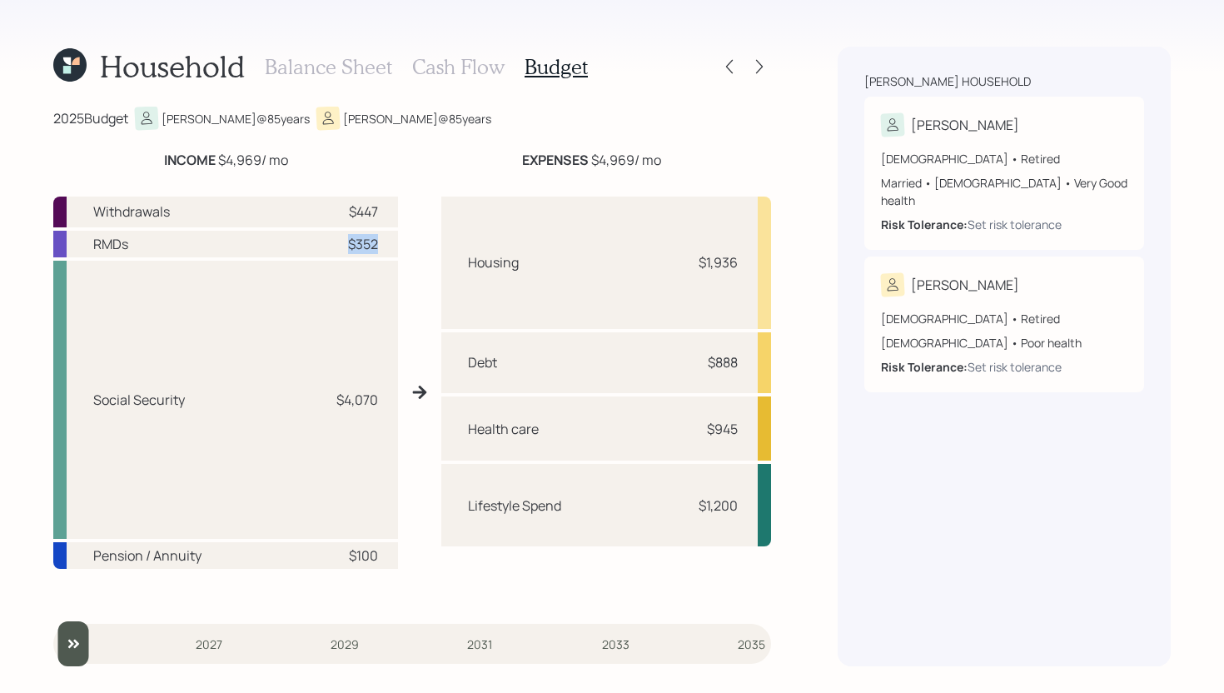
drag, startPoint x: 346, startPoint y: 245, endPoint x: 382, endPoint y: 242, distance: 36.0
click at [382, 242] on div "RMDs $352" at bounding box center [225, 244] width 345 height 27
click at [341, 214] on div "$447" at bounding box center [353, 212] width 50 height 20
click at [464, 75] on h3 "Cash Flow" at bounding box center [458, 67] width 92 height 24
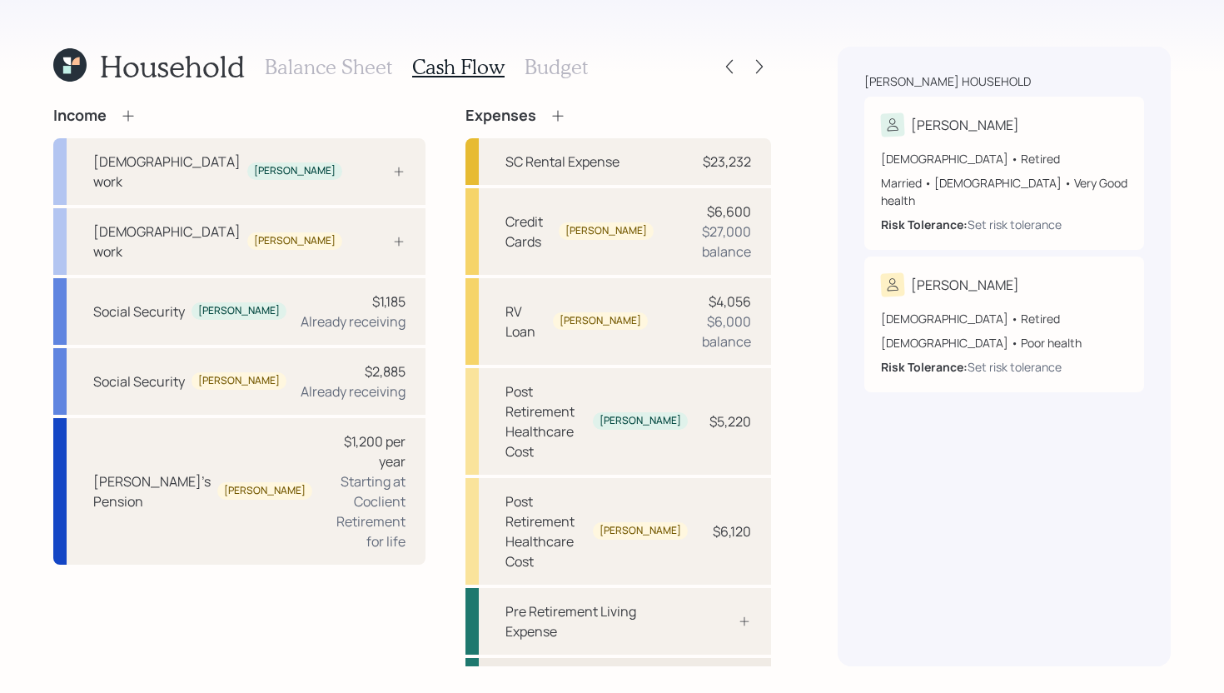
click at [655, 671] on div "Post Retirement Living Expense" at bounding box center [597, 691] width 182 height 40
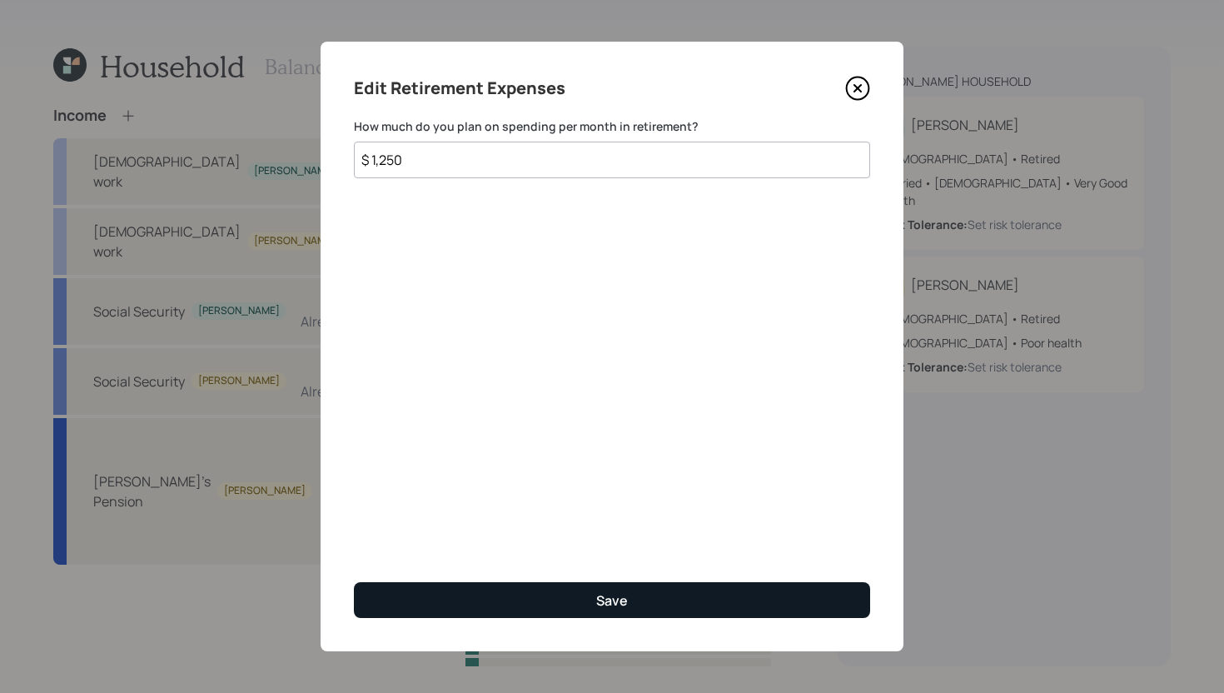
type input "$ 1,250"
click at [534, 600] on button "Save" at bounding box center [612, 600] width 516 height 36
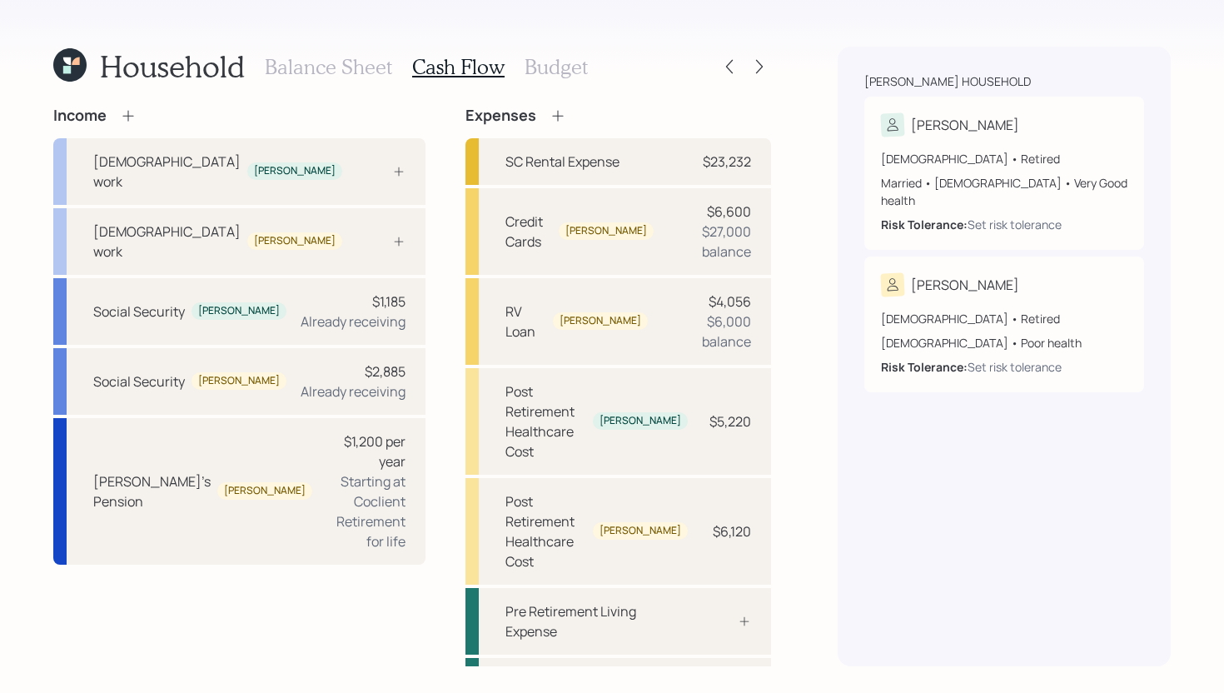
click at [367, 70] on h3 "Balance Sheet" at bounding box center [328, 67] width 127 height 24
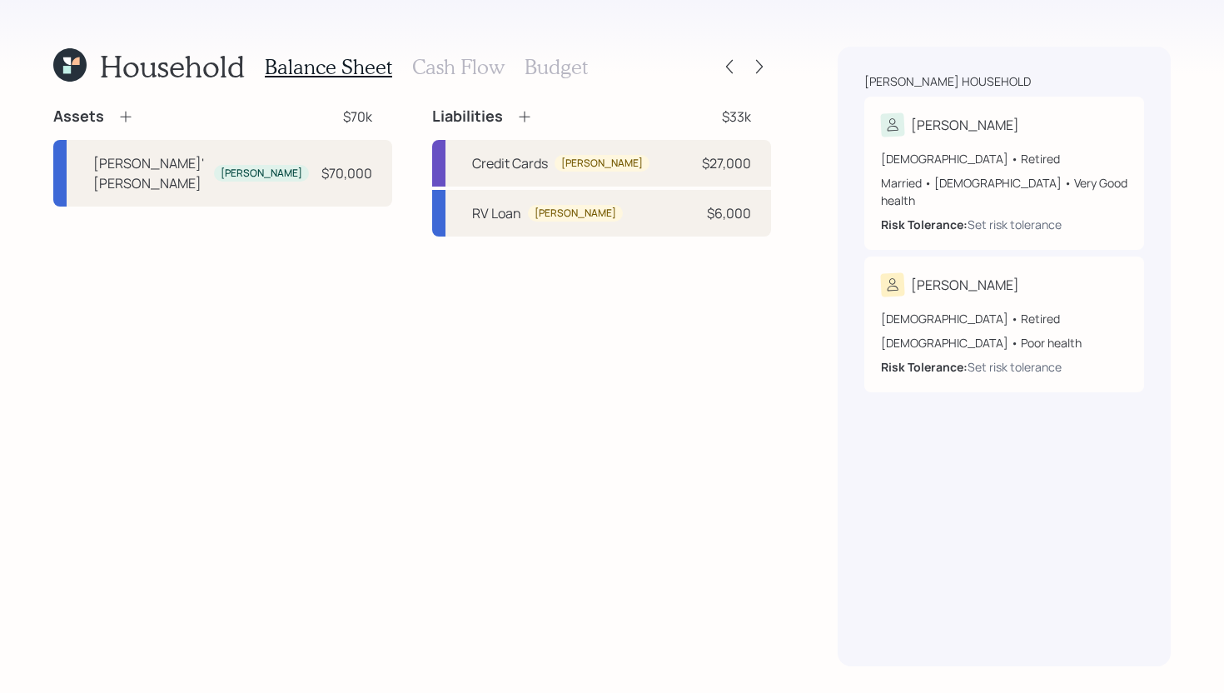
click at [467, 68] on h3 "Cash Flow" at bounding box center [458, 67] width 92 height 24
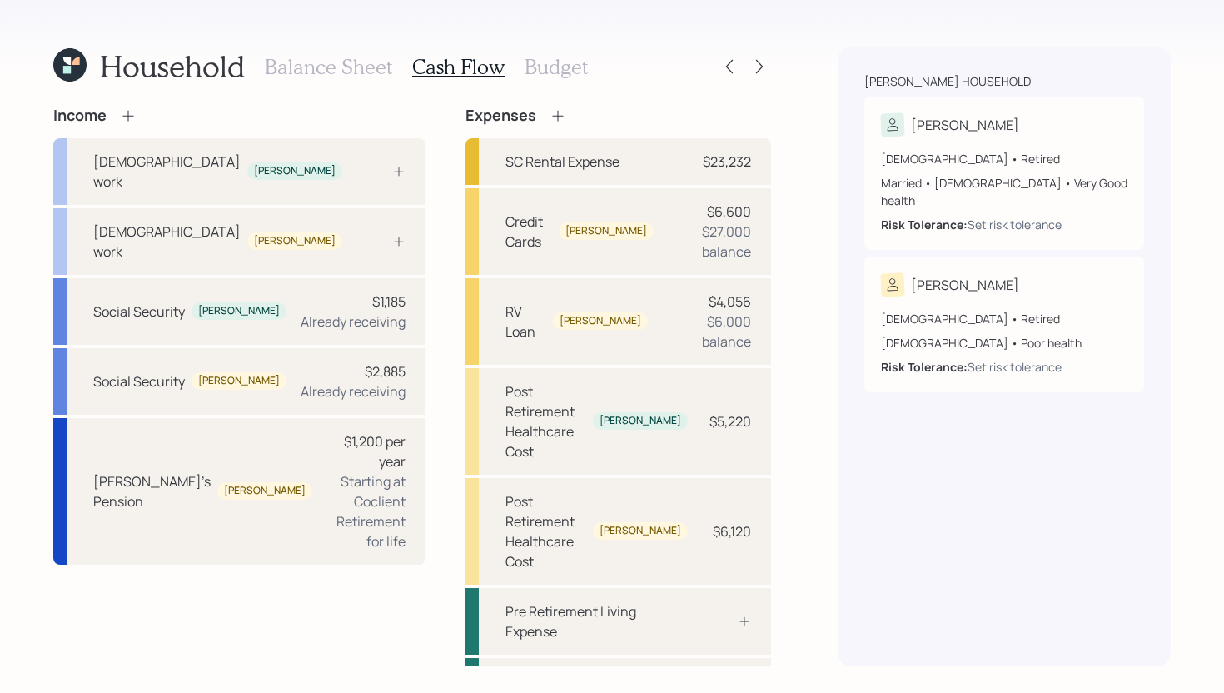
click at [546, 69] on h3 "Budget" at bounding box center [556, 67] width 63 height 24
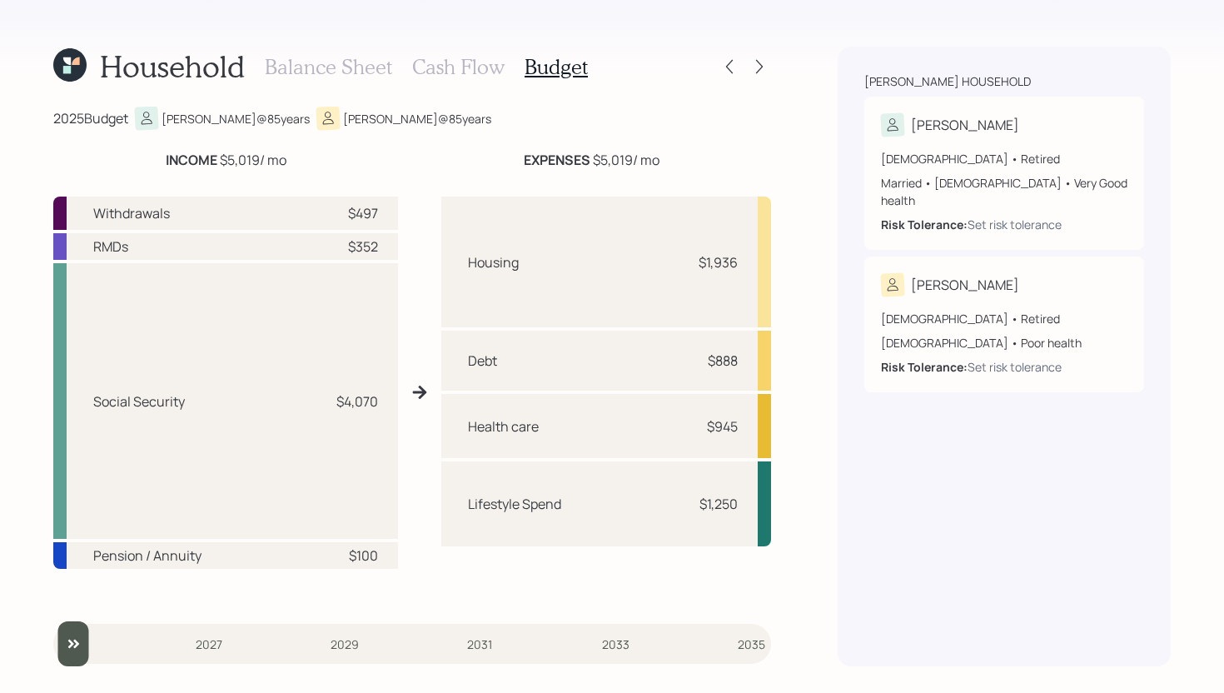
click at [440, 74] on h3 "Cash Flow" at bounding box center [458, 67] width 92 height 24
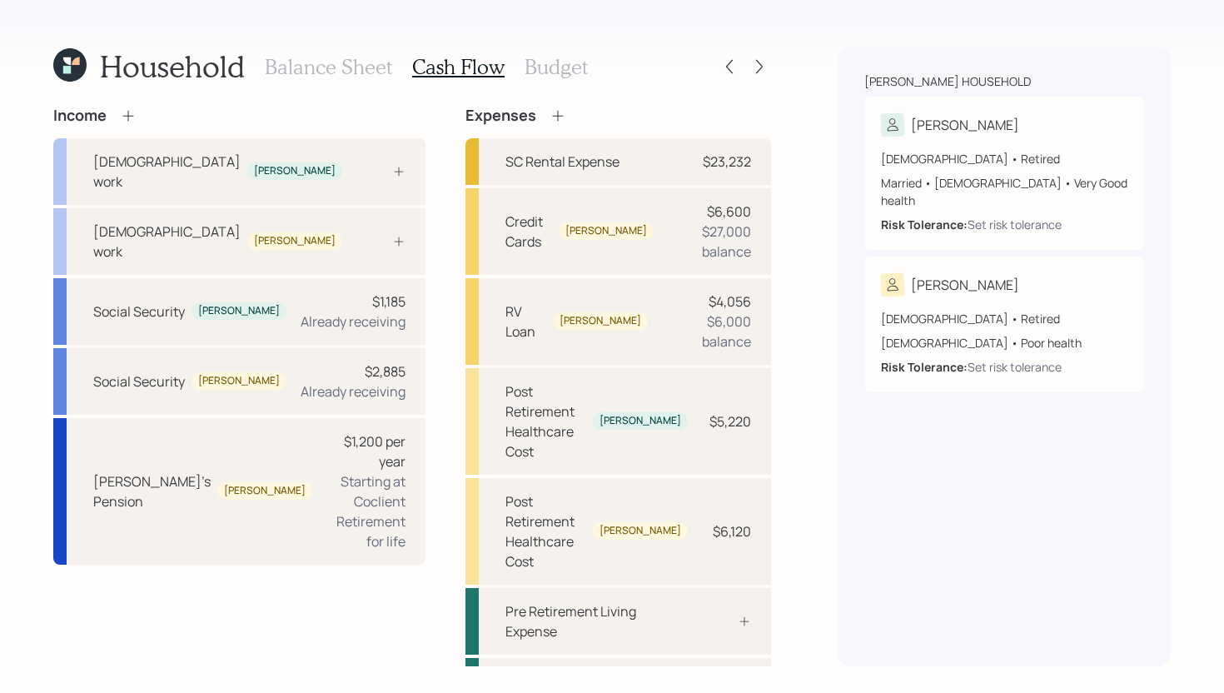
click at [374, 73] on h3 "Balance Sheet" at bounding box center [328, 67] width 127 height 24
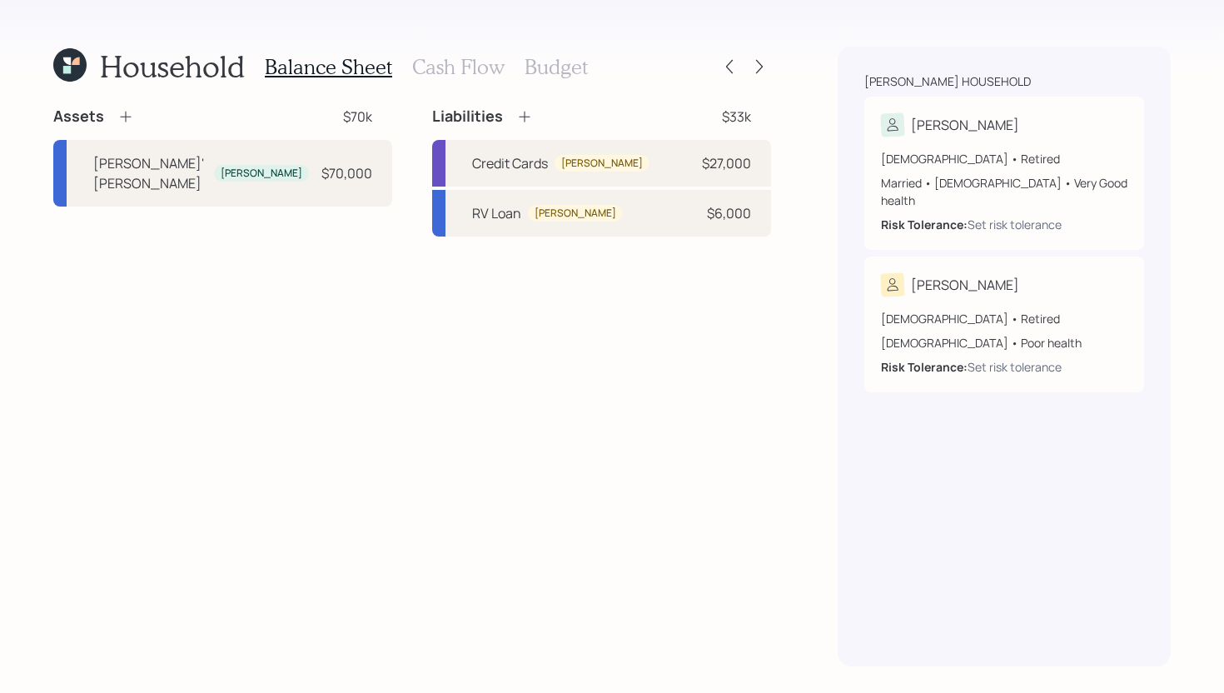
click at [434, 72] on h3 "Cash Flow" at bounding box center [458, 67] width 92 height 24
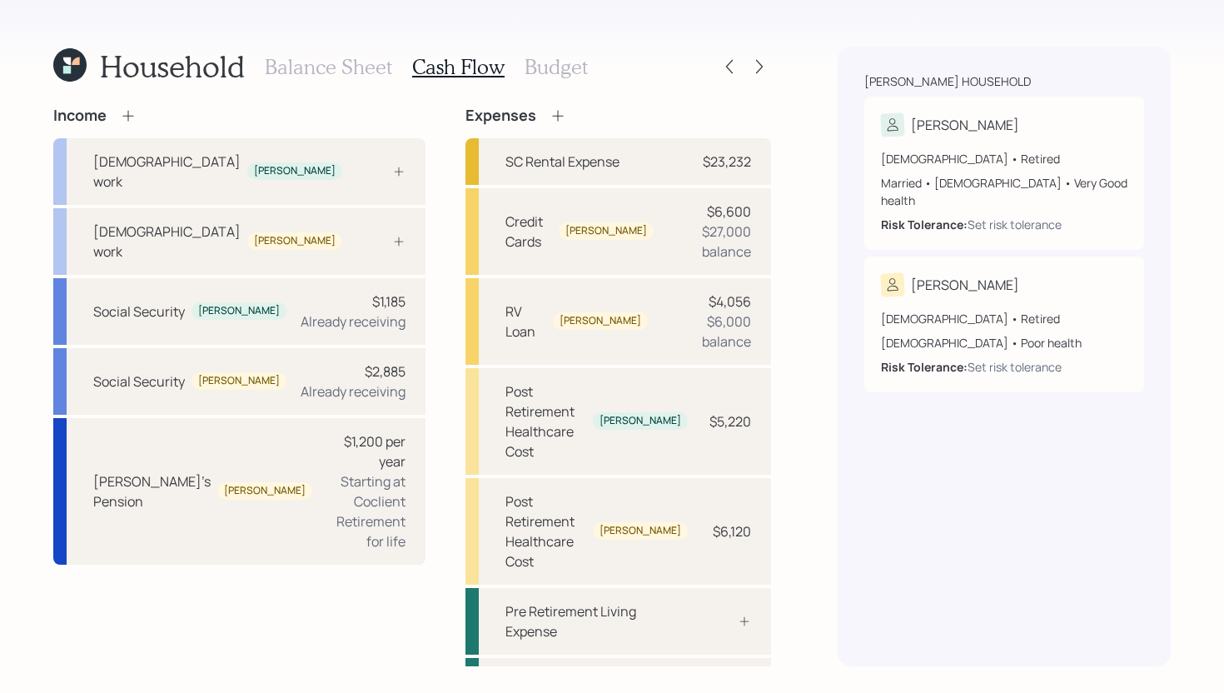
click at [561, 68] on h3 "Budget" at bounding box center [556, 67] width 63 height 24
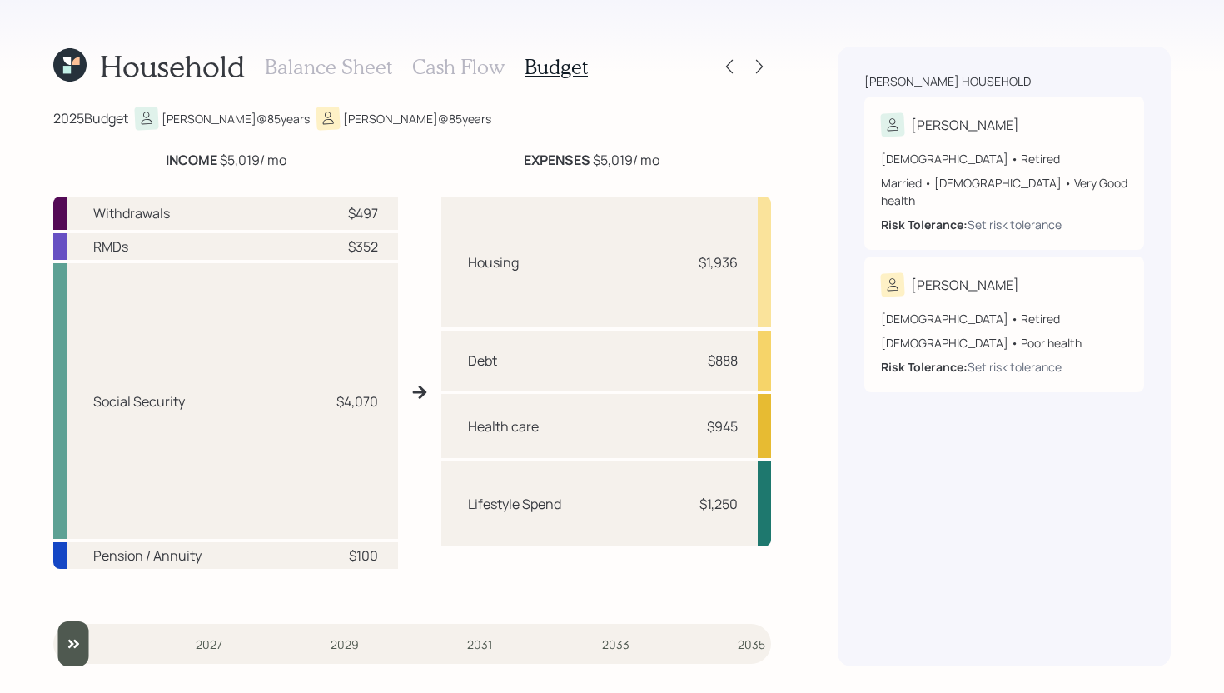
click at [469, 69] on h3 "Cash Flow" at bounding box center [458, 67] width 92 height 24
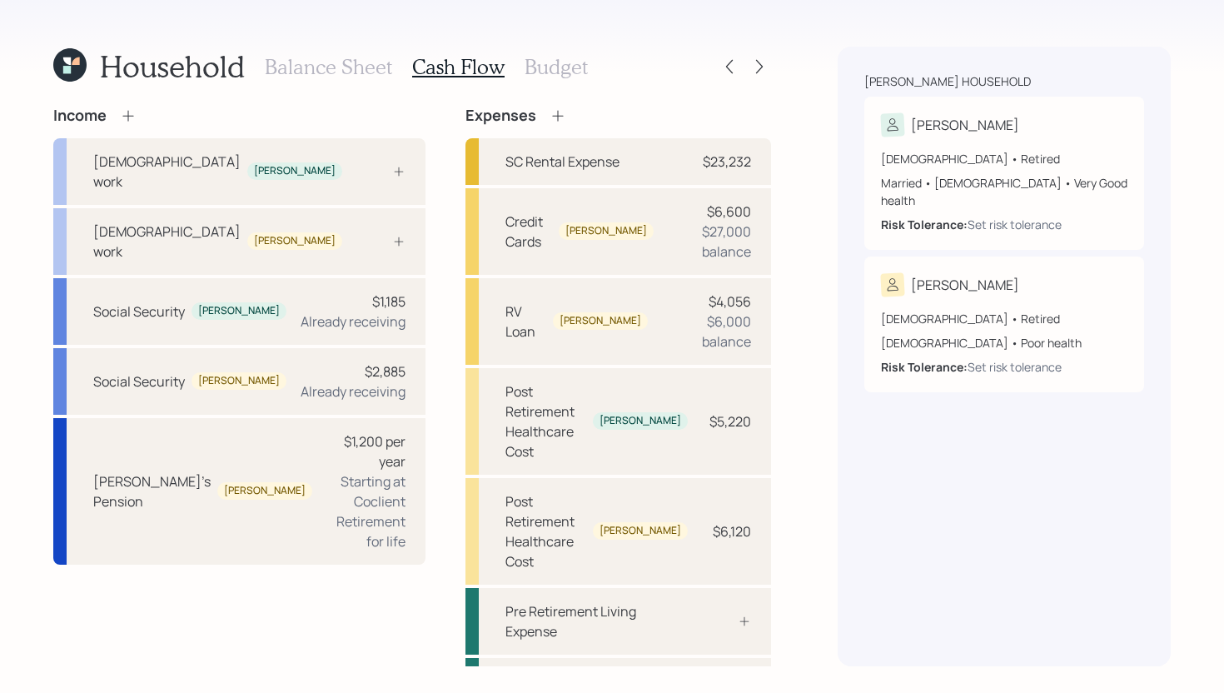
click at [331, 69] on h3 "Balance Sheet" at bounding box center [328, 67] width 127 height 24
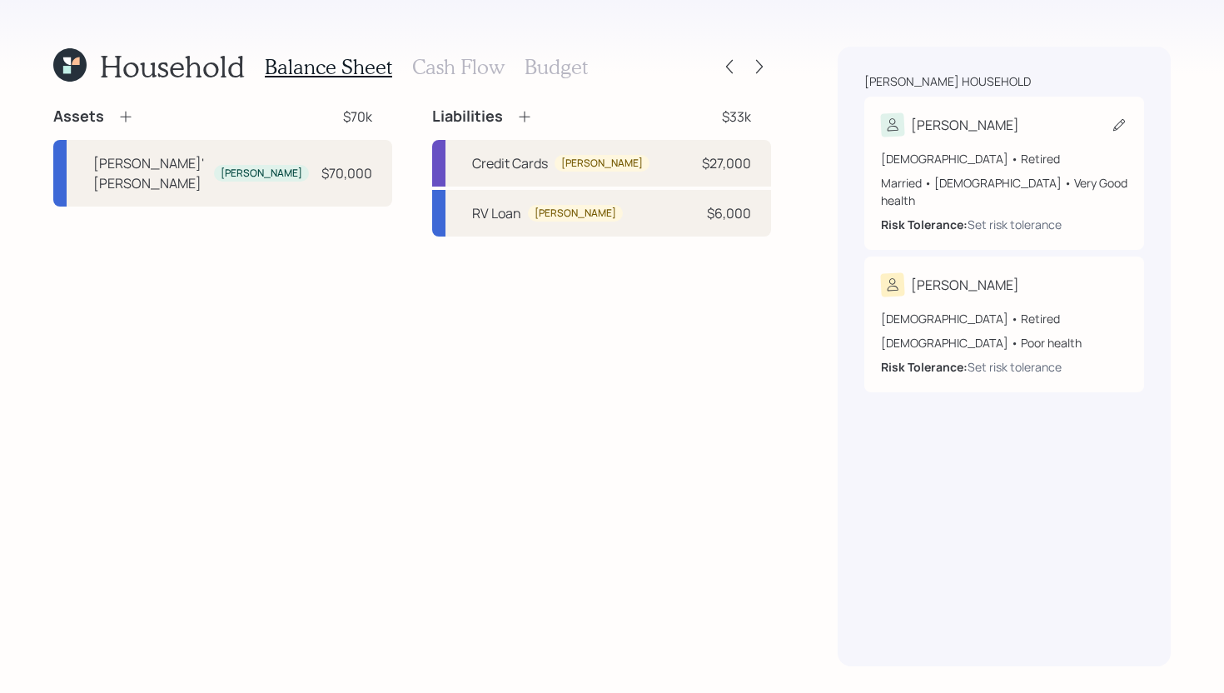
click at [1005, 115] on div "[PERSON_NAME]" at bounding box center [1004, 124] width 247 height 23
select select "2"
select select "female"
select select "very_good"
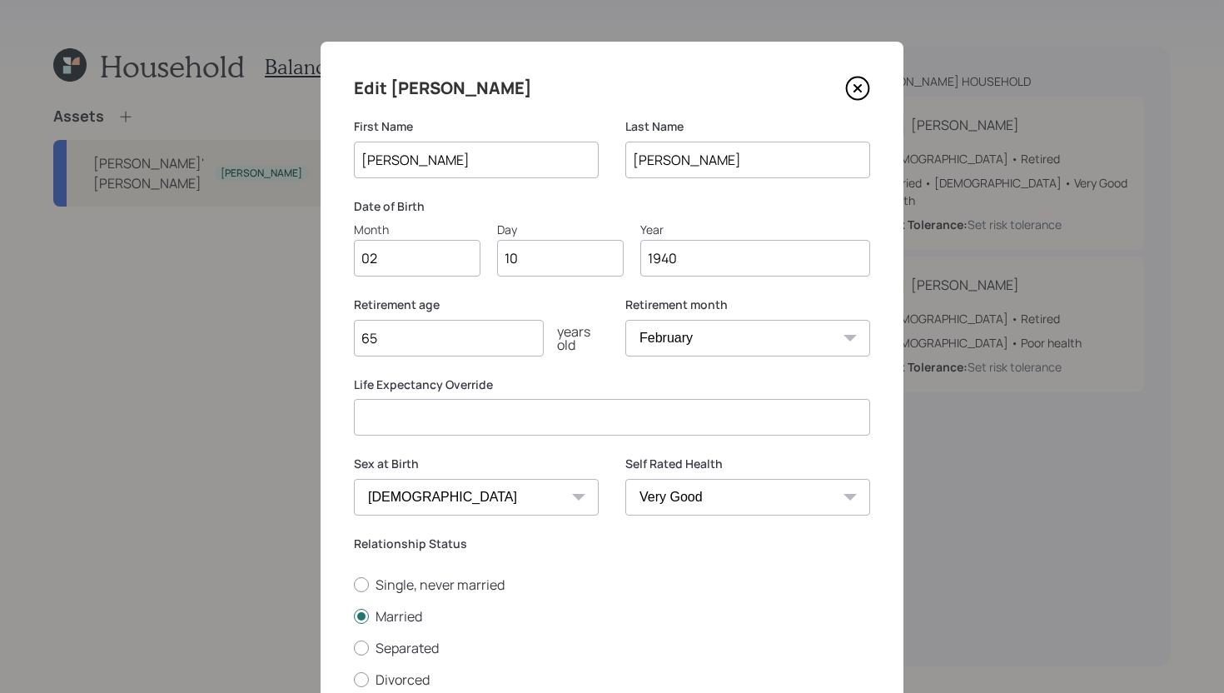
click at [862, 81] on icon at bounding box center [857, 88] width 25 height 25
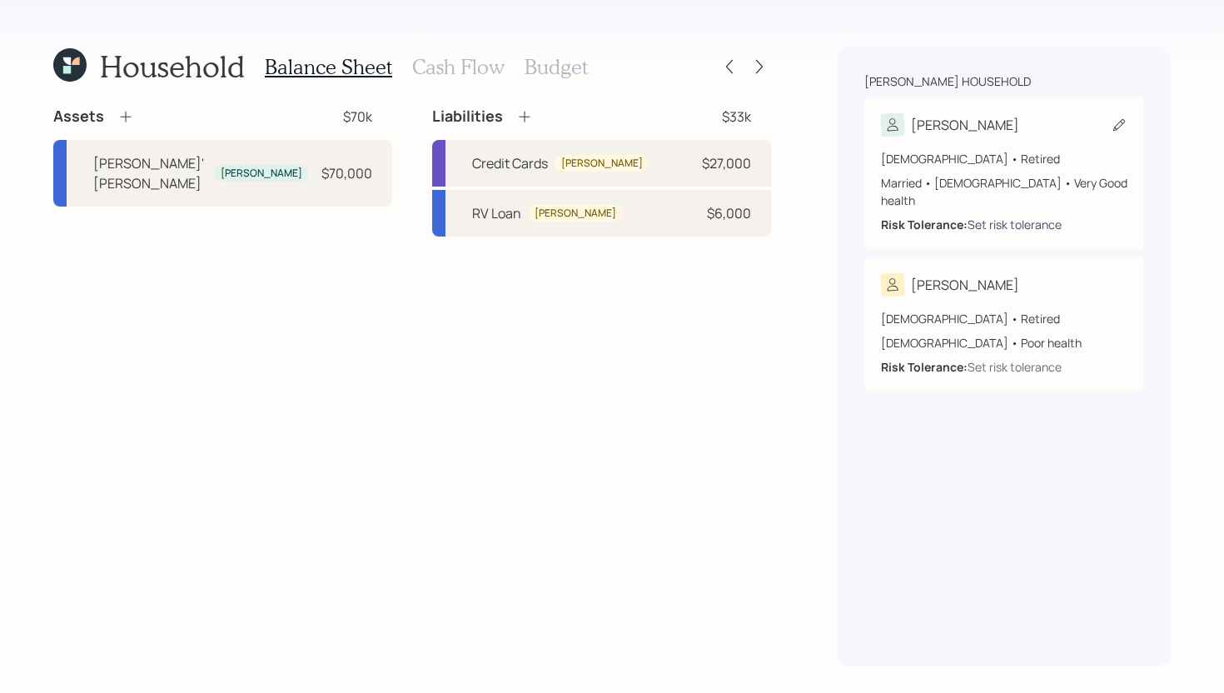
click at [1034, 216] on div "Set risk tolerance" at bounding box center [1015, 224] width 94 height 17
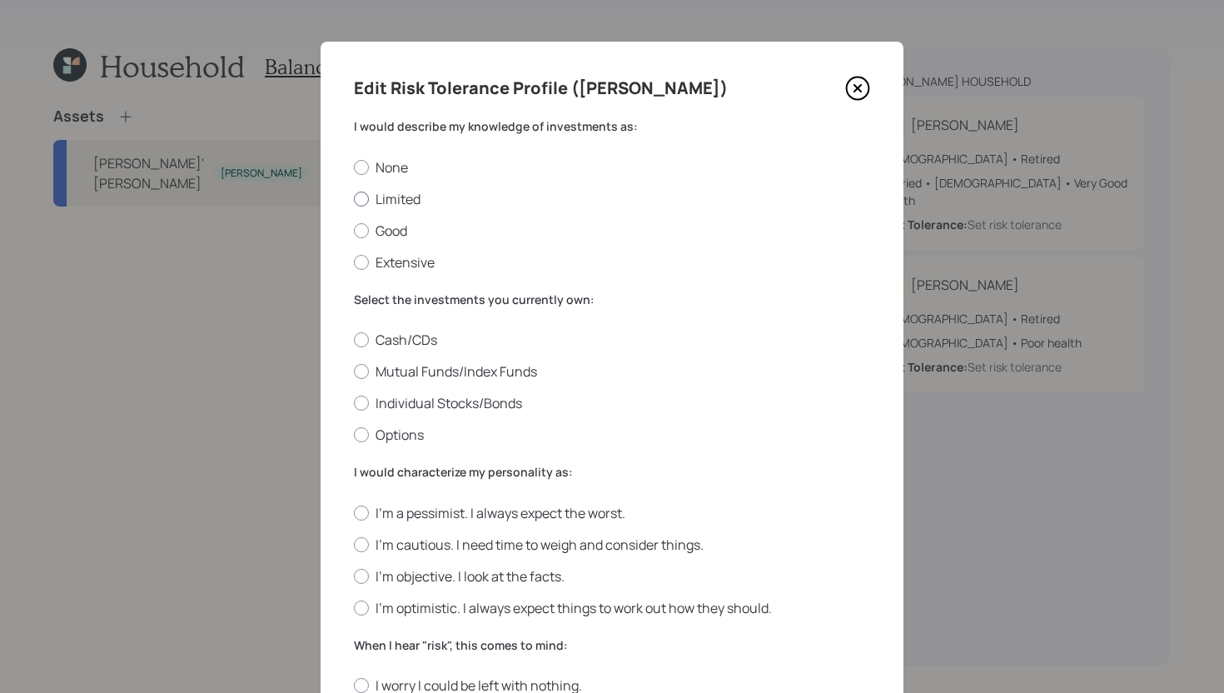
click at [410, 201] on label "Limited" at bounding box center [612, 199] width 516 height 18
click at [354, 199] on input "Limited" at bounding box center [353, 198] width 1 height 1
radio input "true"
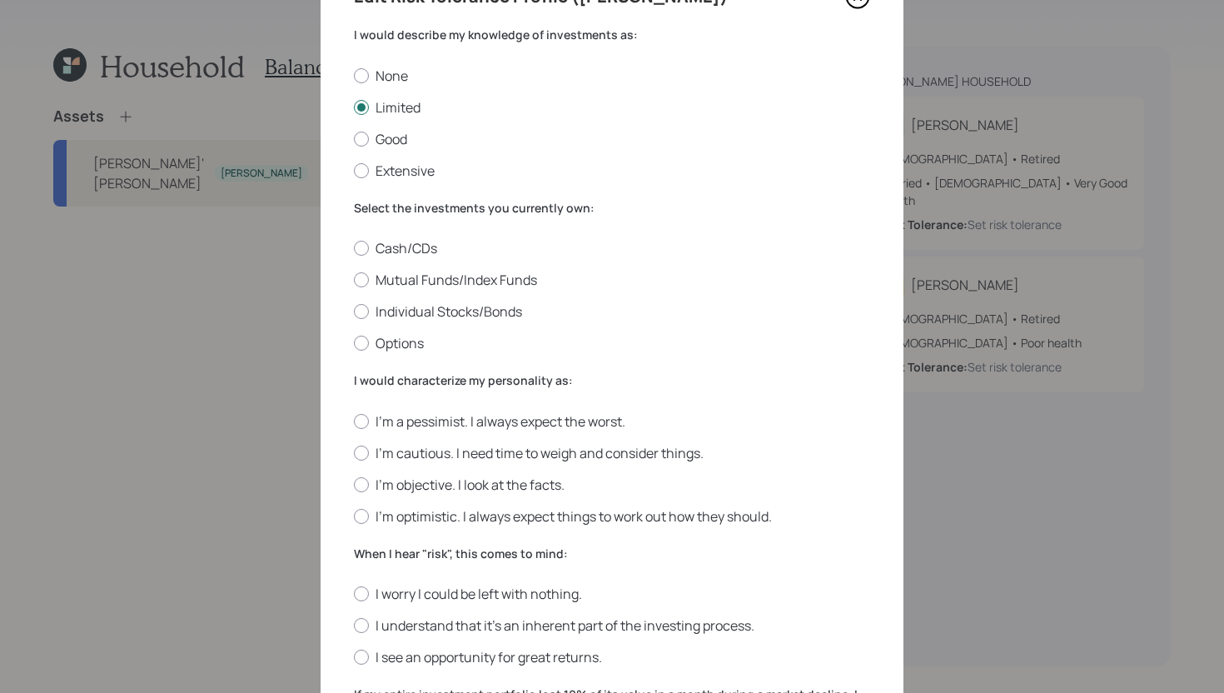
scroll to position [105, 0]
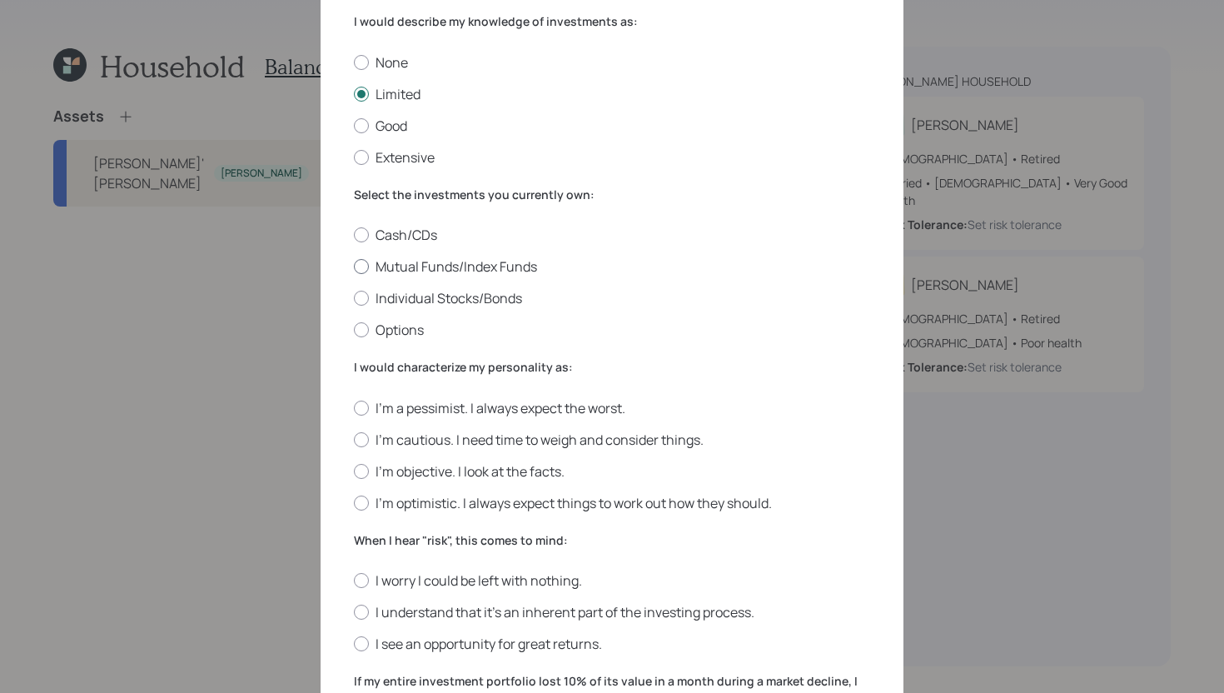
click at [501, 266] on label "Mutual Funds/Index Funds" at bounding box center [612, 266] width 516 height 18
click at [354, 267] on input "Mutual Funds/Index Funds" at bounding box center [353, 267] width 1 height 1
radio input "true"
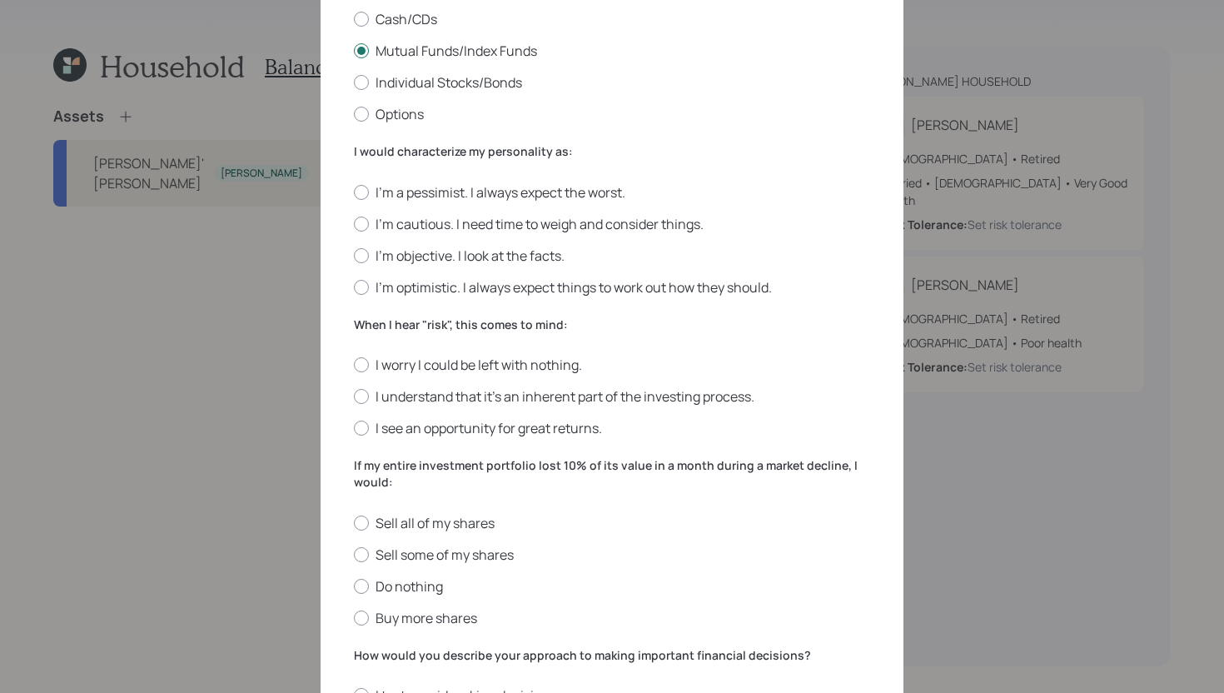
scroll to position [321, 0]
click at [441, 220] on label "I'm cautious. I need time to weigh and consider things." at bounding box center [612, 223] width 516 height 18
click at [354, 222] on input "I'm cautious. I need time to weigh and consider things." at bounding box center [353, 222] width 1 height 1
radio input "true"
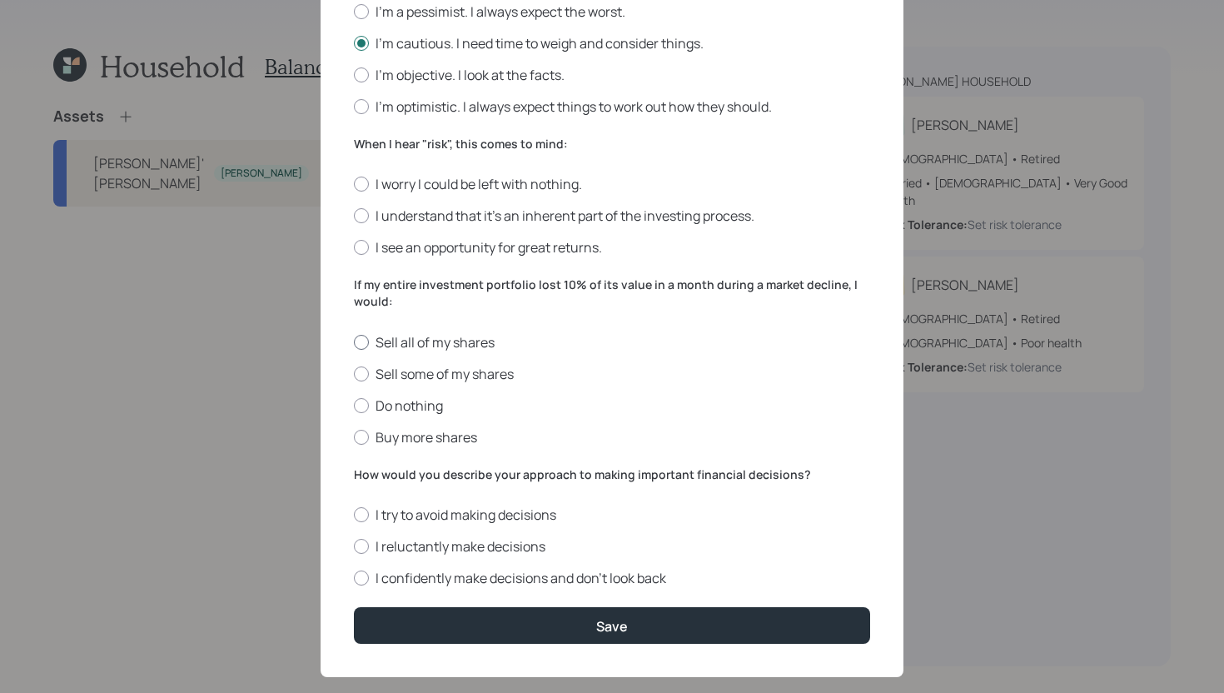
scroll to position [497, 0]
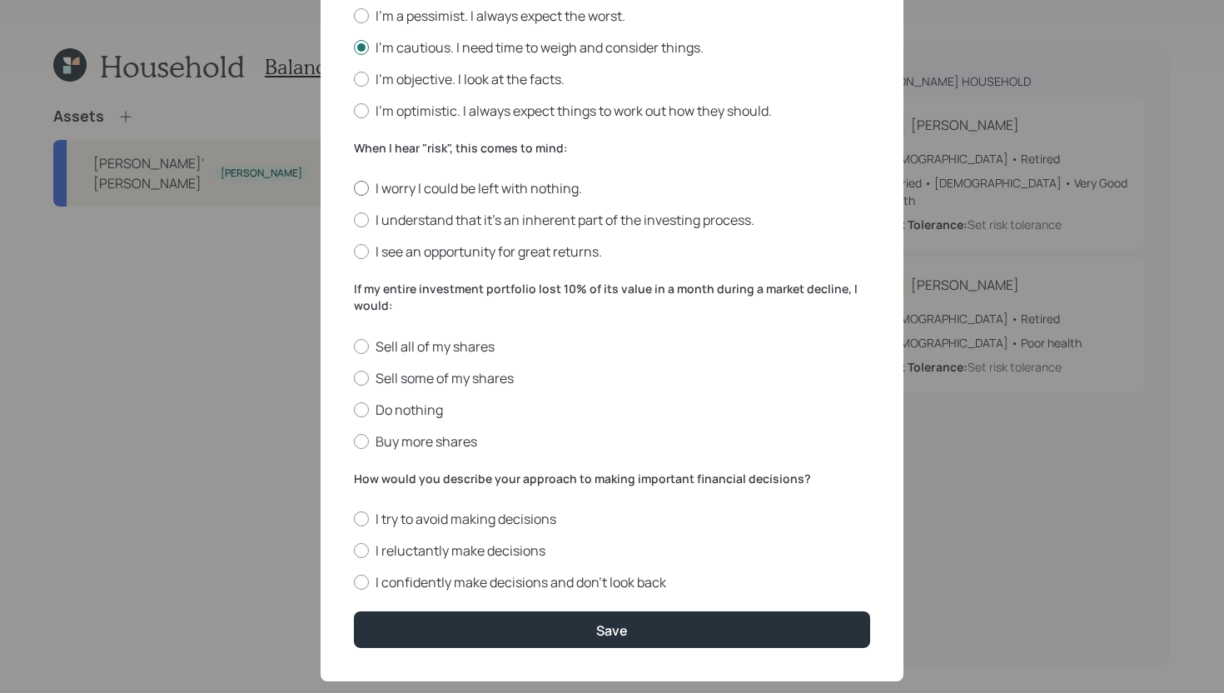
click at [557, 185] on label "I worry I could be left with nothing." at bounding box center [612, 188] width 516 height 18
click at [354, 188] on input "I worry I could be left with nothing." at bounding box center [353, 188] width 1 height 1
radio input "true"
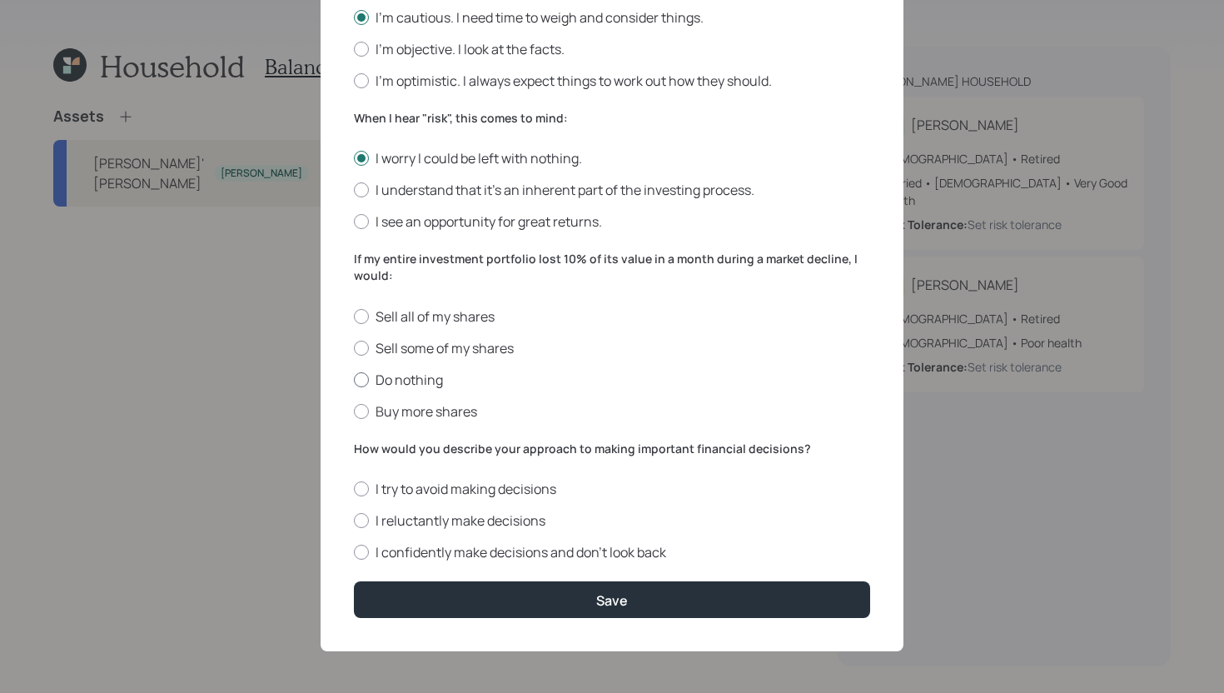
click at [424, 380] on label "Do nothing" at bounding box center [612, 380] width 516 height 18
click at [354, 380] on input "Do nothing" at bounding box center [353, 379] width 1 height 1
radio input "true"
click at [547, 489] on label "I try to avoid making decisions" at bounding box center [612, 489] width 516 height 18
click at [354, 489] on input "I try to avoid making decisions" at bounding box center [353, 489] width 1 height 1
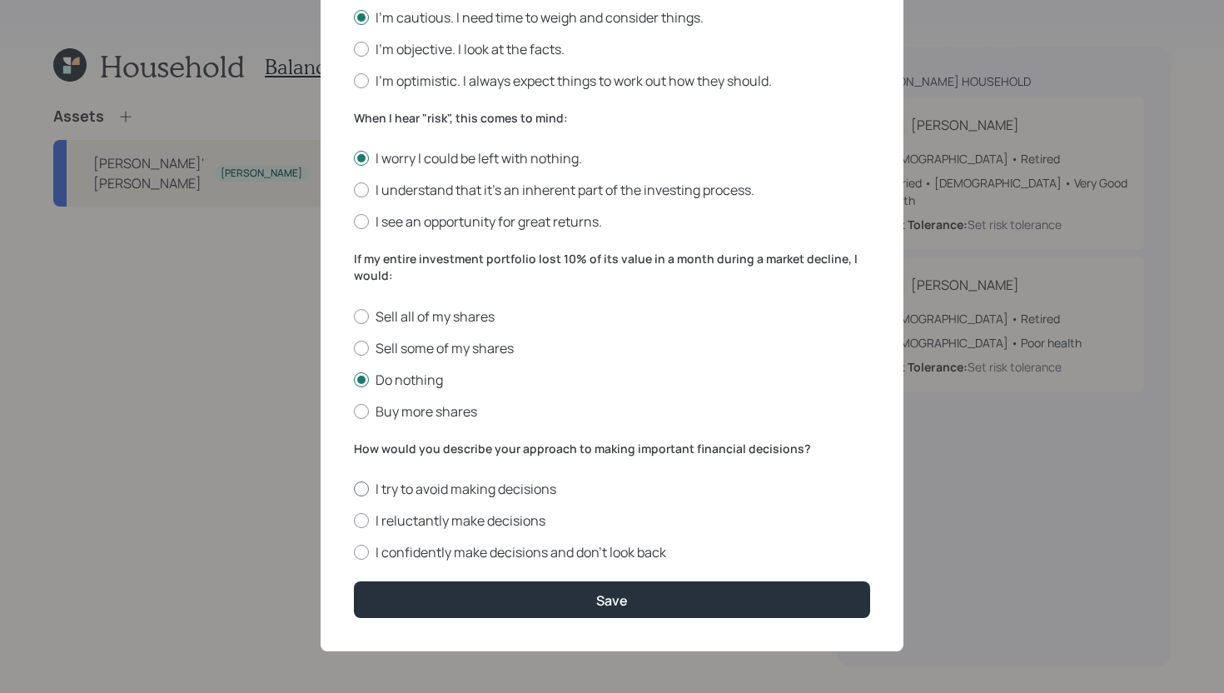
radio input "true"
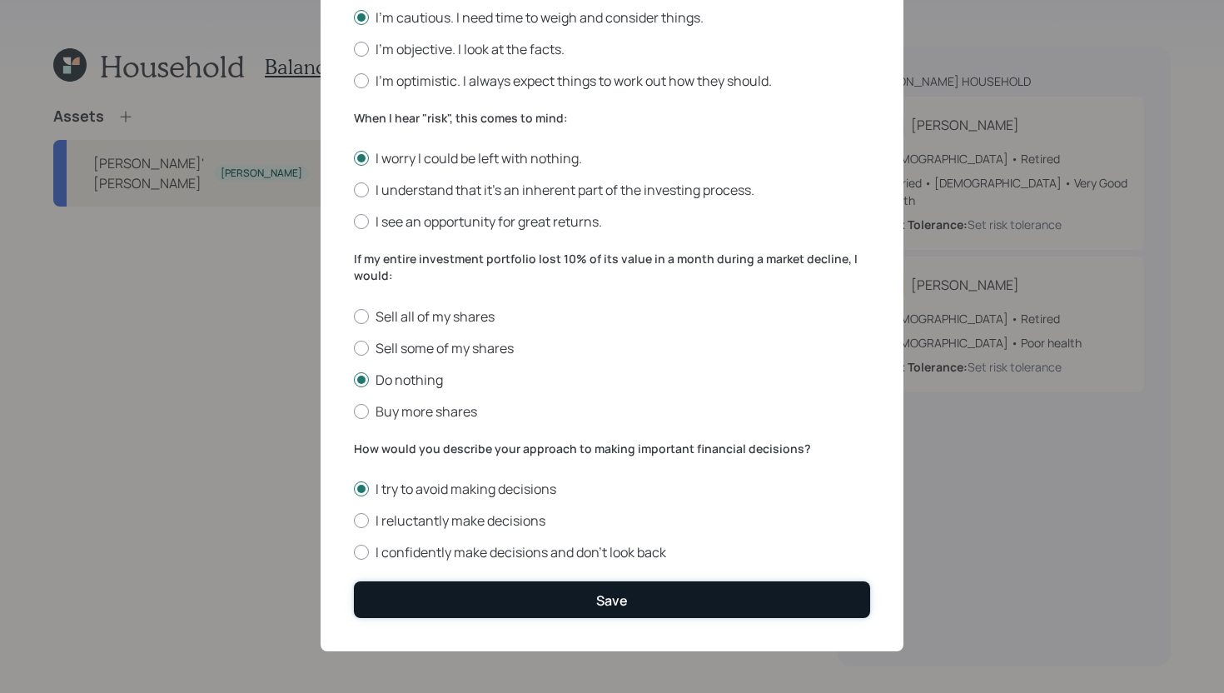
click at [597, 591] on div "Save" at bounding box center [612, 600] width 32 height 18
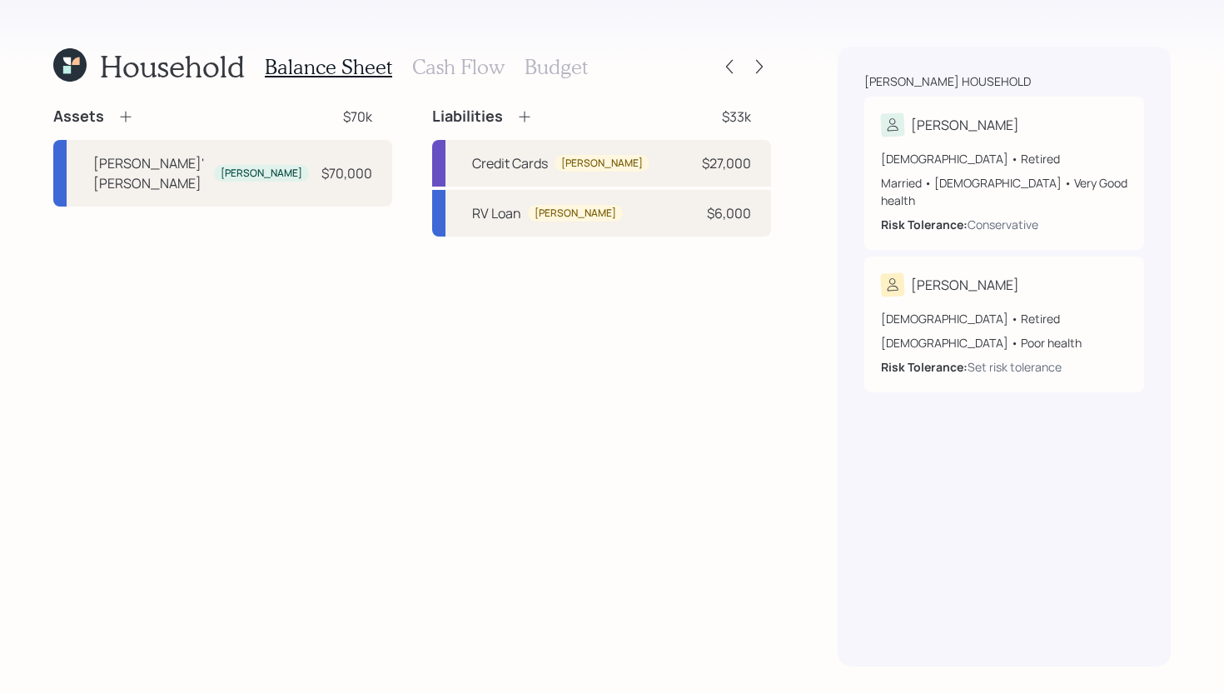
click at [493, 74] on h3 "Cash Flow" at bounding box center [458, 67] width 92 height 24
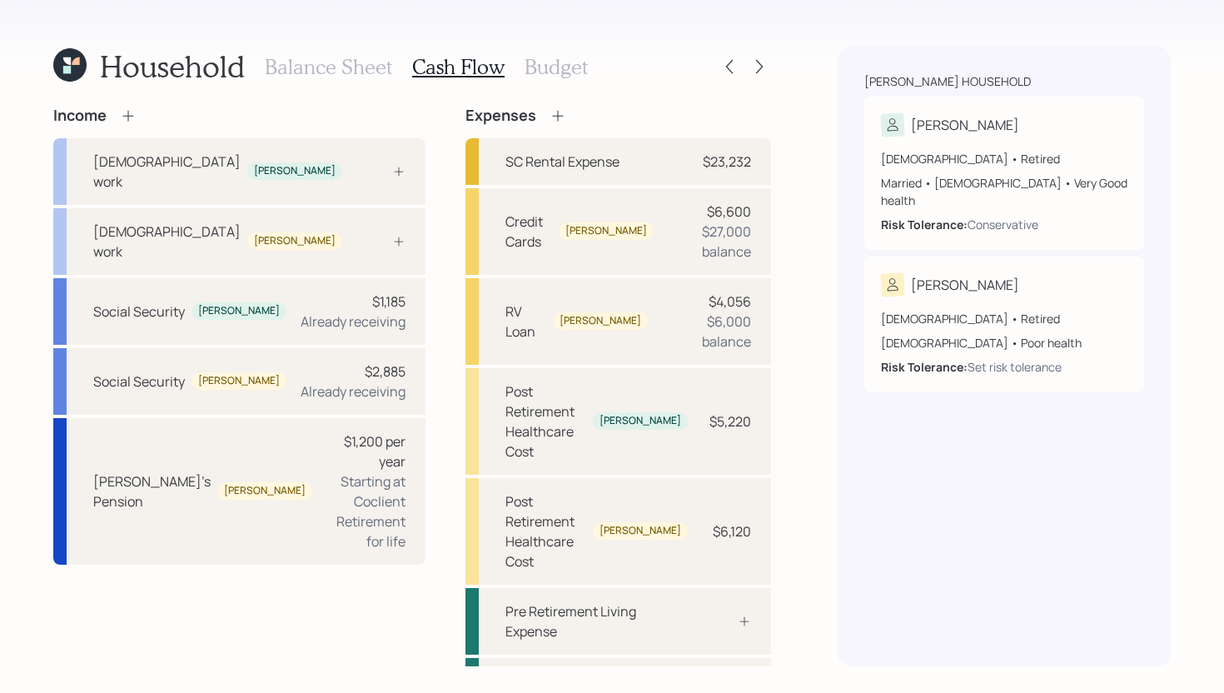
click at [536, 73] on h3 "Budget" at bounding box center [556, 67] width 63 height 24
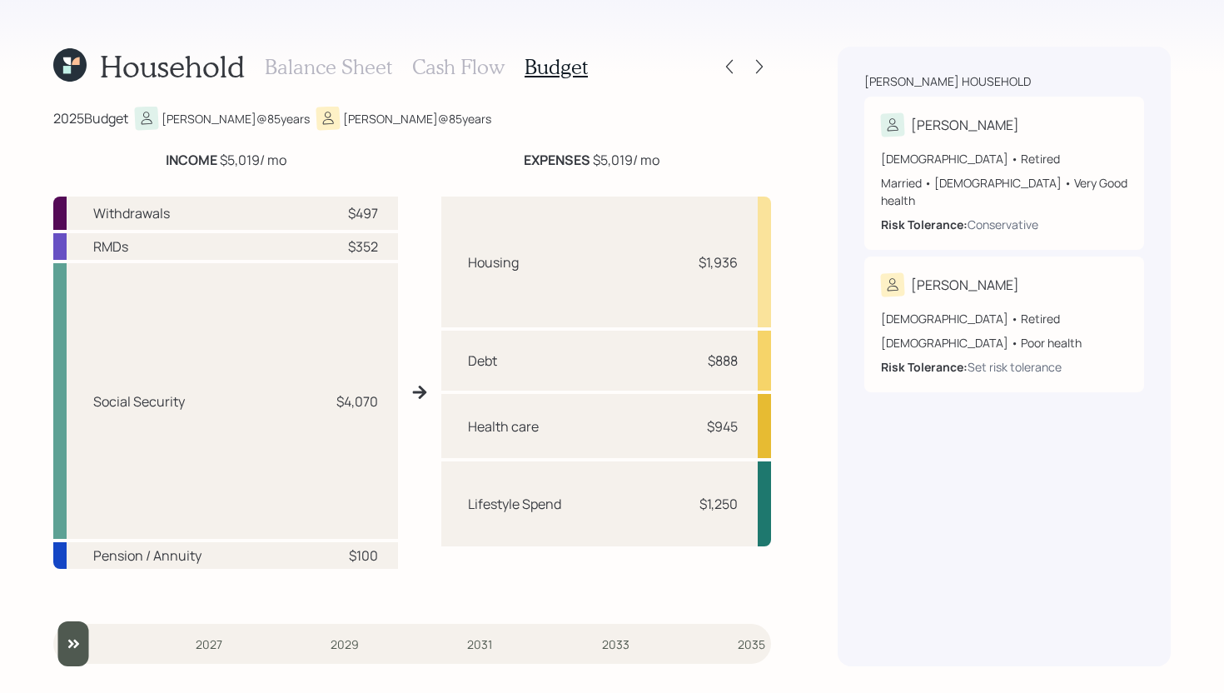
click at [371, 69] on h3 "Balance Sheet" at bounding box center [328, 67] width 127 height 24
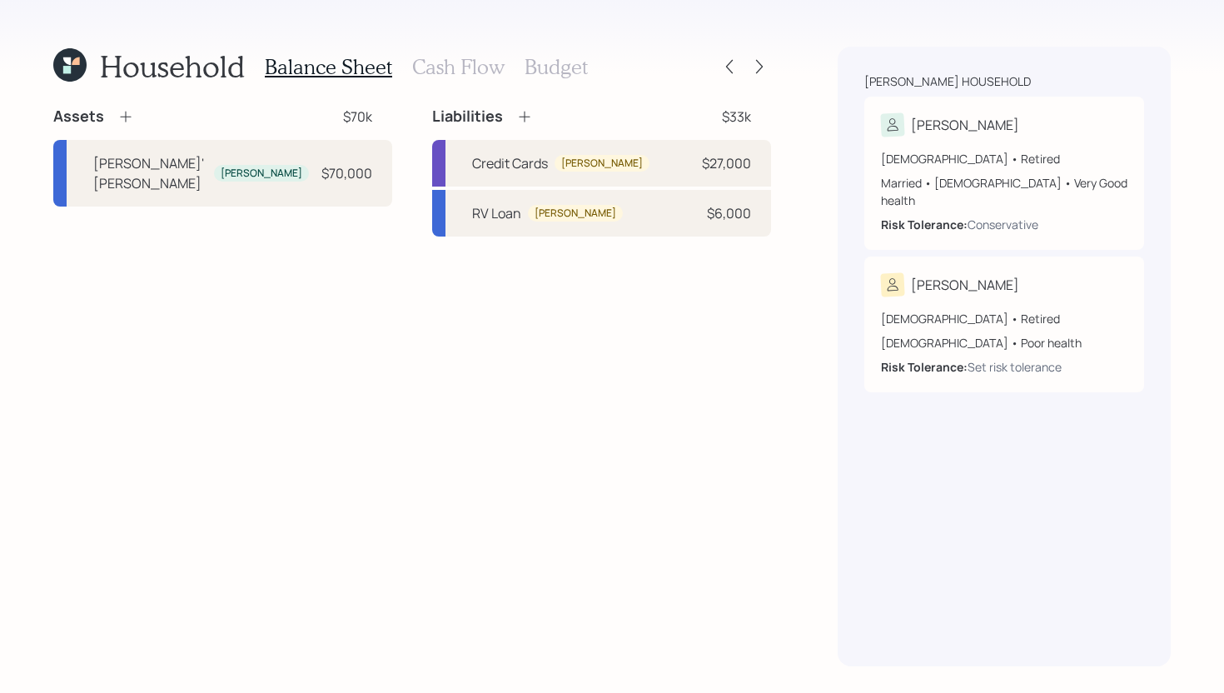
click at [553, 75] on h3 "Budget" at bounding box center [556, 67] width 63 height 24
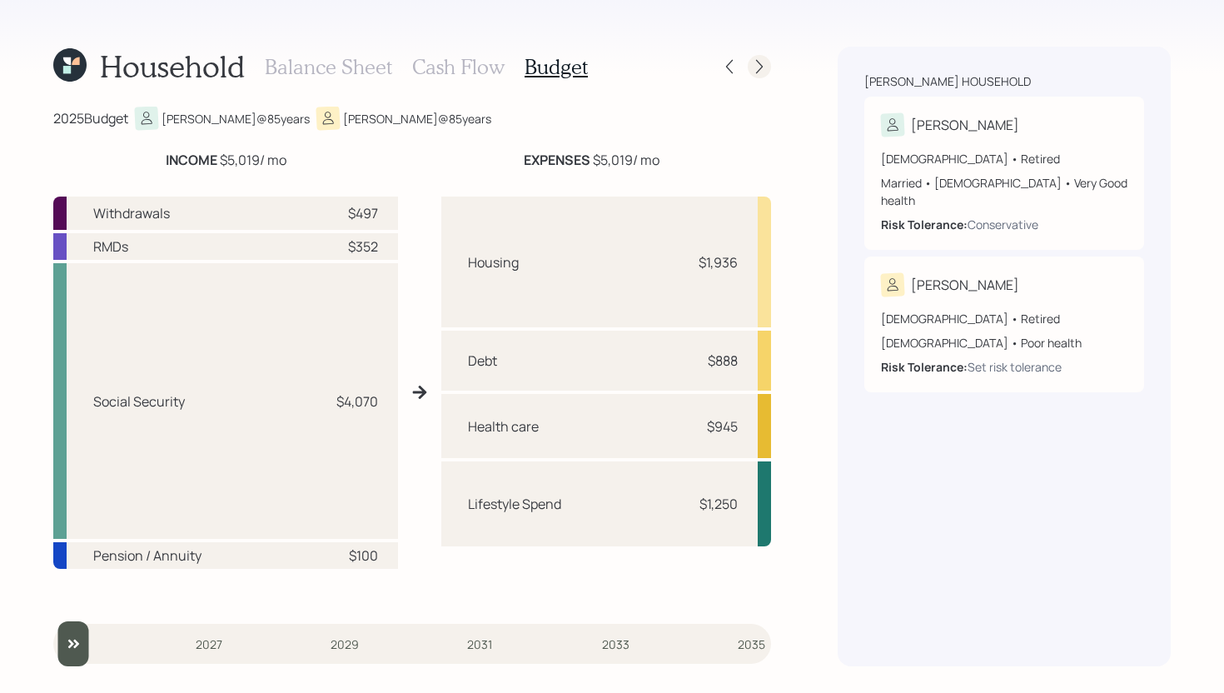
click at [766, 69] on icon at bounding box center [759, 66] width 17 height 17
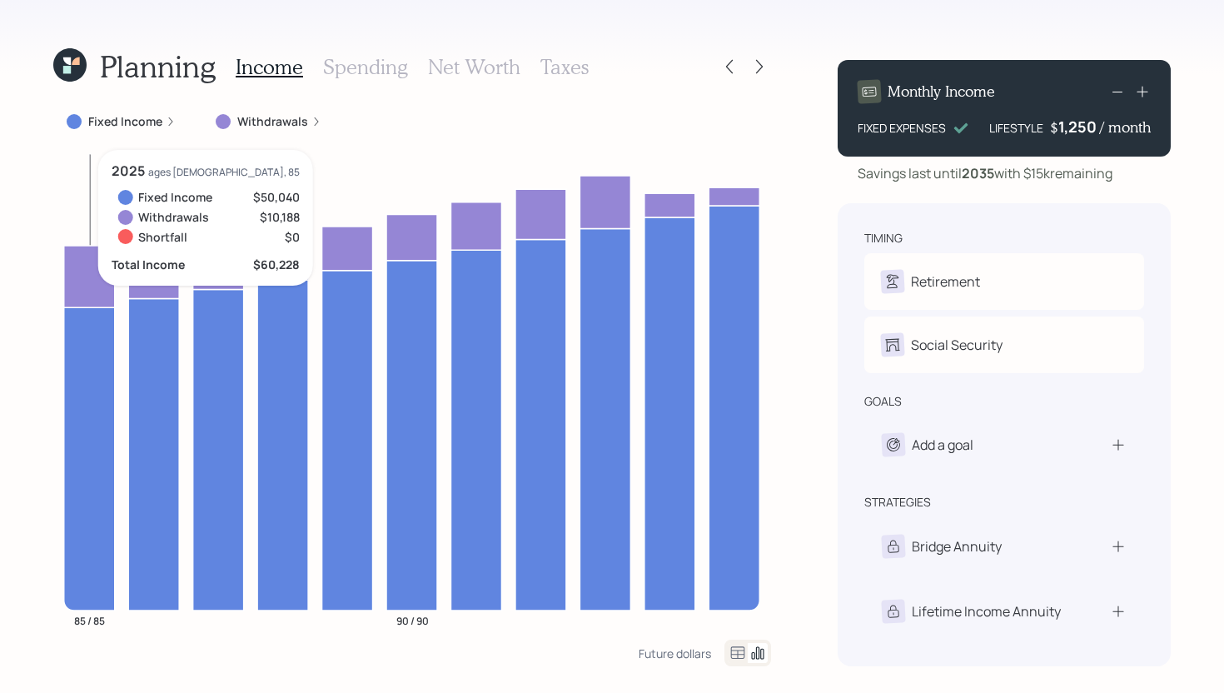
click at [92, 386] on icon at bounding box center [89, 458] width 51 height 303
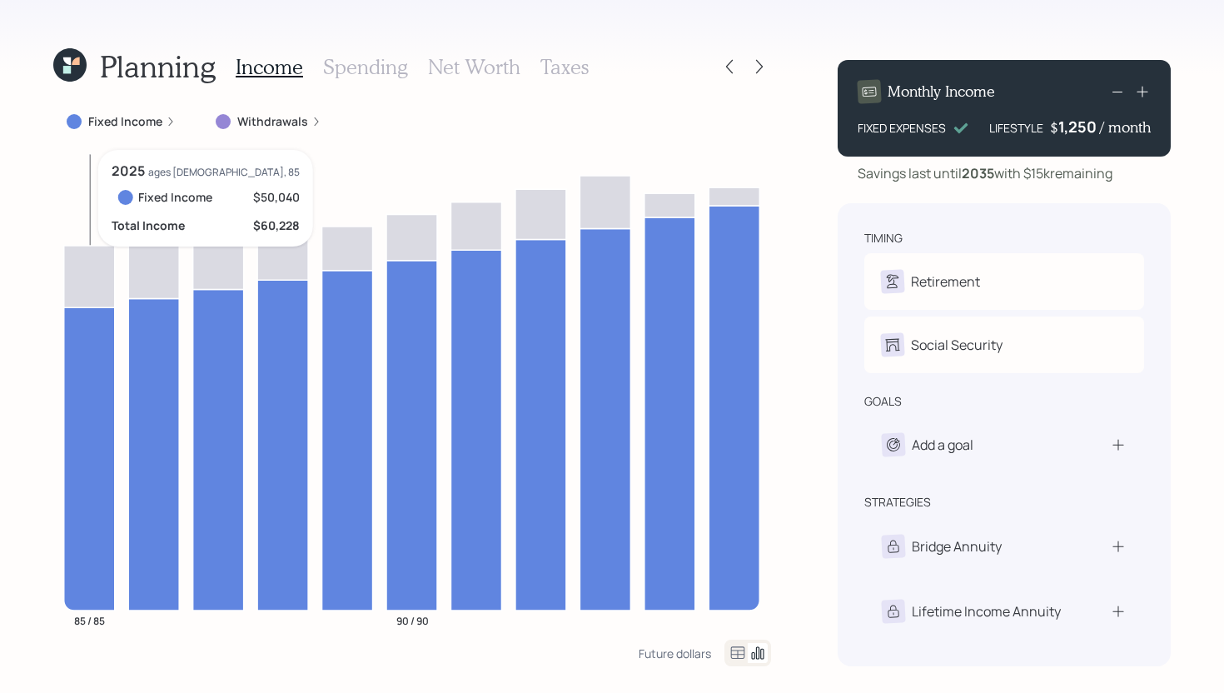
click at [92, 386] on icon at bounding box center [89, 458] width 51 height 303
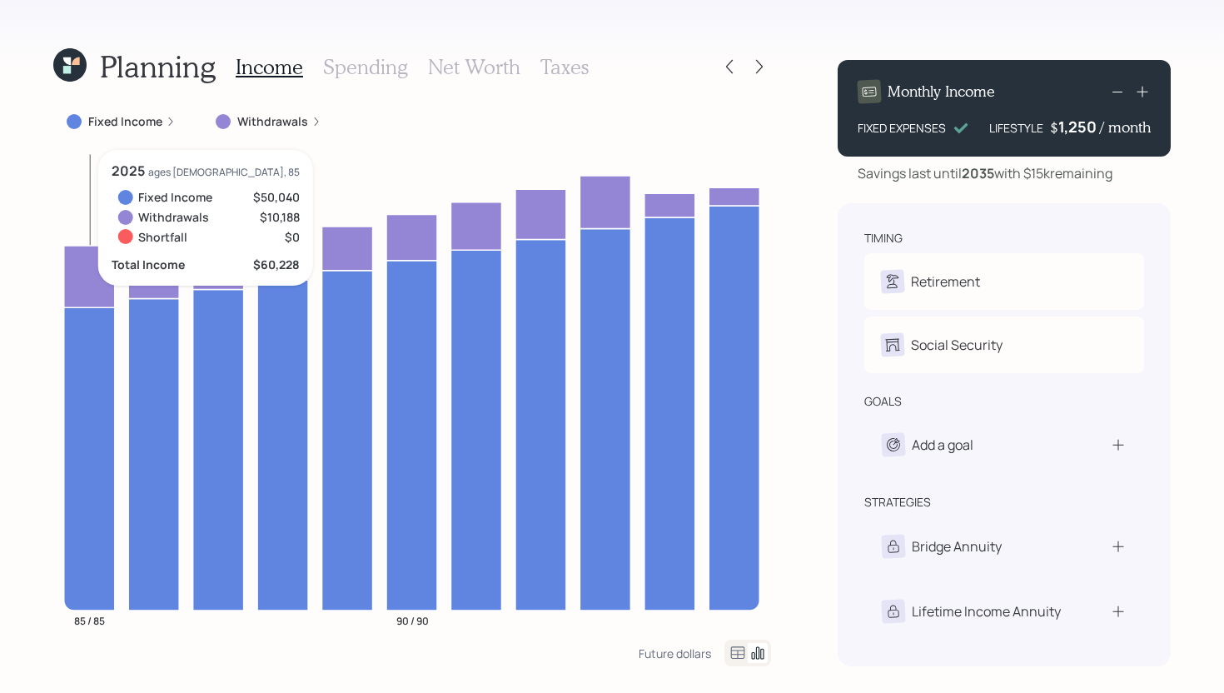
click at [88, 288] on icon at bounding box center [89, 277] width 51 height 62
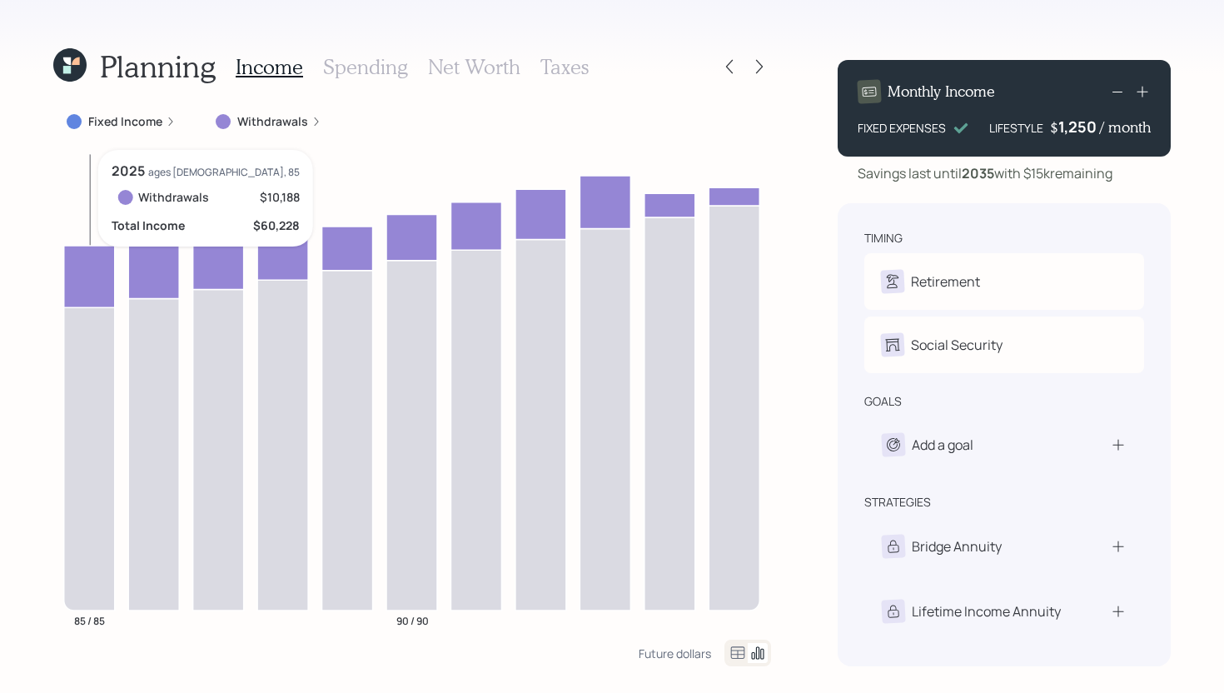
click at [87, 291] on icon at bounding box center [89, 277] width 51 height 62
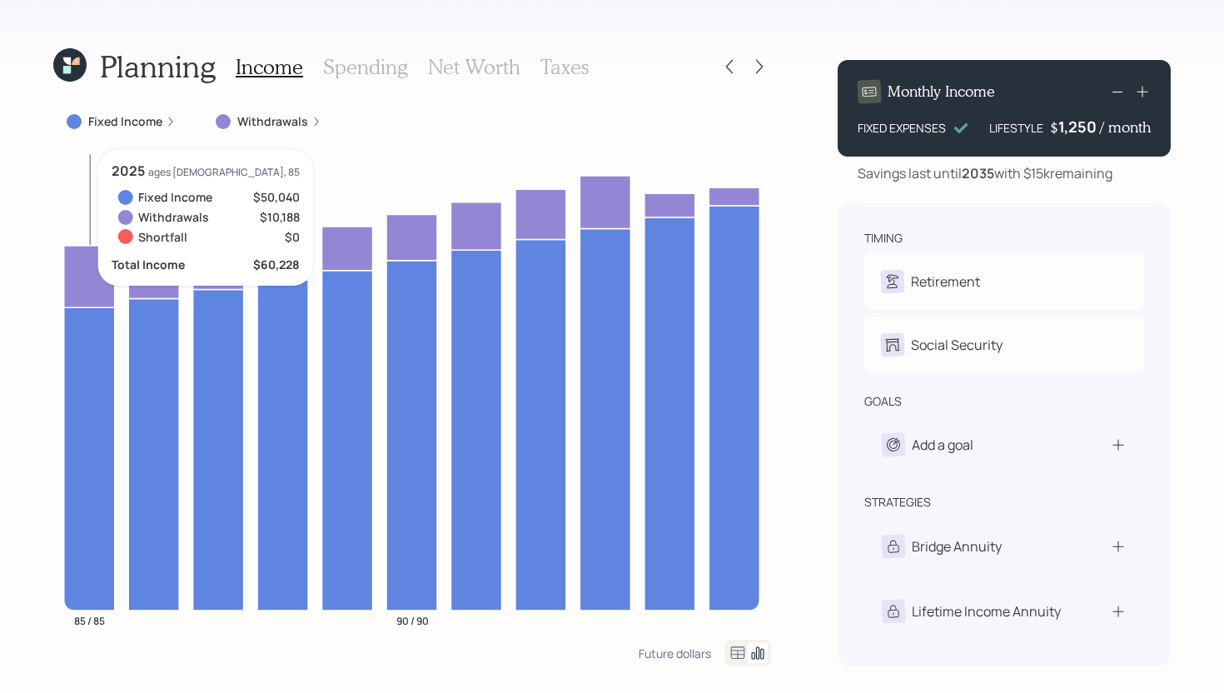
click at [87, 291] on icon at bounding box center [89, 277] width 51 height 62
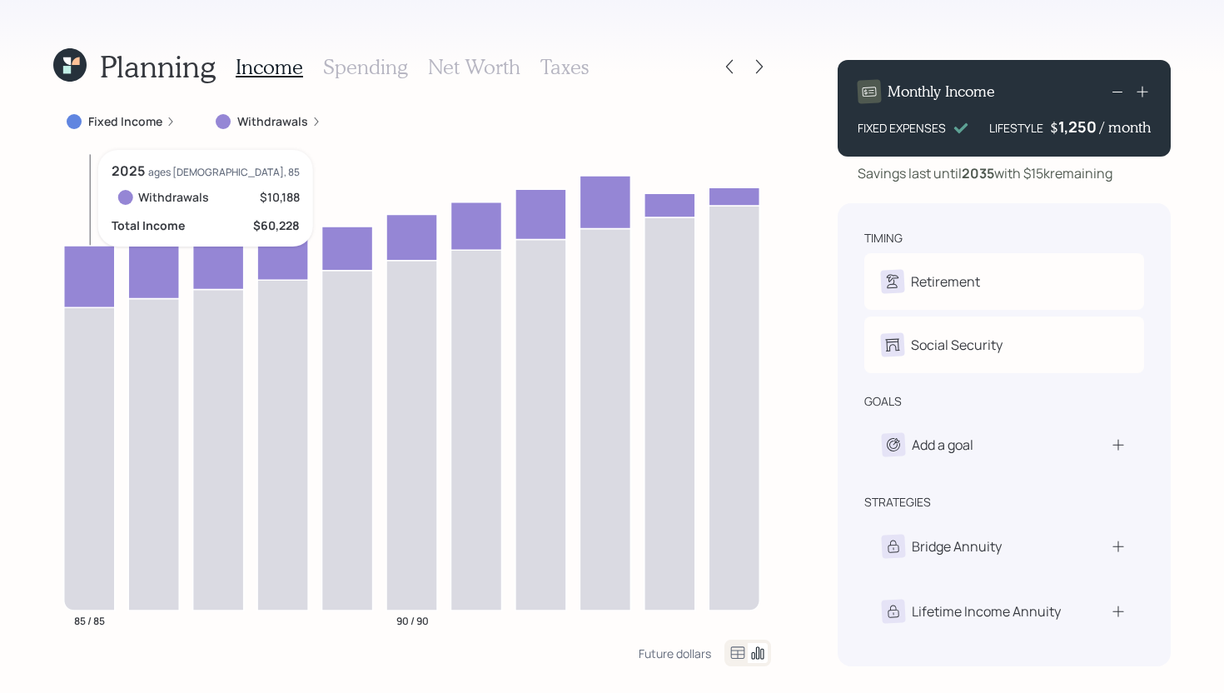
click at [87, 291] on icon at bounding box center [89, 277] width 51 height 62
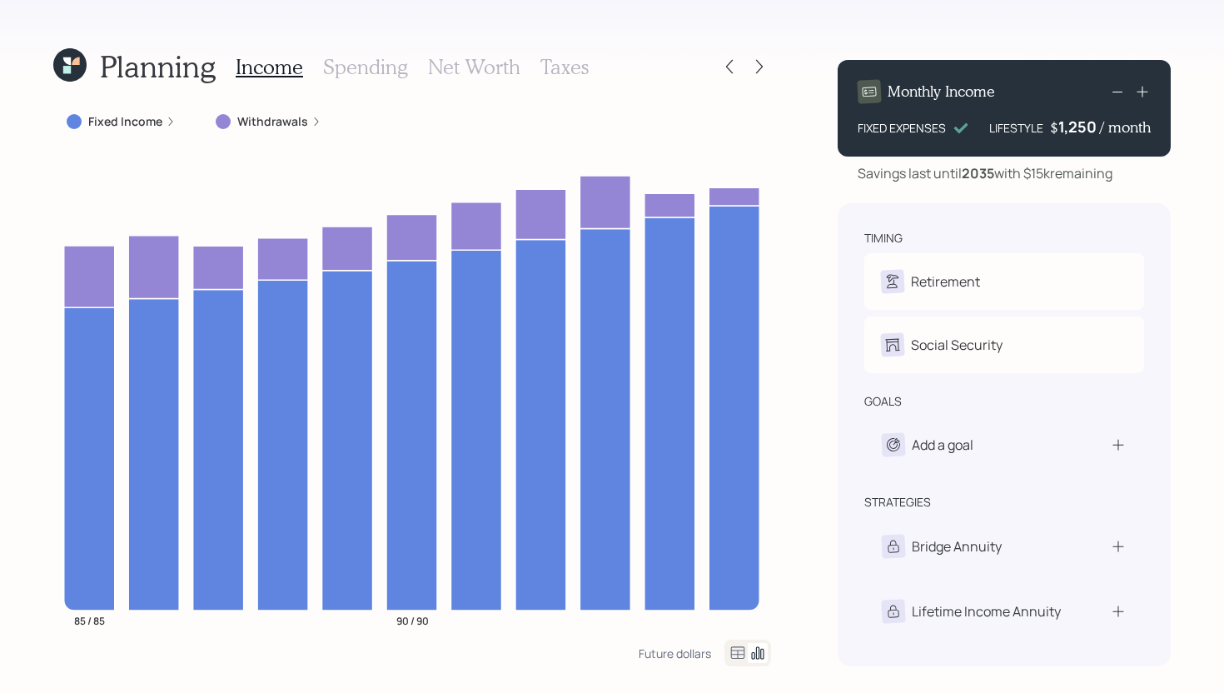
click at [379, 67] on h3 "Spending" at bounding box center [365, 67] width 85 height 24
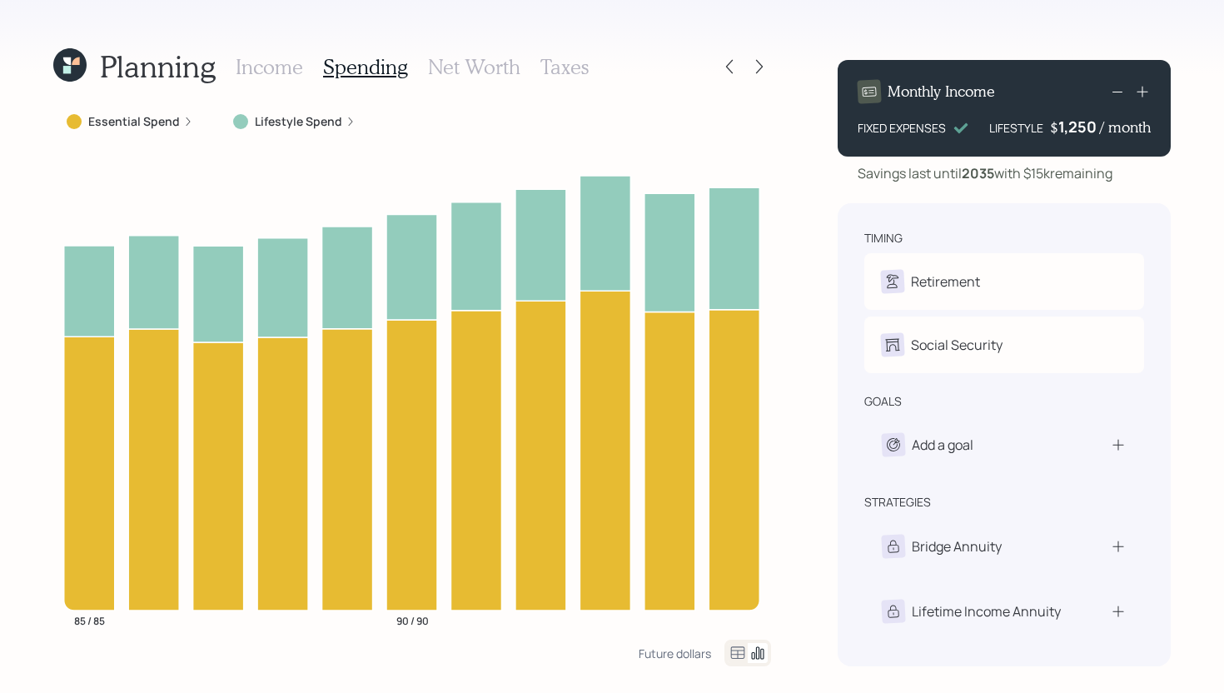
click at [267, 55] on h3 "Income" at bounding box center [269, 67] width 67 height 24
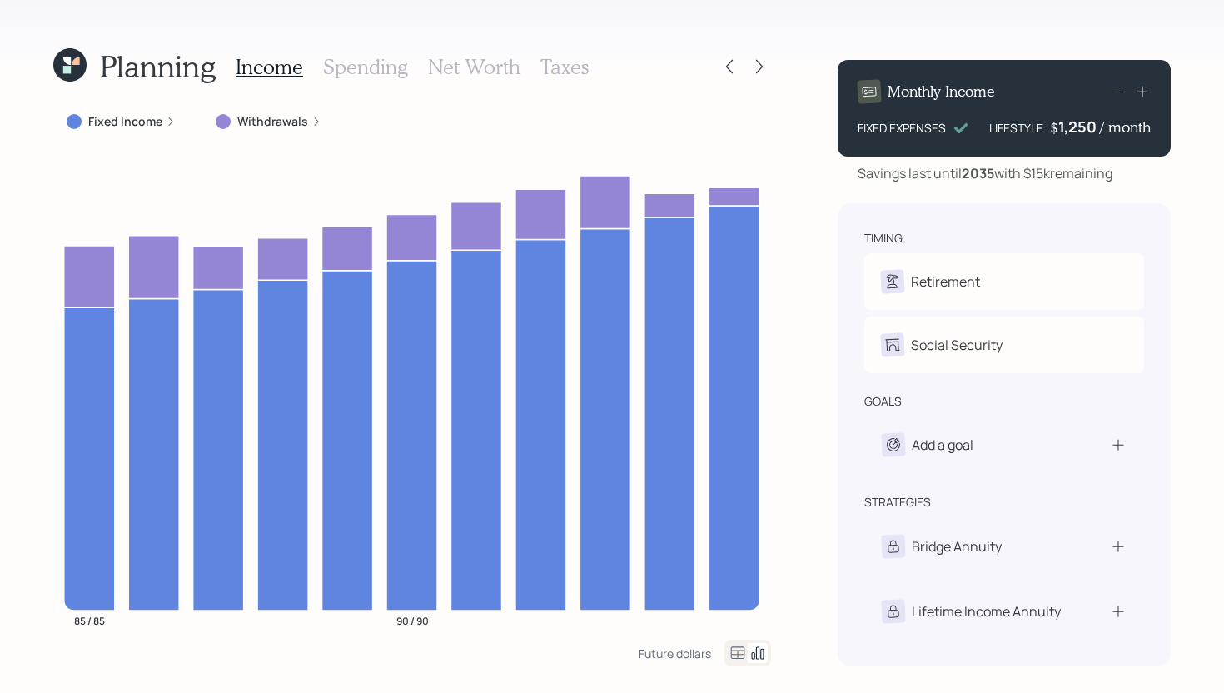
click at [368, 78] on div "Income Spending Net Worth Taxes" at bounding box center [412, 67] width 353 height 40
click at [370, 68] on h3 "Spending" at bounding box center [365, 67] width 85 height 24
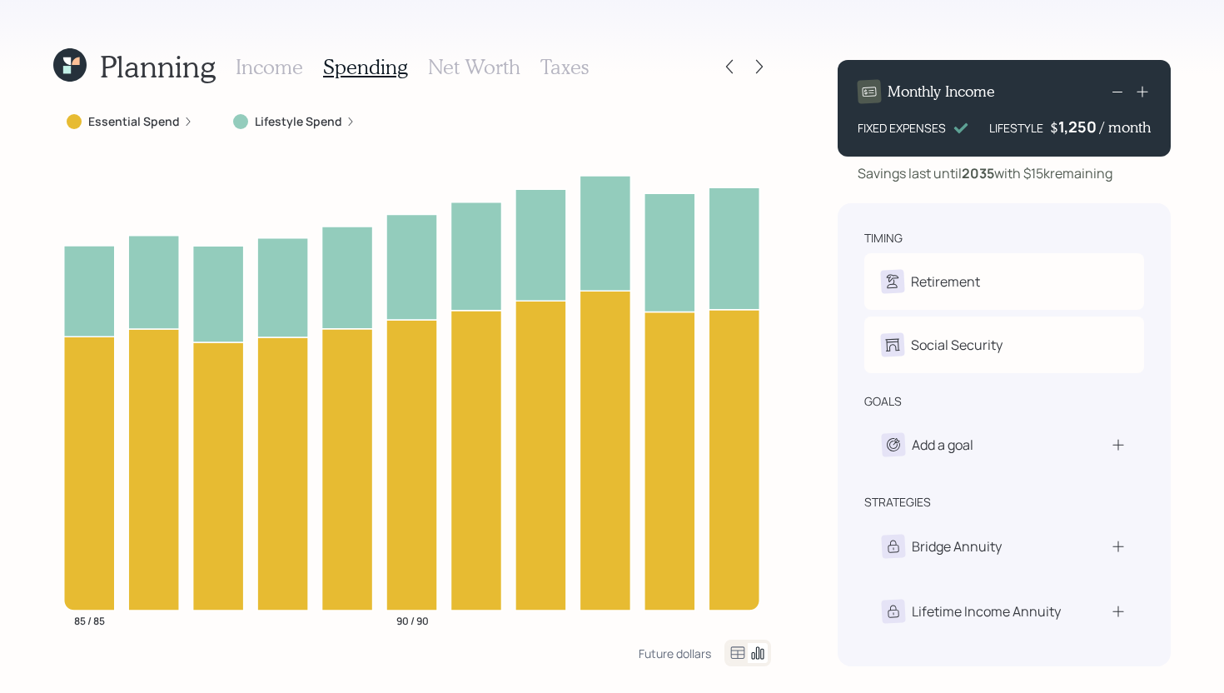
click at [142, 116] on label "Essential Spend" at bounding box center [134, 121] width 92 height 17
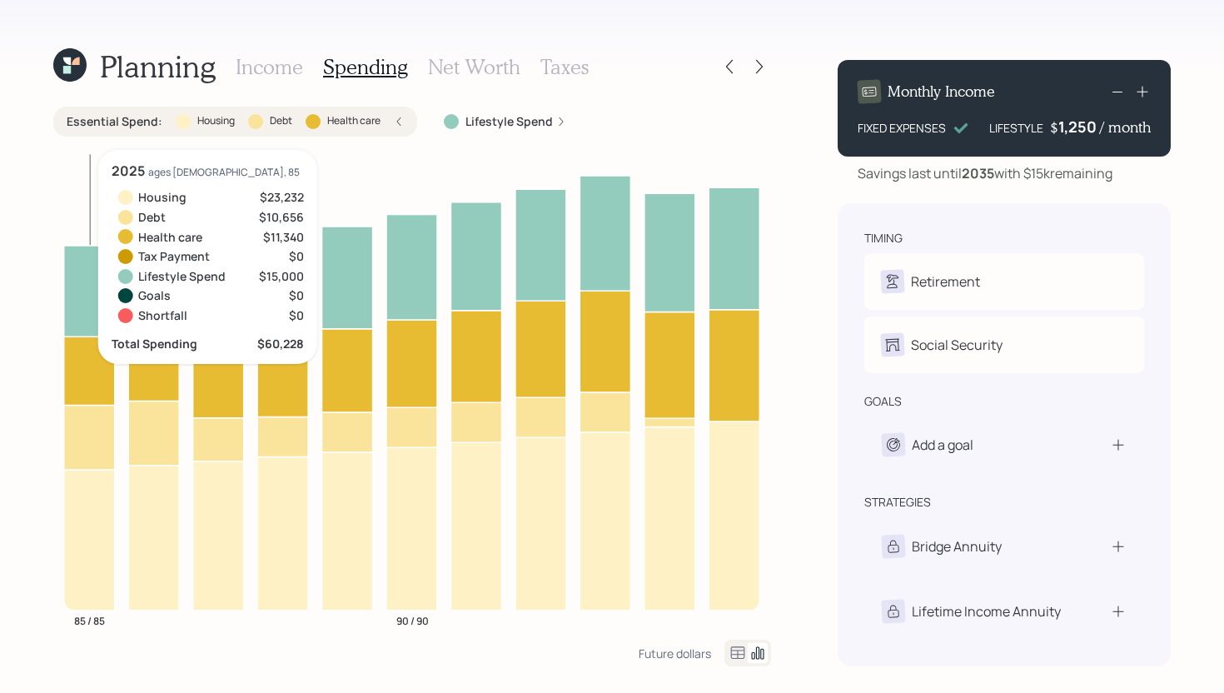
click at [82, 432] on icon at bounding box center [89, 437] width 51 height 64
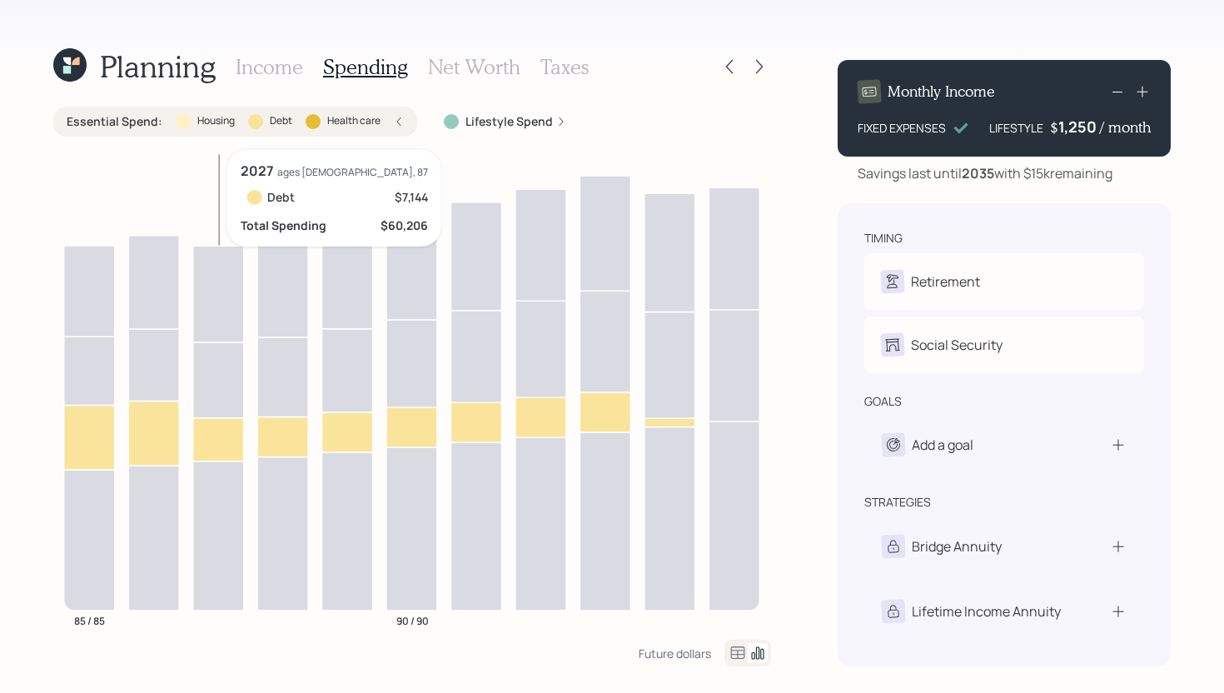
click at [203, 439] on icon at bounding box center [218, 438] width 51 height 43
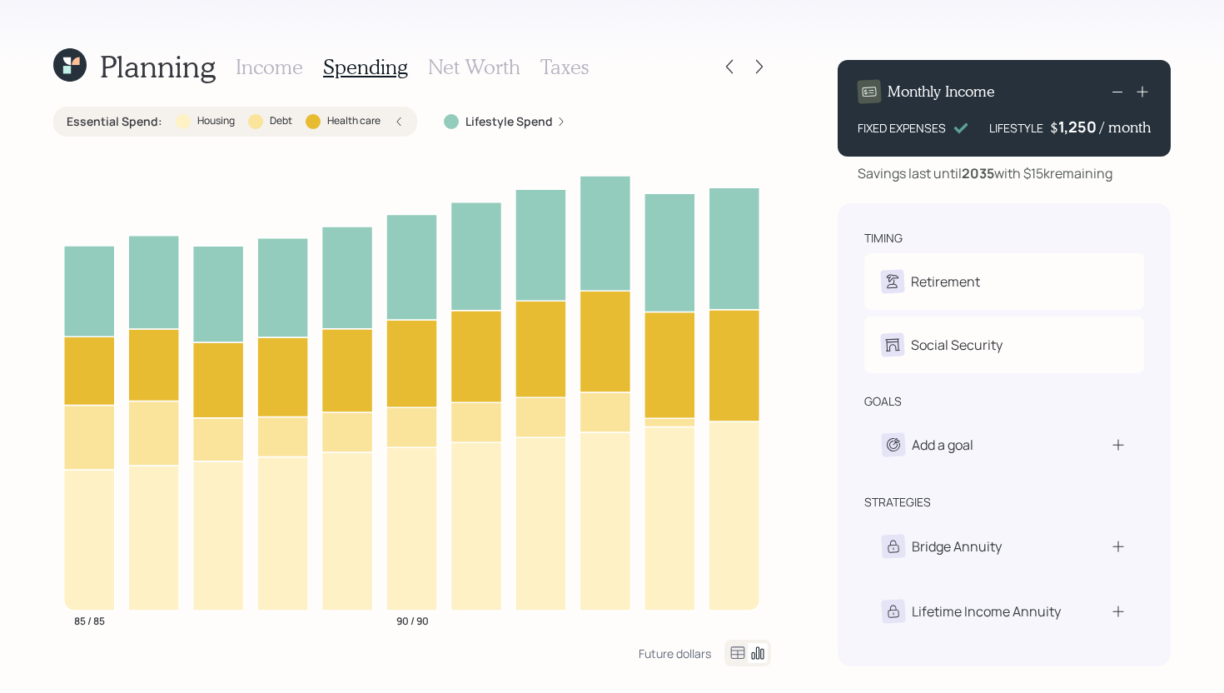
click at [274, 126] on label "Debt" at bounding box center [281, 121] width 22 height 14
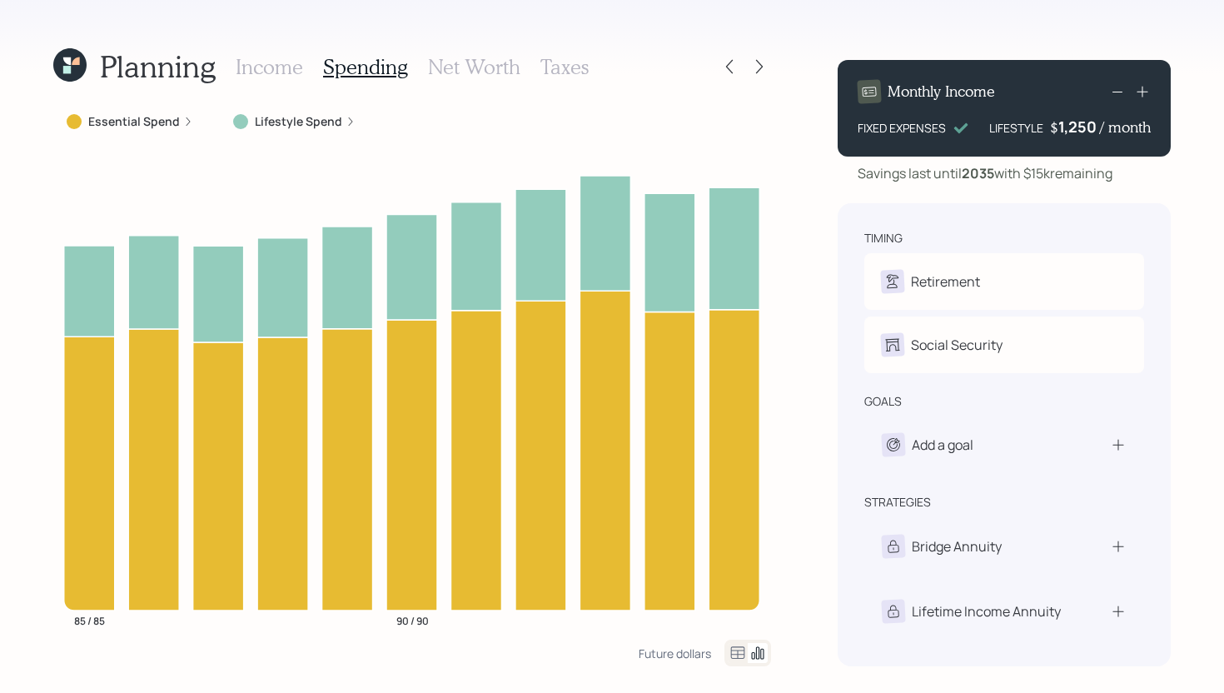
click at [265, 64] on h3 "Income" at bounding box center [269, 67] width 67 height 24
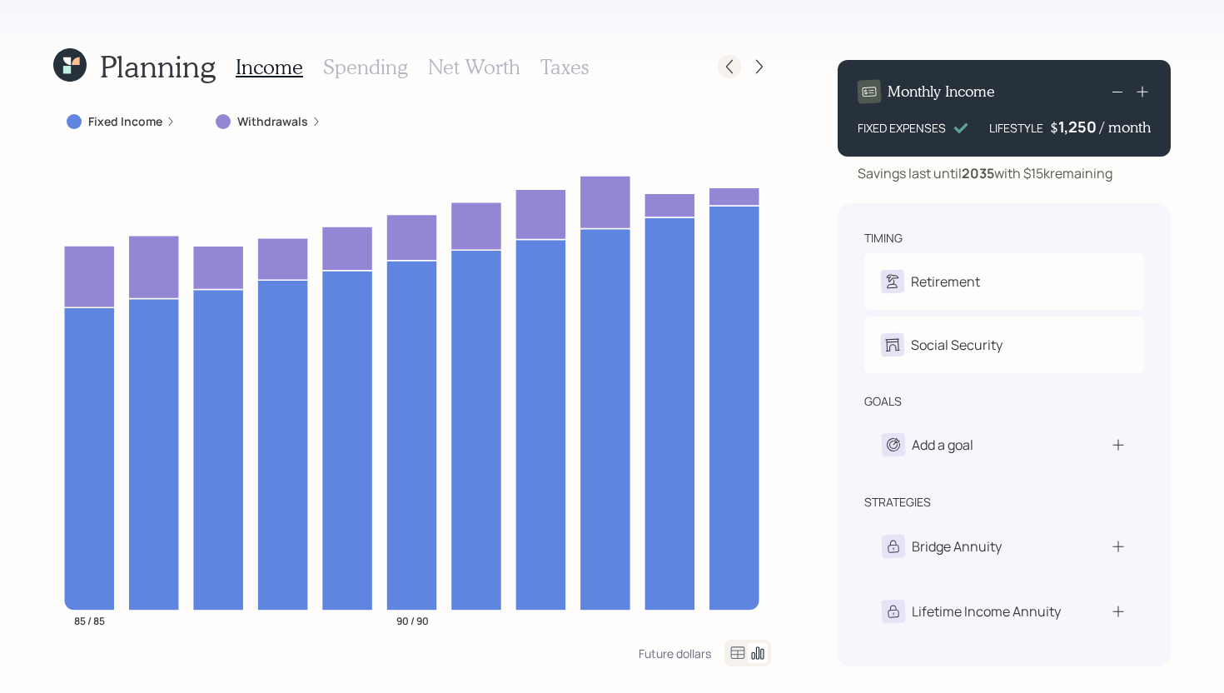
click at [734, 71] on icon at bounding box center [729, 66] width 17 height 17
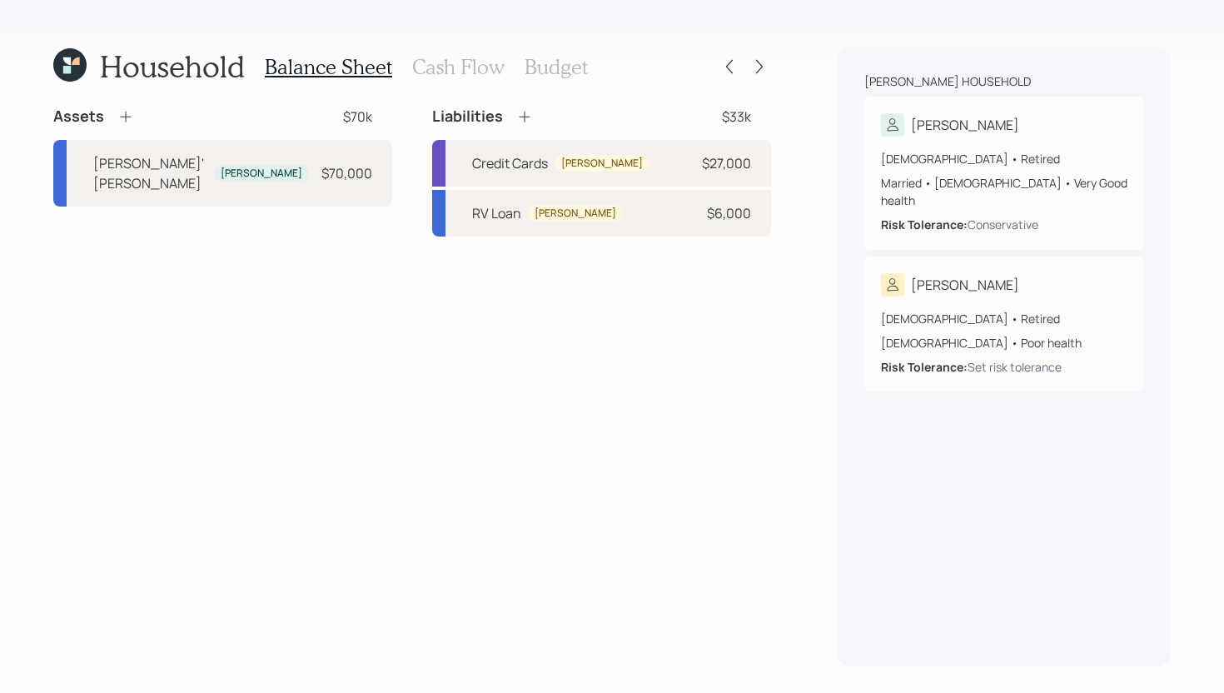
click at [80, 60] on icon at bounding box center [69, 64] width 33 height 33
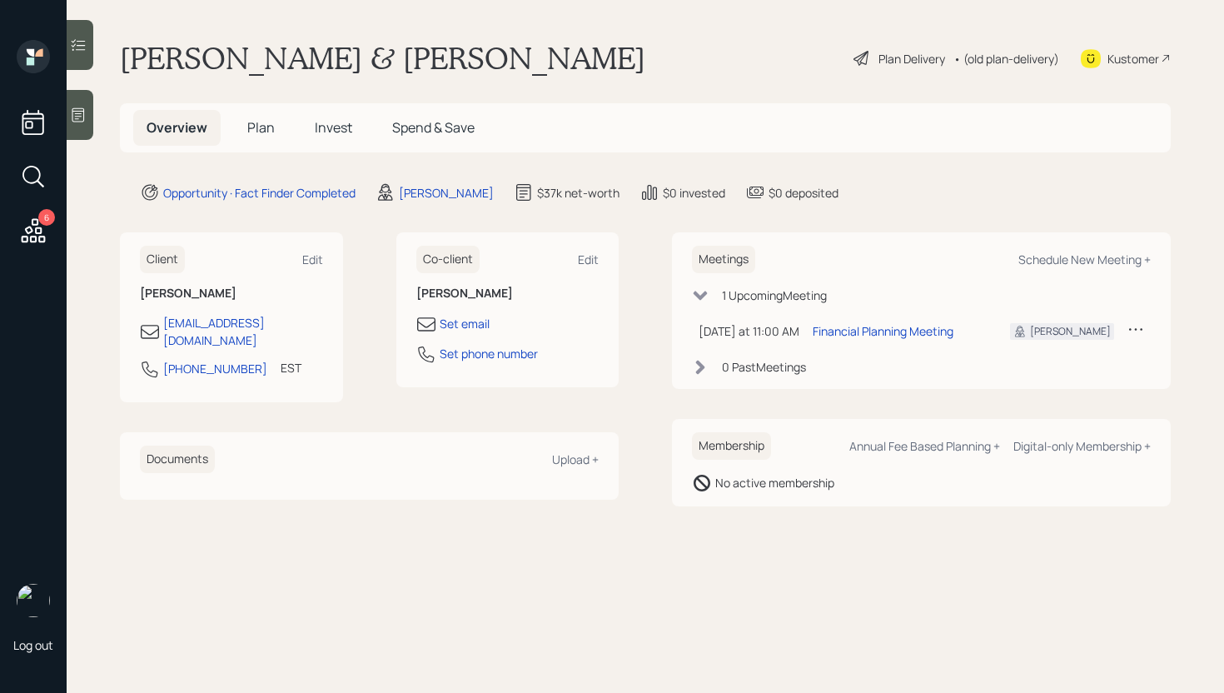
click at [275, 132] on h5 "Plan" at bounding box center [261, 128] width 54 height 36
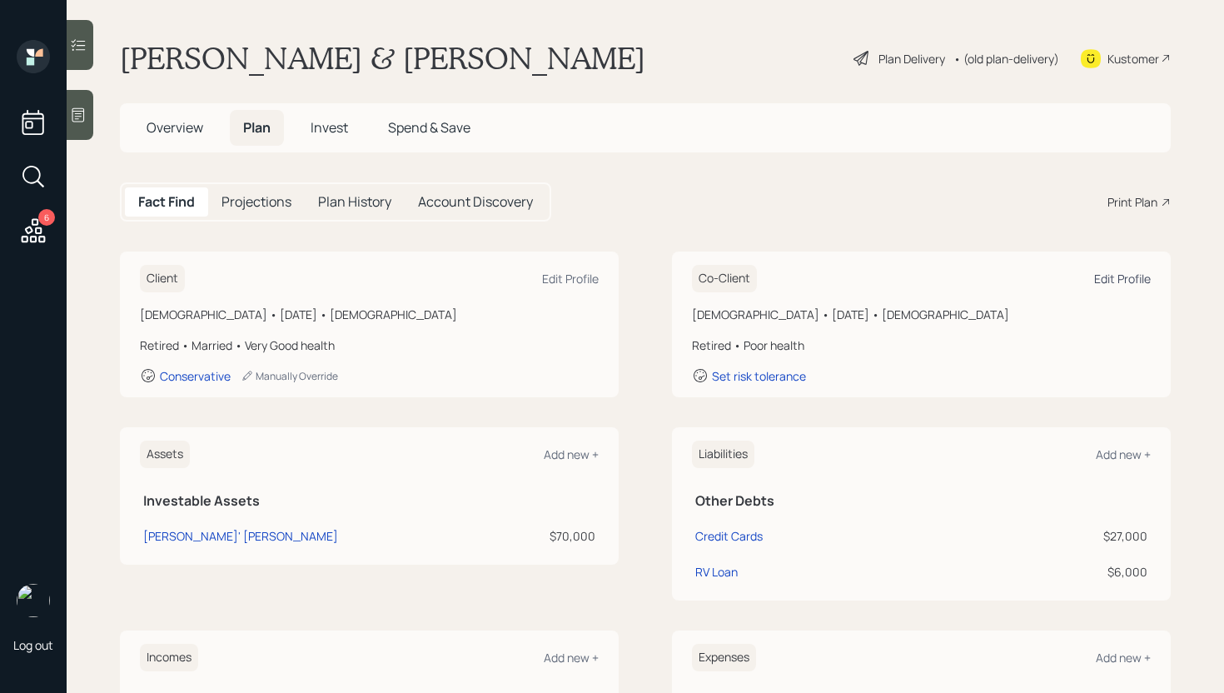
click at [1121, 274] on div "Edit Profile" at bounding box center [1122, 279] width 57 height 16
select select "2"
select select "poor"
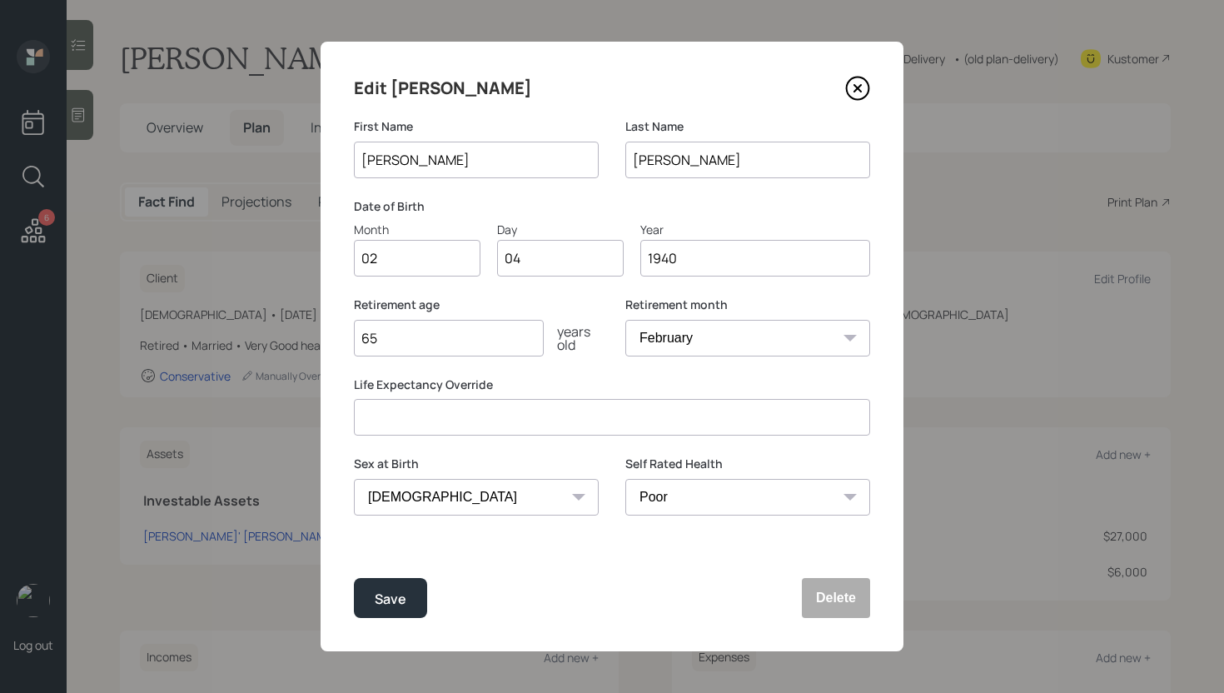
click at [451, 335] on input "65" at bounding box center [449, 338] width 190 height 37
type input "6"
type input "8"
type input "70"
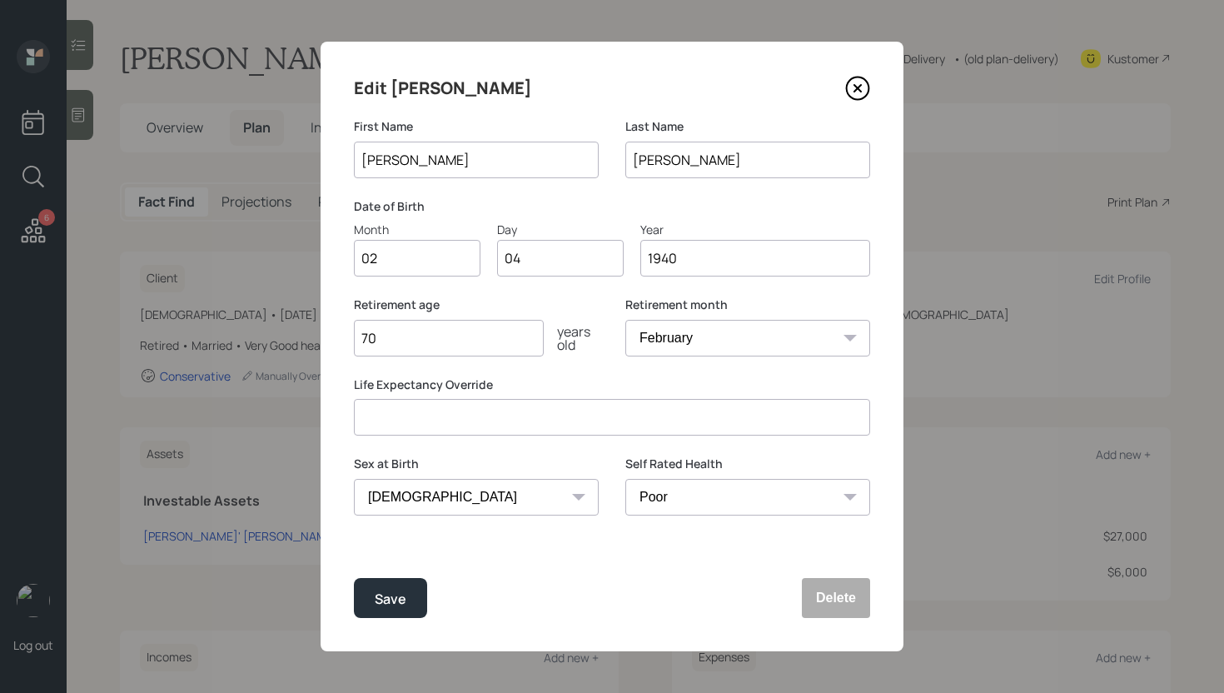
click at [472, 422] on input "number" at bounding box center [612, 417] width 516 height 37
type input "86"
click at [411, 589] on button "Save" at bounding box center [390, 598] width 73 height 40
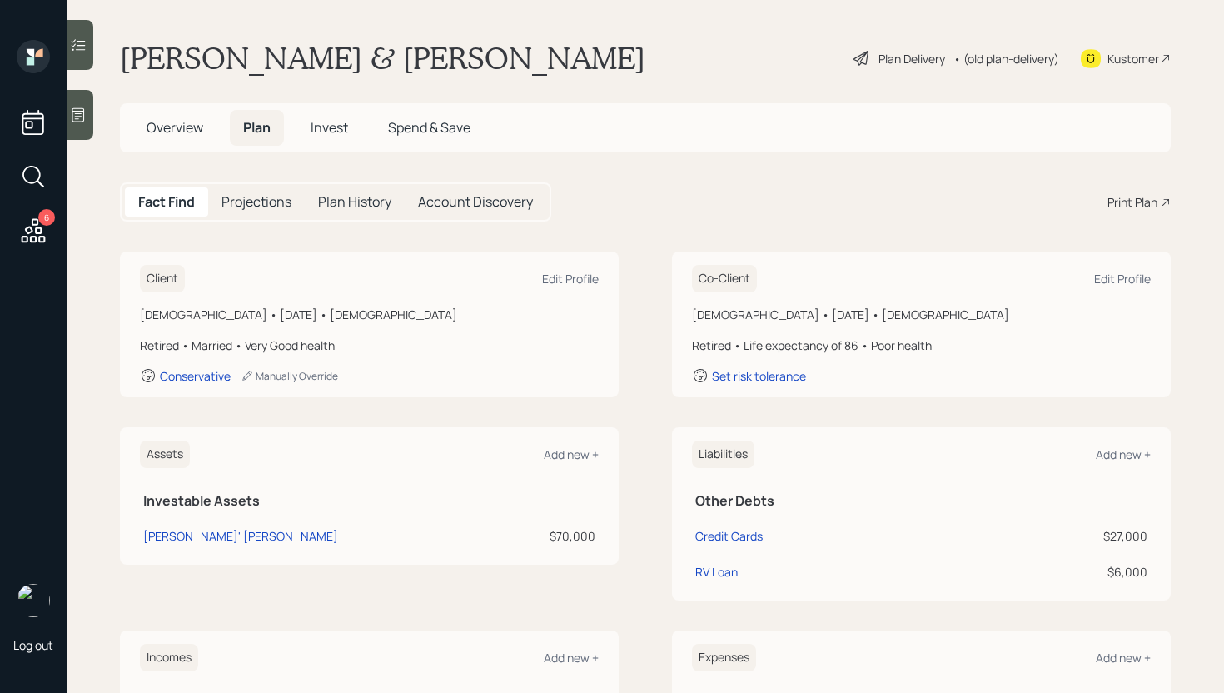
click at [930, 66] on div "Plan Delivery" at bounding box center [912, 58] width 67 height 17
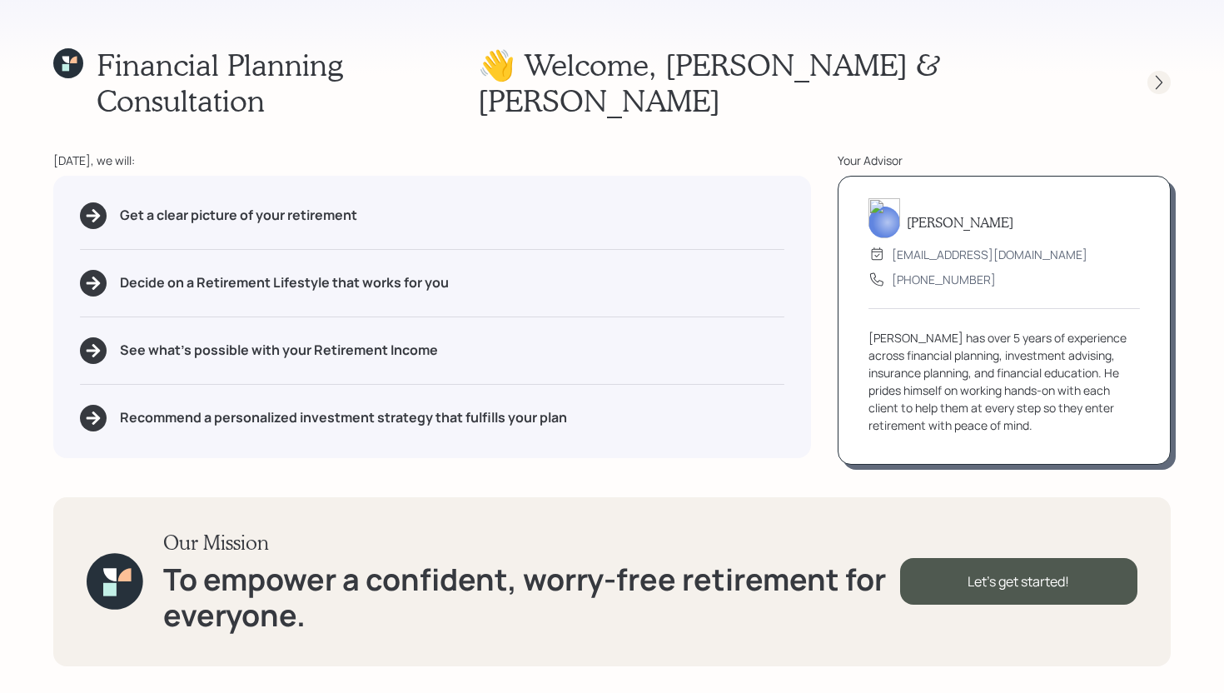
click at [1168, 71] on div at bounding box center [1159, 82] width 23 height 23
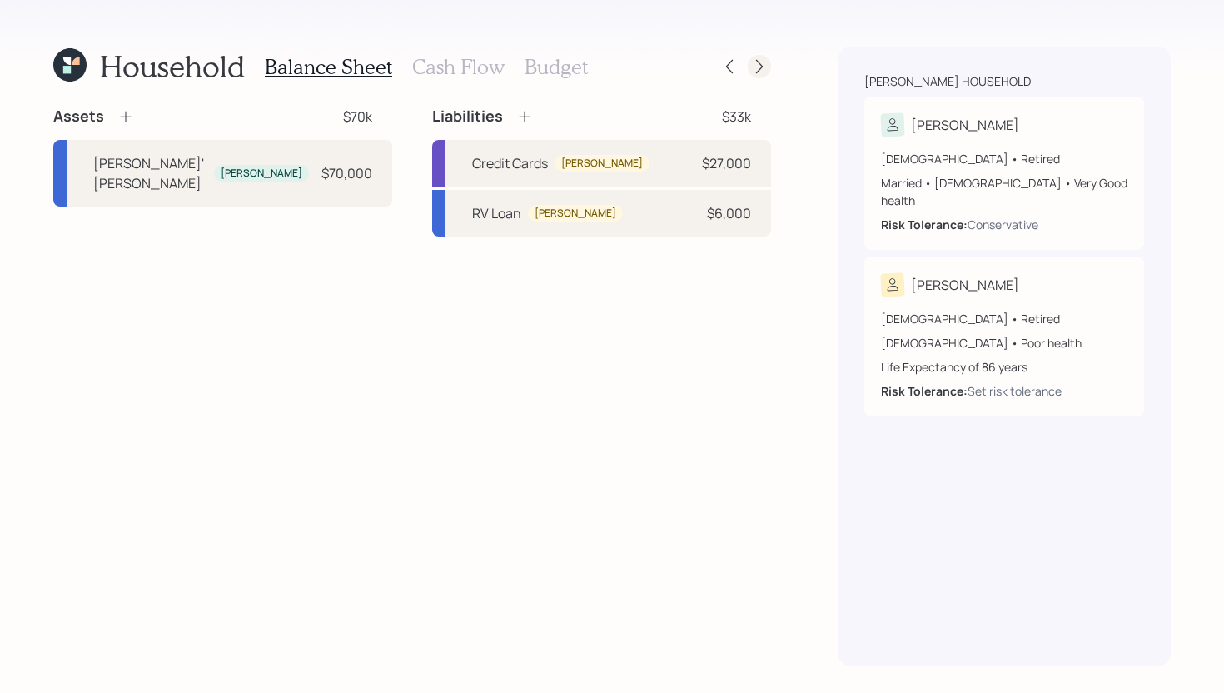
click at [762, 75] on div at bounding box center [759, 66] width 23 height 23
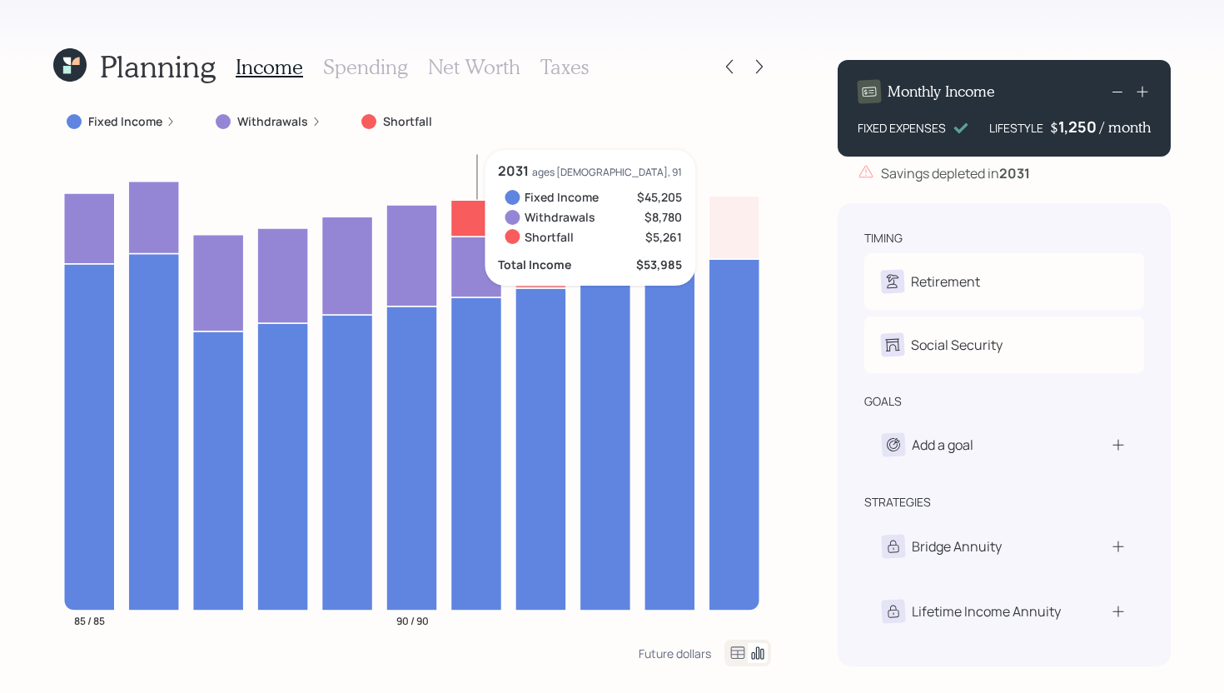
click at [471, 211] on icon at bounding box center [476, 218] width 51 height 37
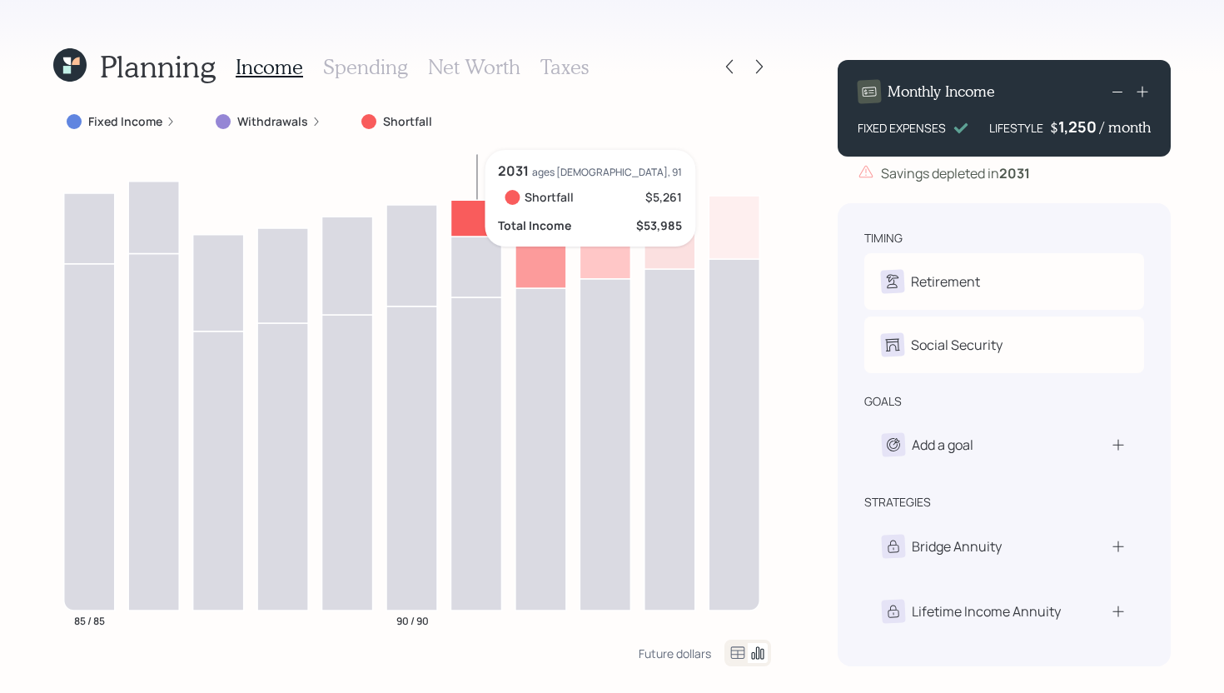
click at [471, 211] on icon at bounding box center [476, 218] width 51 height 37
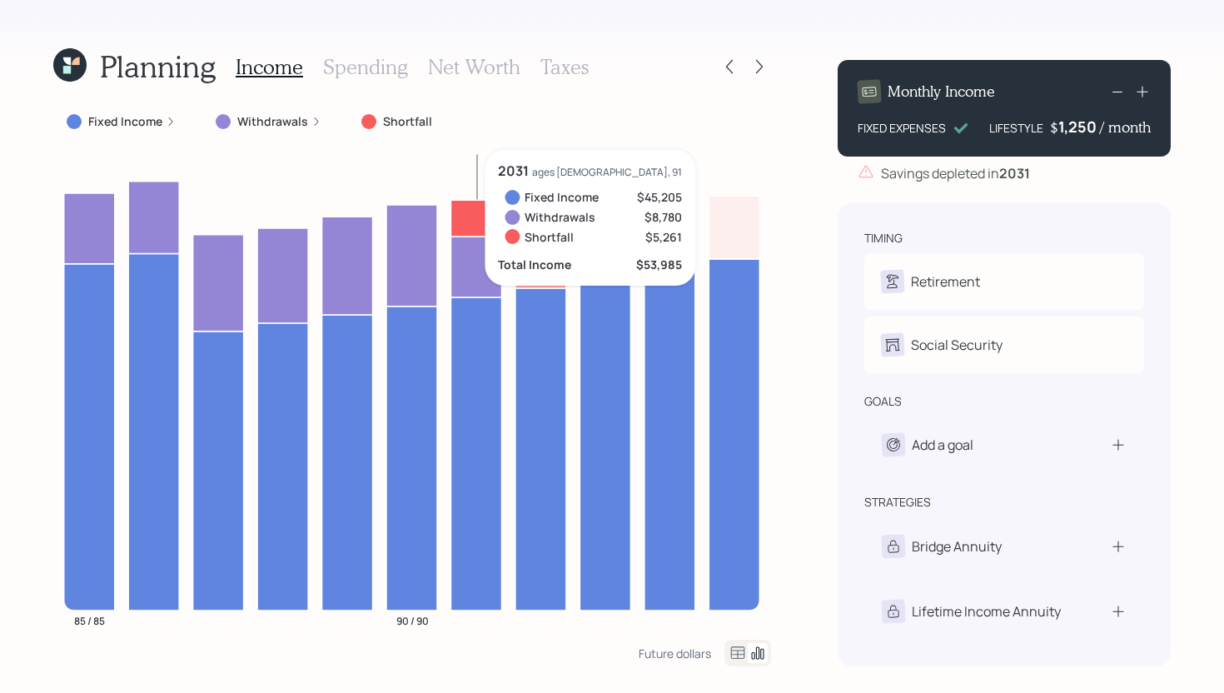
click at [481, 213] on icon at bounding box center [476, 218] width 51 height 37
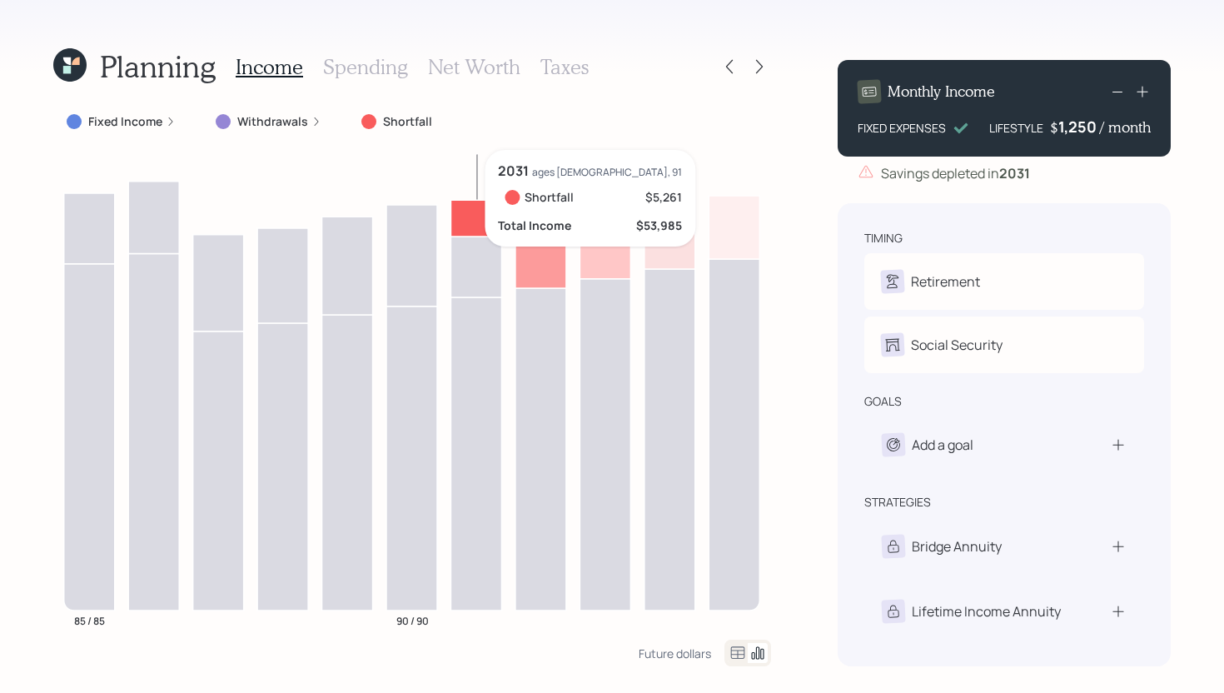
click at [471, 217] on icon at bounding box center [476, 218] width 51 height 37
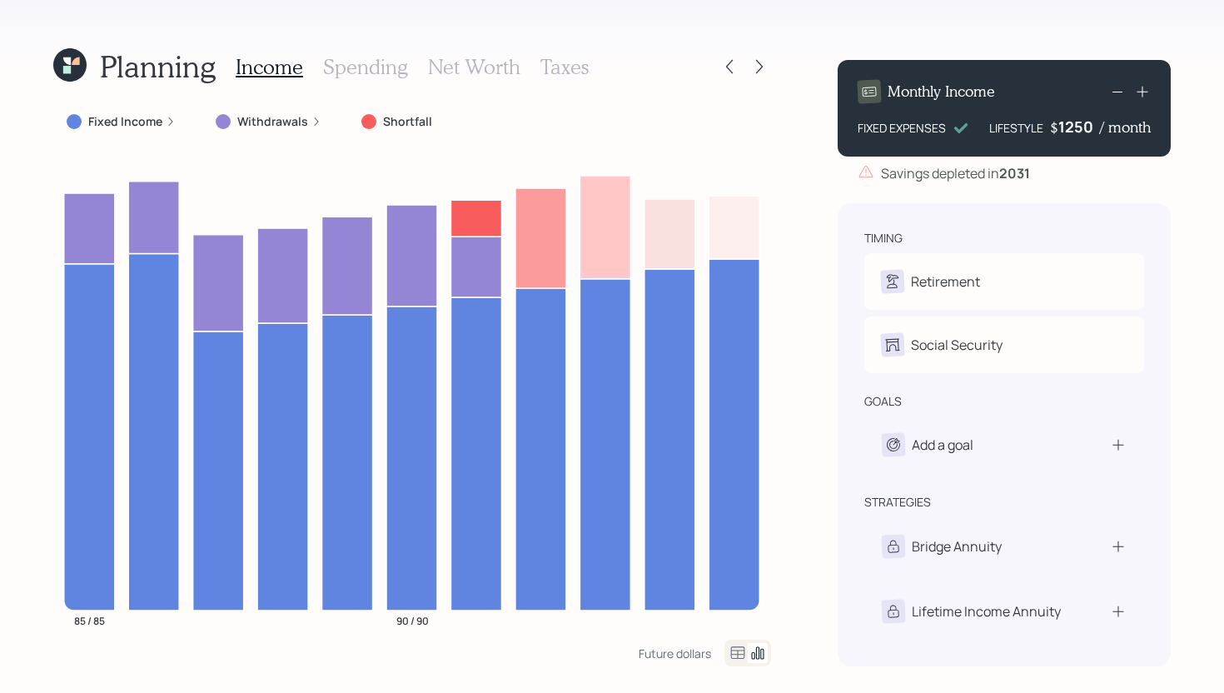
click at [1097, 126] on div "1250" at bounding box center [1080, 127] width 42 height 20
click at [790, 196] on div "Planning Income Spending Net Worth Taxes Fixed Income Withdrawals Shortfall 85 …" at bounding box center [612, 346] width 1224 height 693
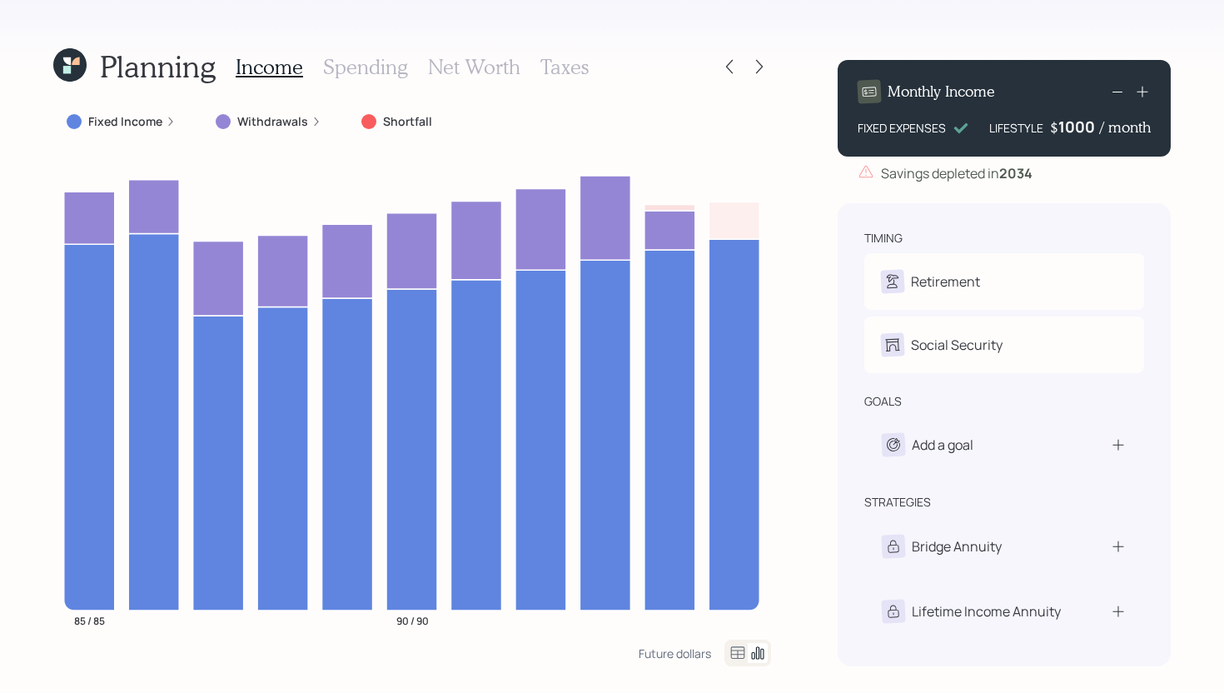
click at [1094, 125] on div "1000" at bounding box center [1080, 127] width 42 height 20
click at [809, 122] on div "Planning Income Spending Net Worth Taxes Fixed Income Withdrawals Shortfall 85 …" at bounding box center [612, 346] width 1224 height 693
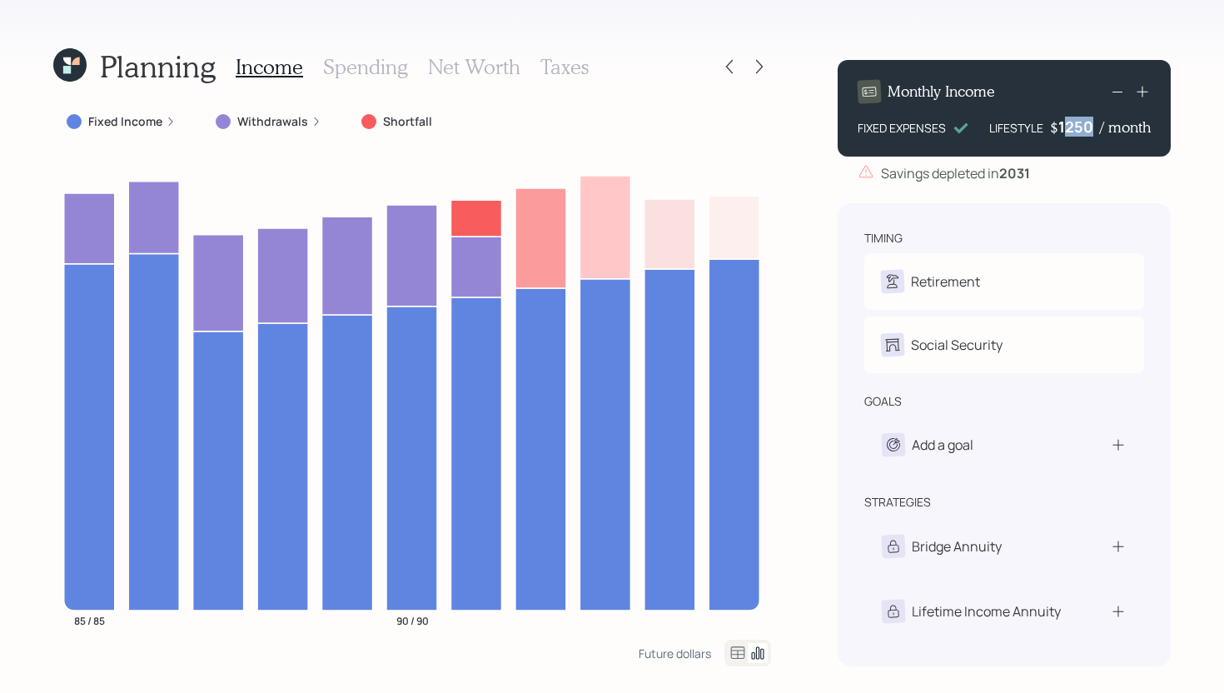
drag, startPoint x: 1097, startPoint y: 126, endPoint x: 1064, endPoint y: 130, distance: 32.7
click at [1064, 130] on div "1250" at bounding box center [1080, 127] width 42 height 20
click at [1064, 128] on div "1950" at bounding box center [1080, 127] width 42 height 20
click at [810, 238] on div "Planning Income Spending Net Worth Taxes Fixed Income Withdrawals Shortfall 85 …" at bounding box center [612, 346] width 1224 height 693
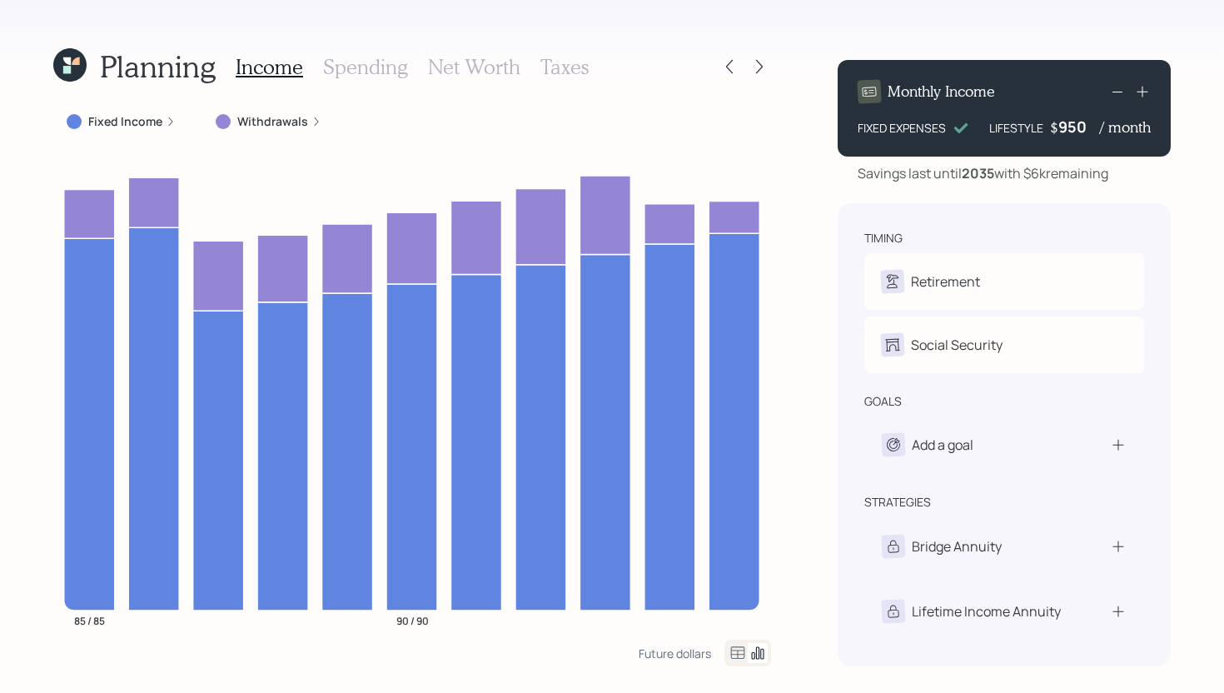
click at [1086, 127] on div "950" at bounding box center [1080, 127] width 42 height 20
drag, startPoint x: 1086, startPoint y: 127, endPoint x: 1057, endPoint y: 132, distance: 29.4
click at [1056, 132] on div "$ 950 / month" at bounding box center [1100, 127] width 101 height 20
click at [795, 281] on div "Planning Income Spending Net Worth Taxes Fixed Income Withdrawals 85 / 85 90 / …" at bounding box center [612, 346] width 1224 height 693
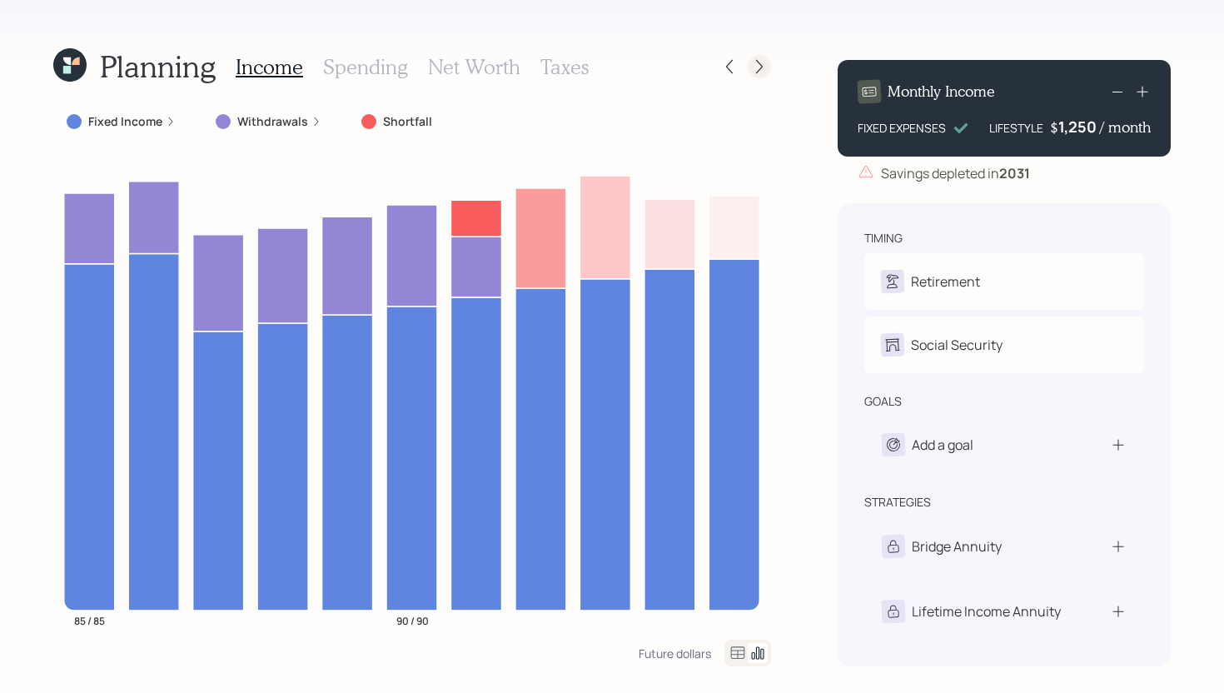
click at [762, 72] on icon at bounding box center [759, 66] width 17 height 17
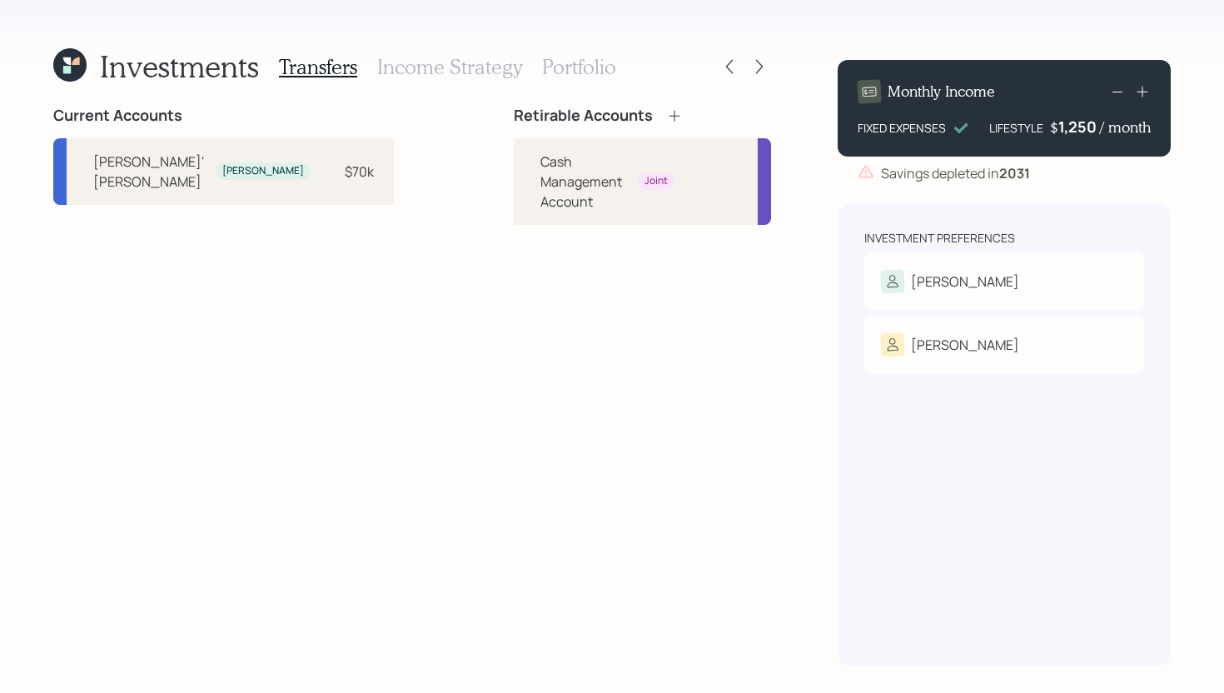
click at [762, 72] on icon at bounding box center [759, 66] width 17 height 17
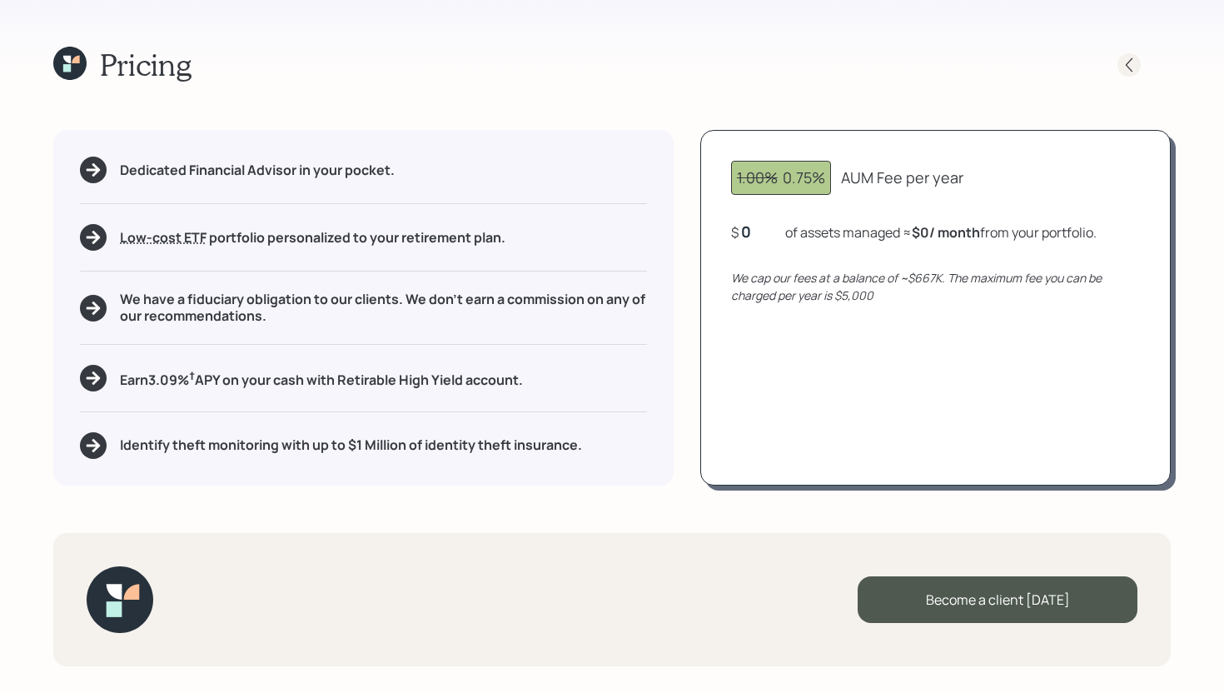
click at [1121, 64] on icon at bounding box center [1129, 65] width 17 height 17
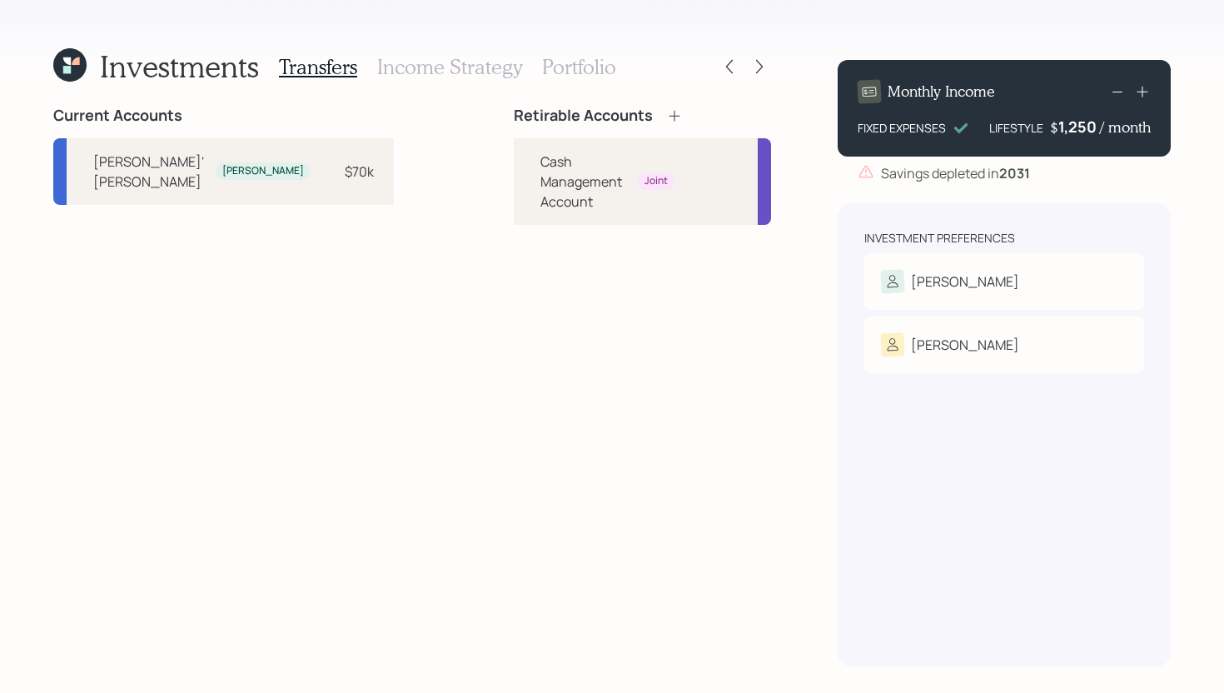
click at [666, 115] on icon at bounding box center [674, 115] width 17 height 17
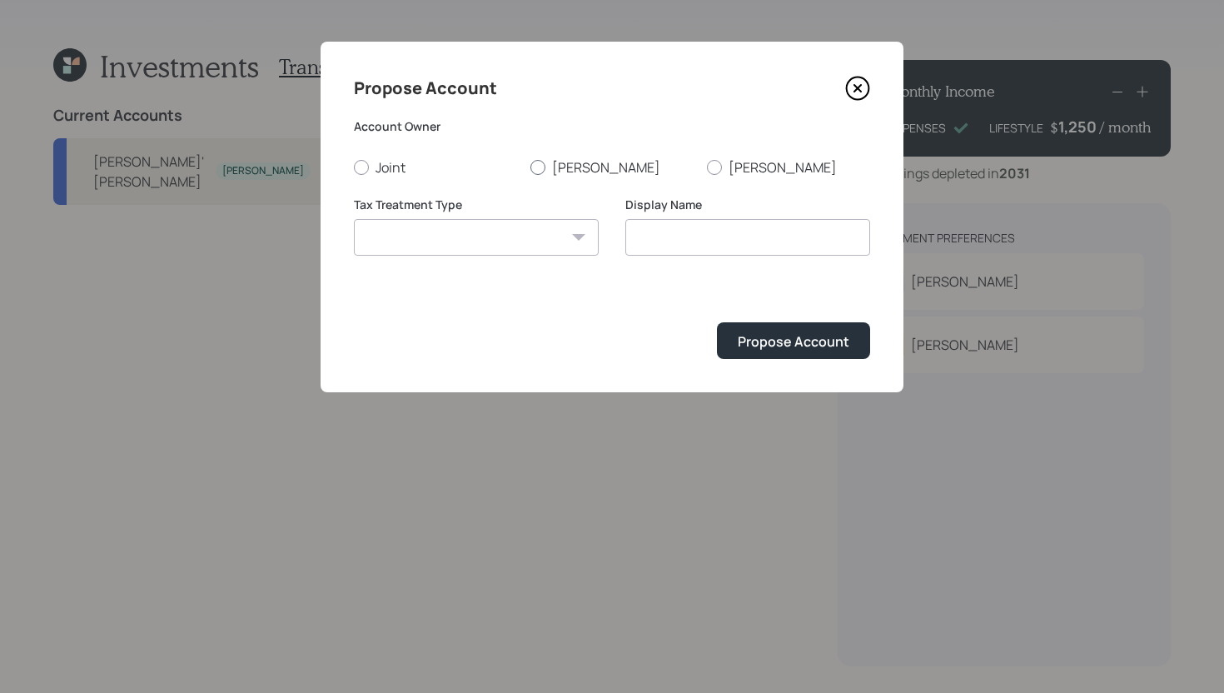
click at [551, 167] on label "Phyllis" at bounding box center [612, 167] width 163 height 18
click at [531, 167] on input "Phyllis" at bounding box center [530, 167] width 1 height 1
radio input "true"
click at [523, 230] on select "Roth Taxable Traditional" at bounding box center [476, 237] width 245 height 37
select select "traditional"
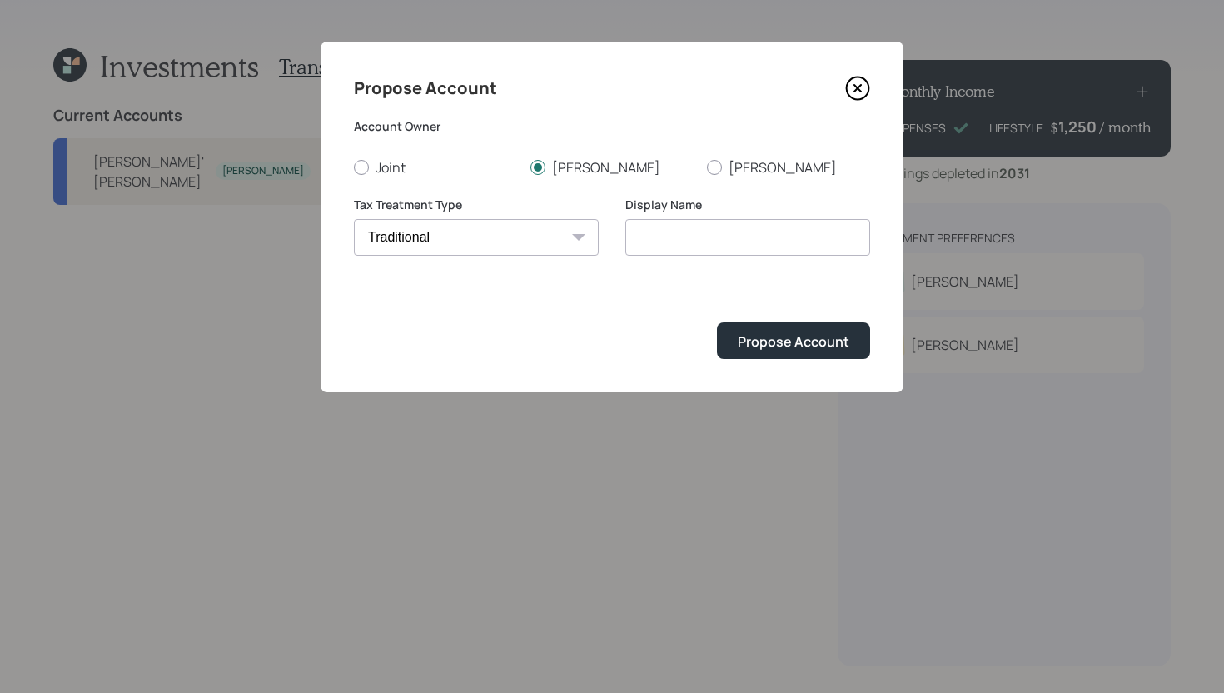
click at [354, 219] on select "Roth Taxable Traditional" at bounding box center [476, 237] width 245 height 37
click at [737, 236] on input "Traditional" at bounding box center [747, 237] width 245 height 37
type input "Traditional IRA"
click at [804, 357] on button "Propose Account" at bounding box center [793, 340] width 153 height 36
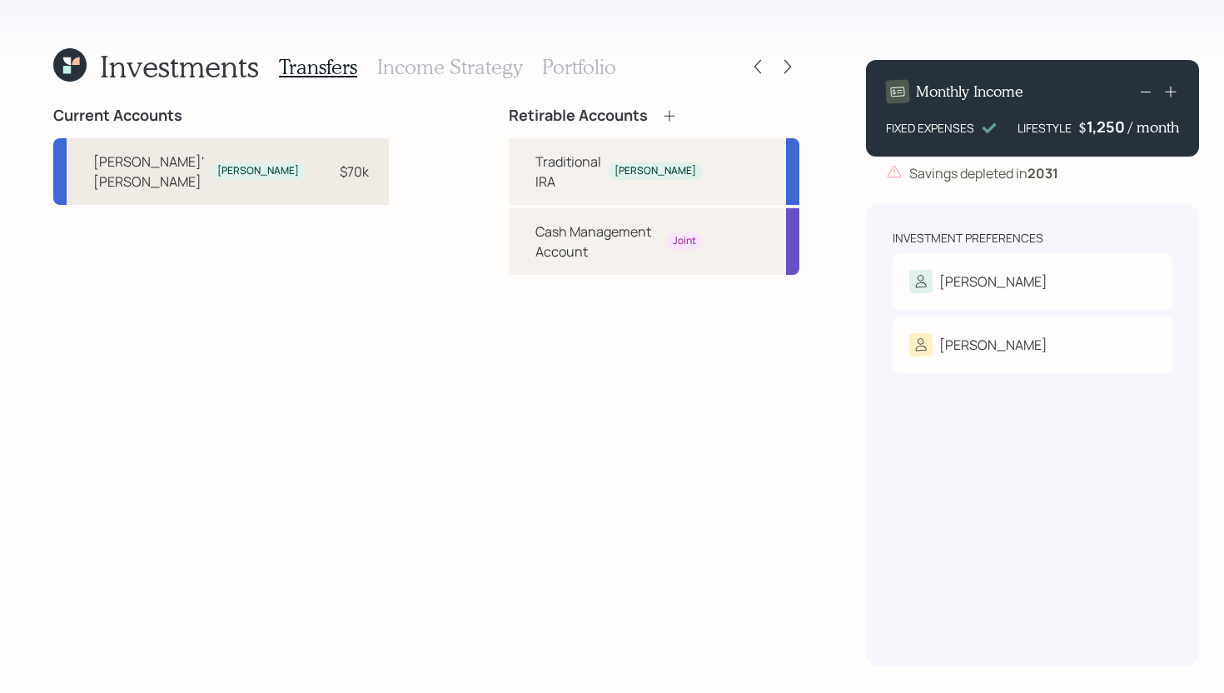
click at [304, 180] on div "Phyllis' Merrill IRA Phyllis $70k" at bounding box center [221, 171] width 336 height 67
click at [536, 154] on div "Traditional IRA" at bounding box center [569, 172] width 66 height 40
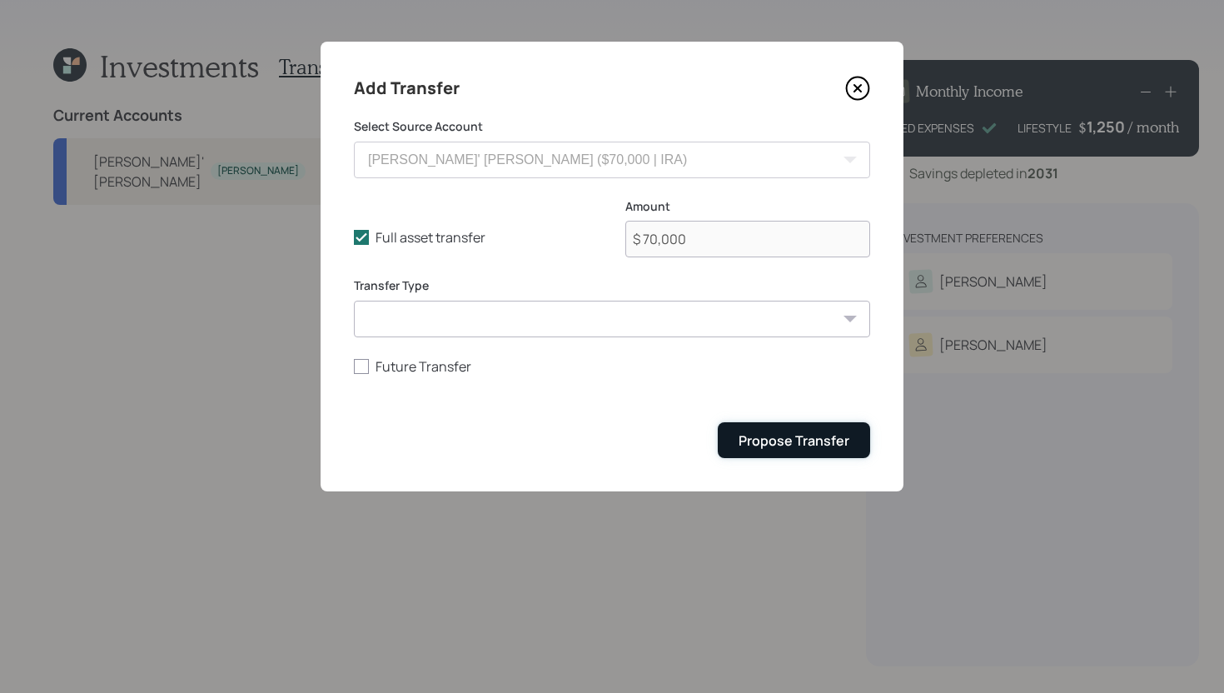
click at [777, 435] on div "Propose Transfer" at bounding box center [794, 440] width 111 height 18
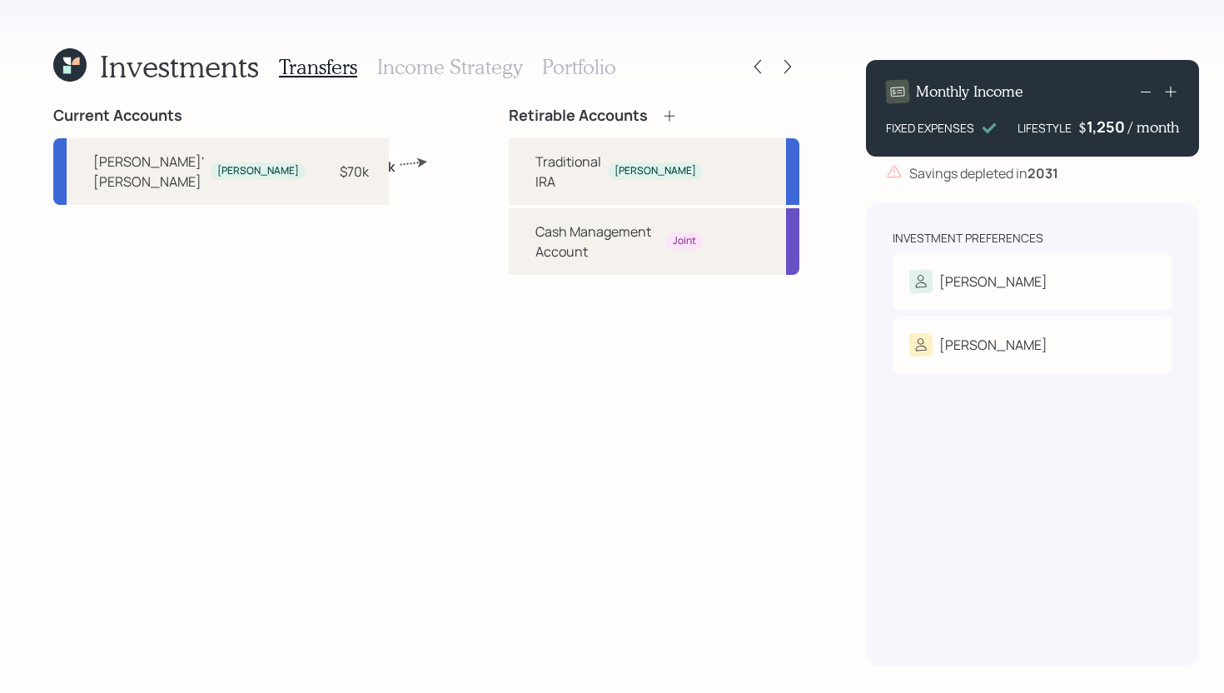
click at [440, 76] on h3 "Income Strategy" at bounding box center [449, 67] width 145 height 24
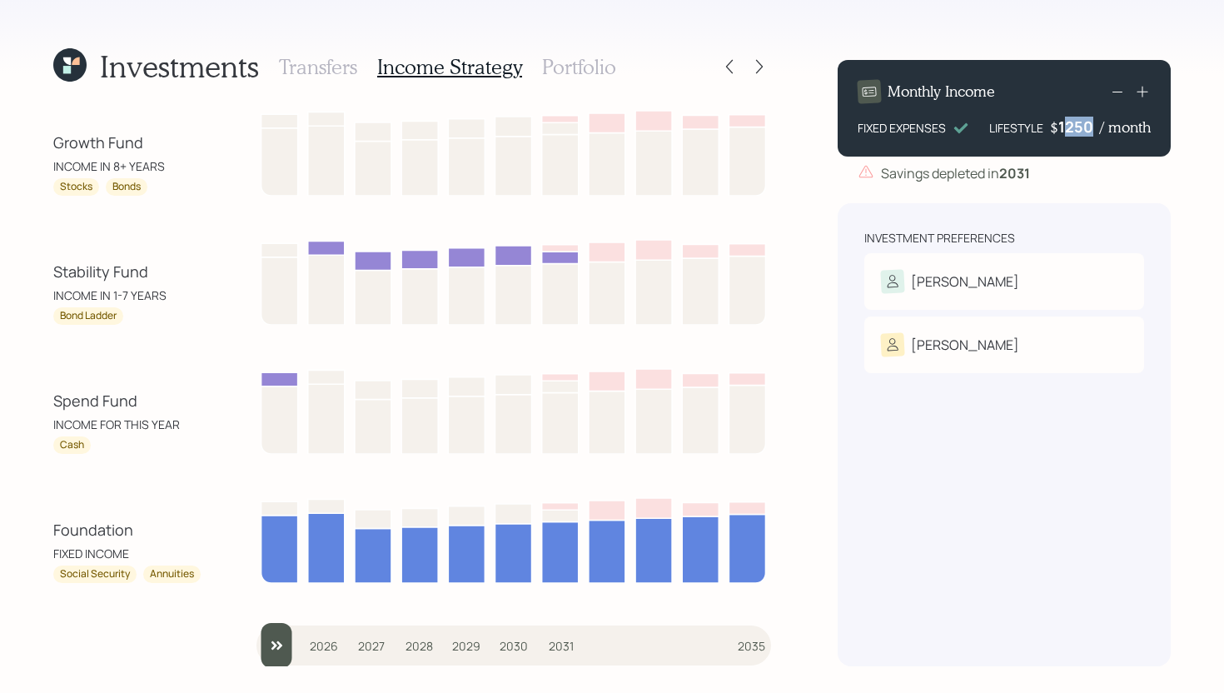
drag, startPoint x: 1096, startPoint y: 128, endPoint x: 1068, endPoint y: 128, distance: 28.3
click at [1068, 128] on div "1250" at bounding box center [1080, 127] width 42 height 20
click at [824, 298] on div "Investments Transfers Income Strategy Portfolio Growth Fund INCOME IN 8+ YEARS …" at bounding box center [612, 346] width 1224 height 693
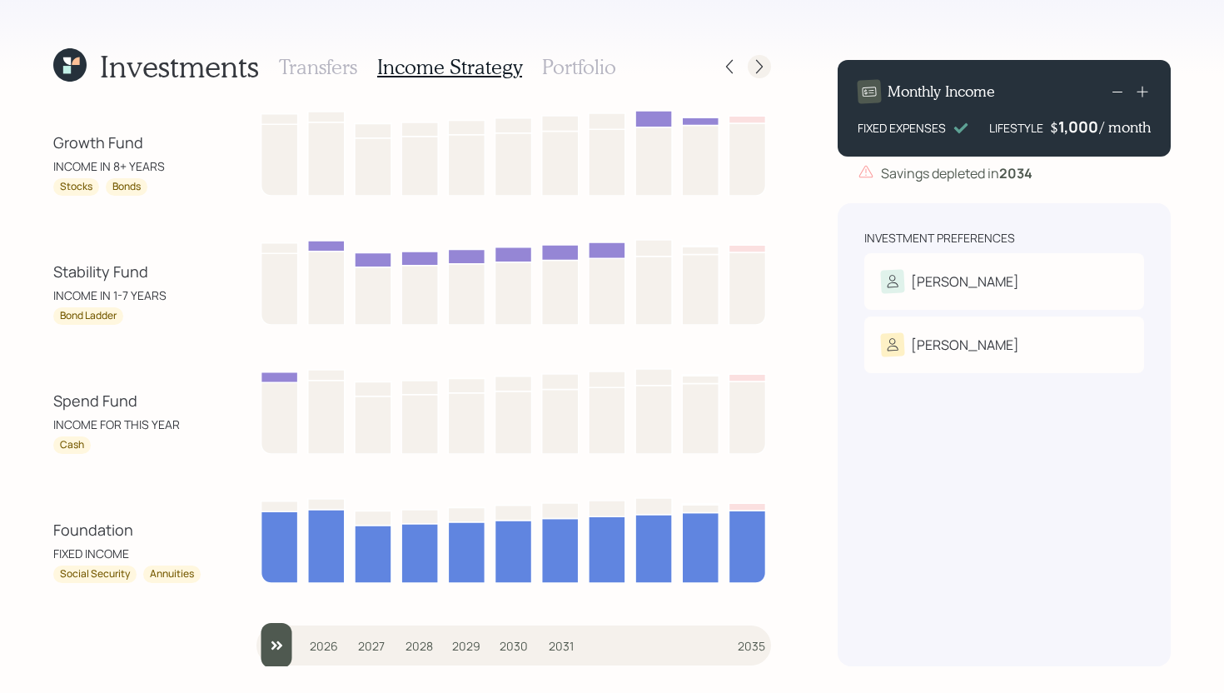
click at [766, 72] on icon at bounding box center [759, 66] width 17 height 17
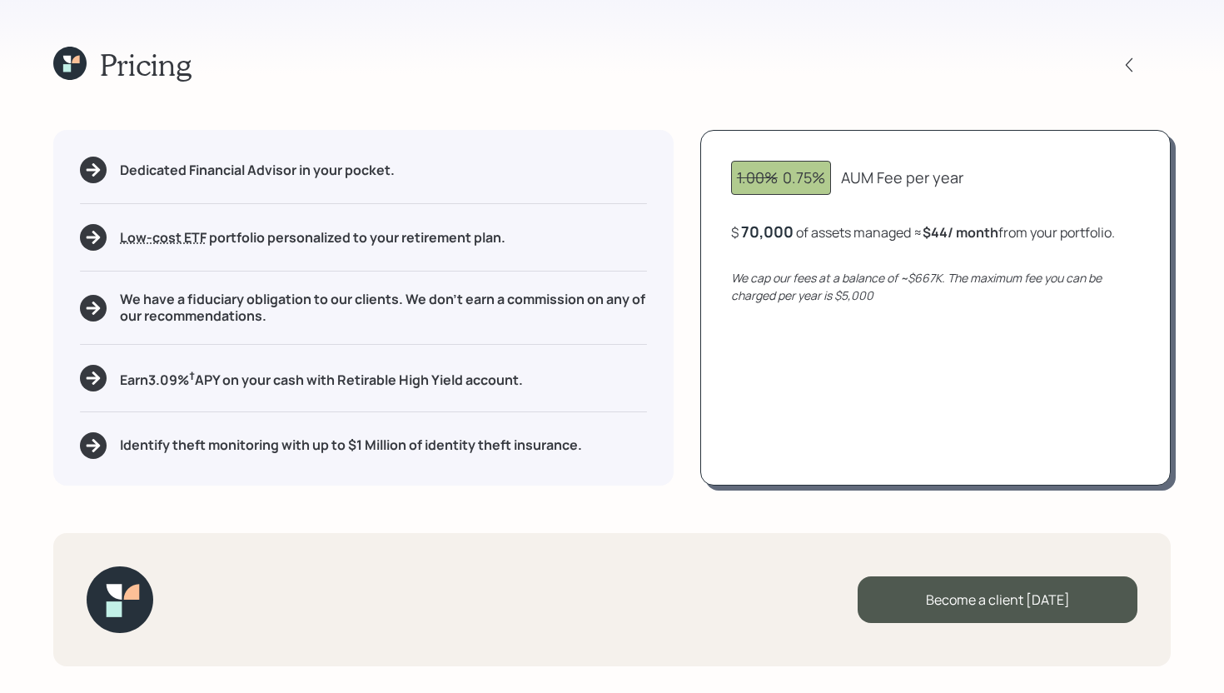
click at [80, 65] on icon at bounding box center [69, 63] width 33 height 33
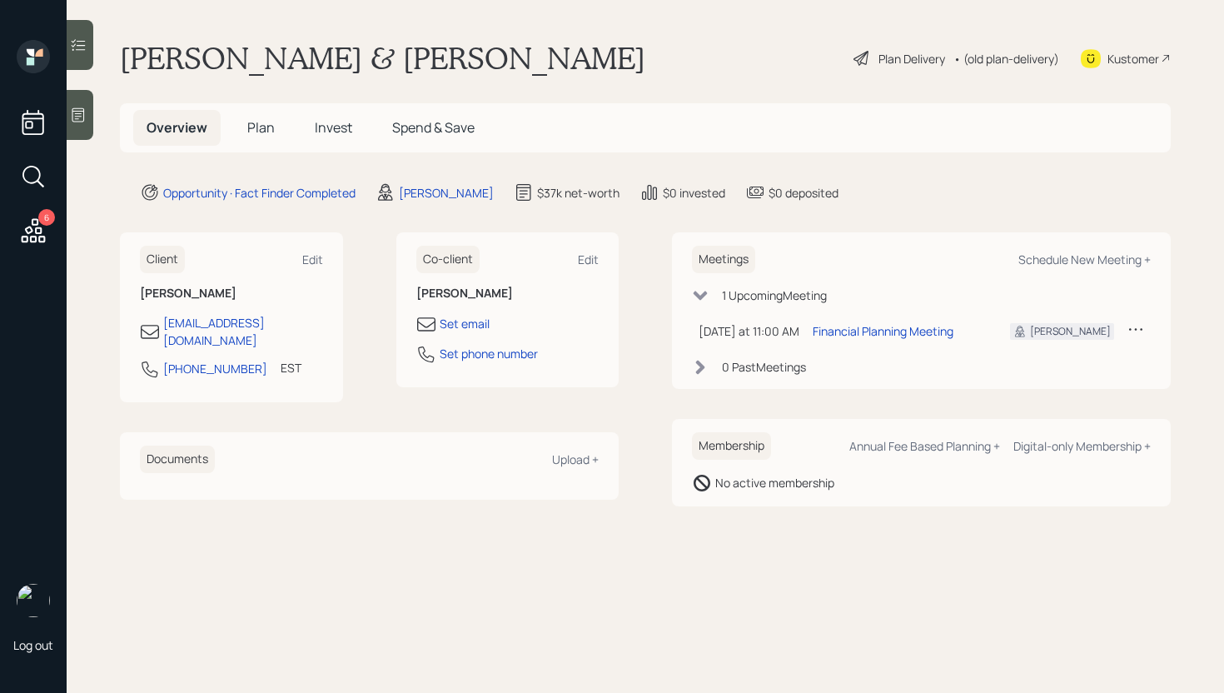
click at [266, 124] on span "Plan" at bounding box center [260, 127] width 27 height 18
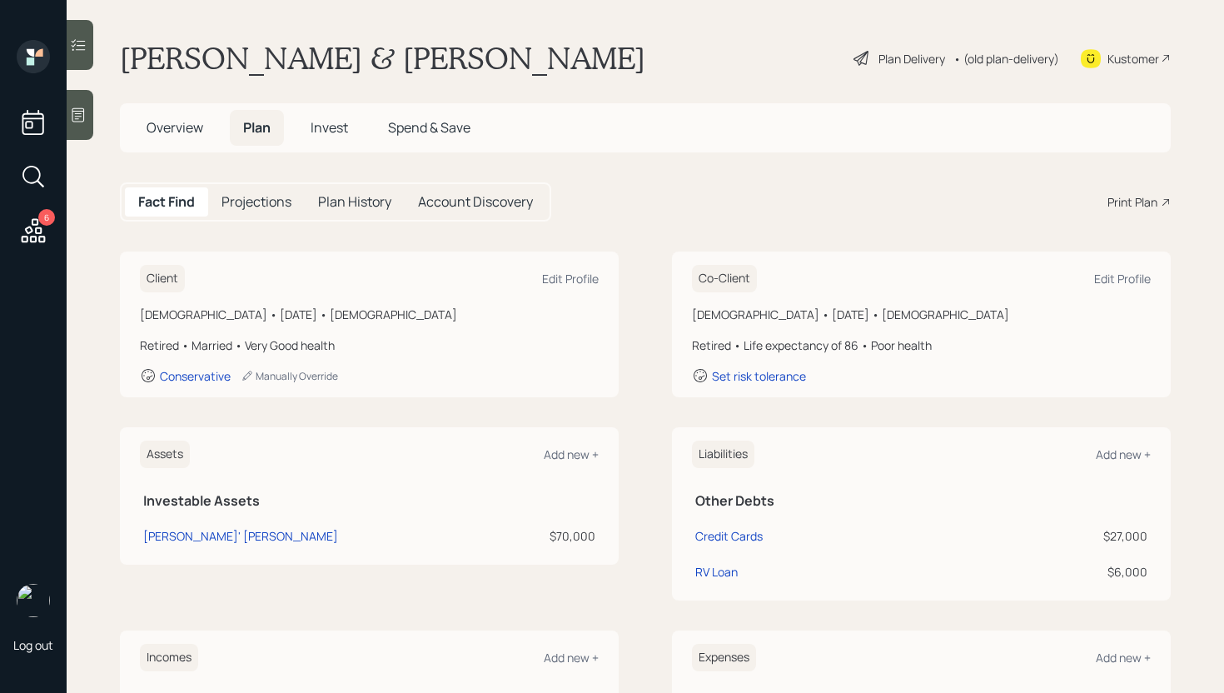
click at [1138, 203] on div "Print Plan" at bounding box center [1133, 201] width 50 height 17
